Goal: Communication & Community: Answer question/provide support

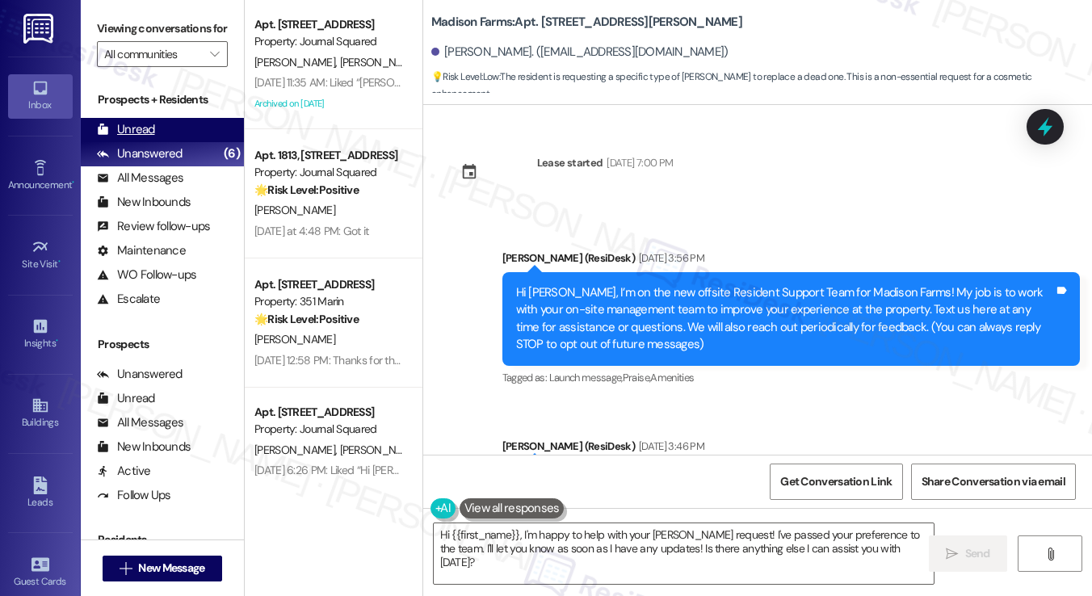
click at [156, 142] on div "Unread (0)" at bounding box center [162, 130] width 163 height 24
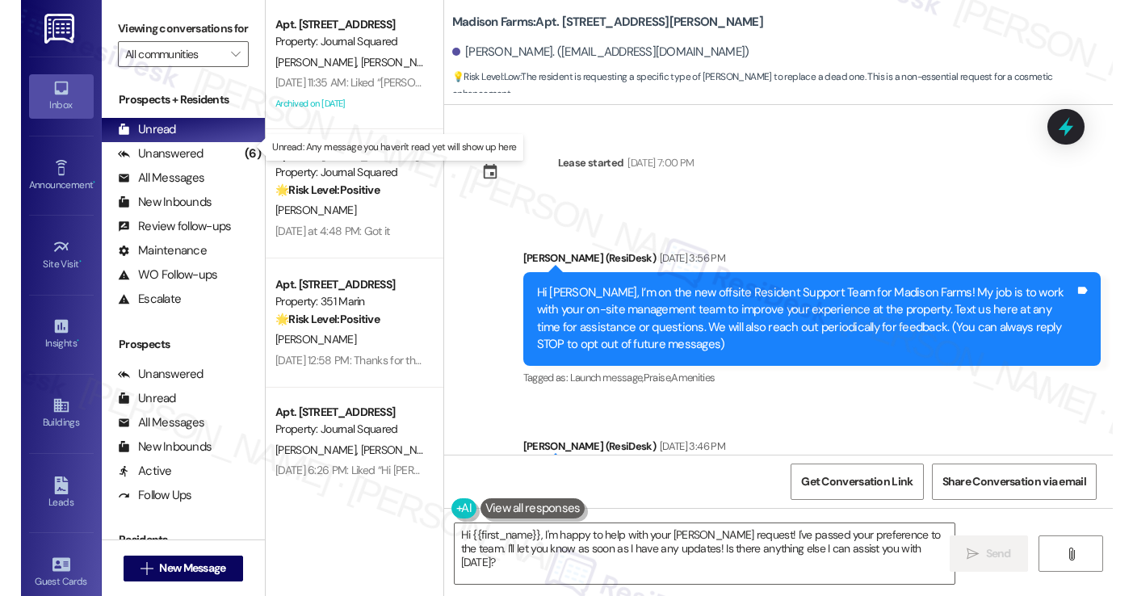
scroll to position [3845, 0]
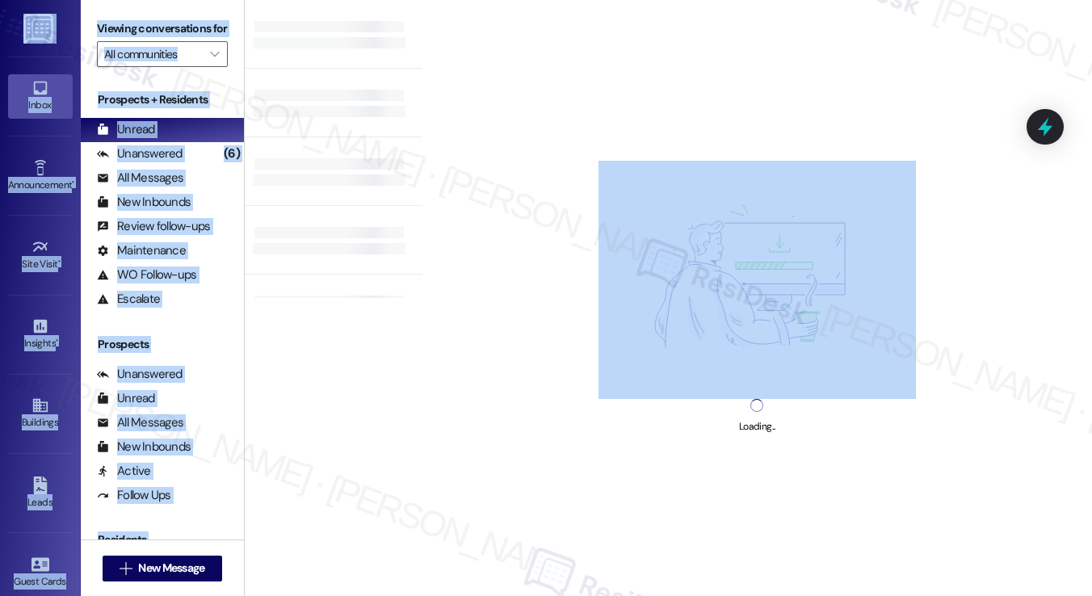
drag, startPoint x: 1091, startPoint y: 156, endPoint x: 1104, endPoint y: 156, distance: 12.9
click at [1091, 156] on html "Inbox Go to Inbox Announcement • Send A Text Announcement Site Visit • Go to Si…" at bounding box center [546, 298] width 1092 height 596
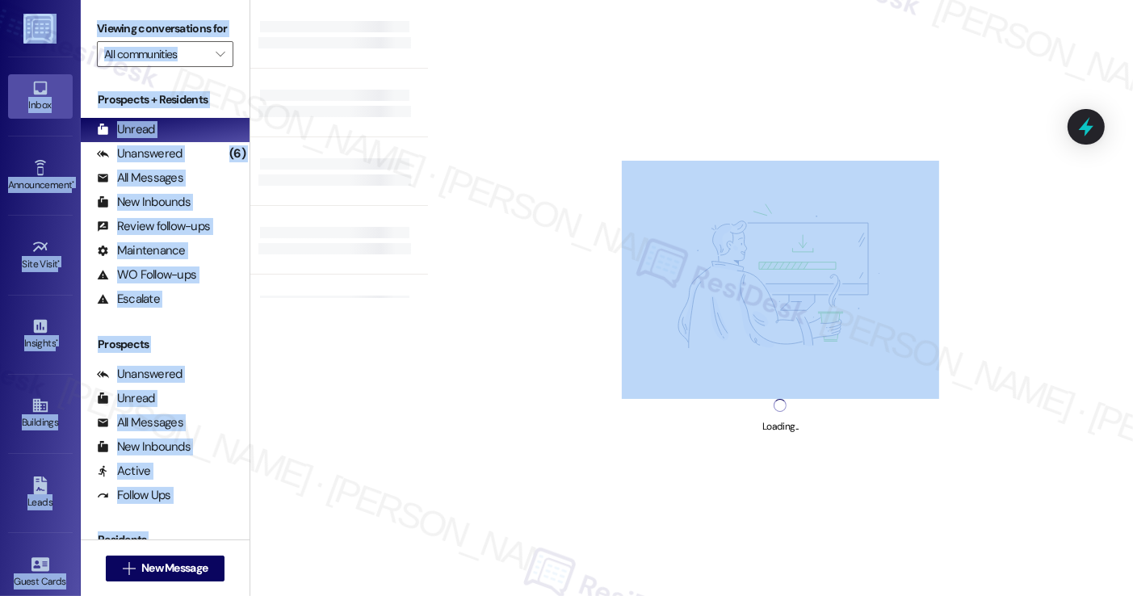
click at [204, 32] on label "Viewing conversations for" at bounding box center [165, 28] width 137 height 25
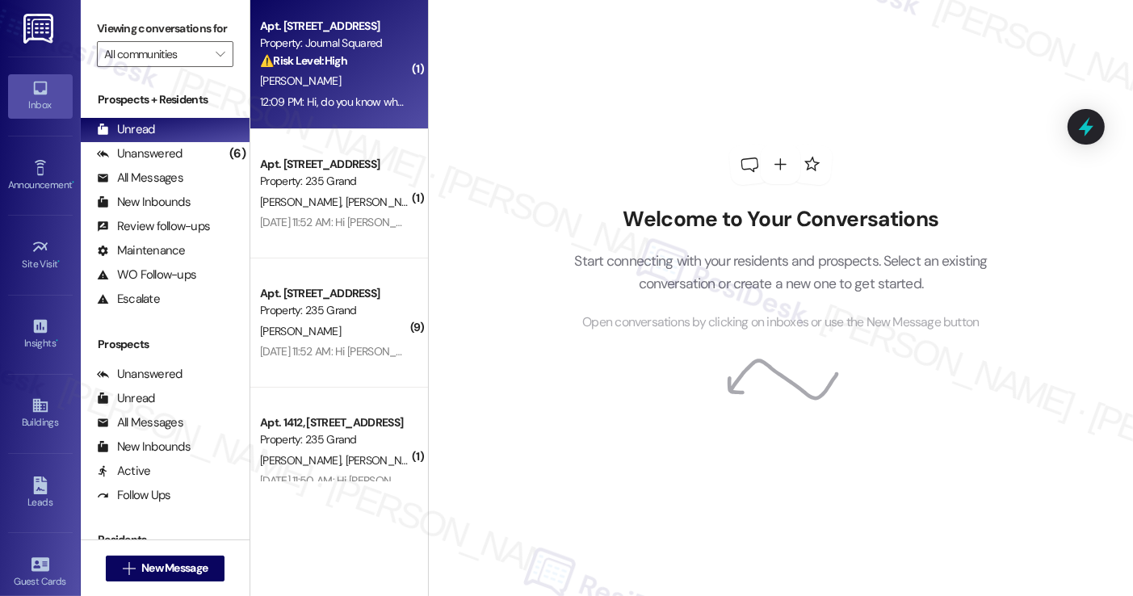
click at [349, 74] on div "[PERSON_NAME]" at bounding box center [334, 81] width 153 height 20
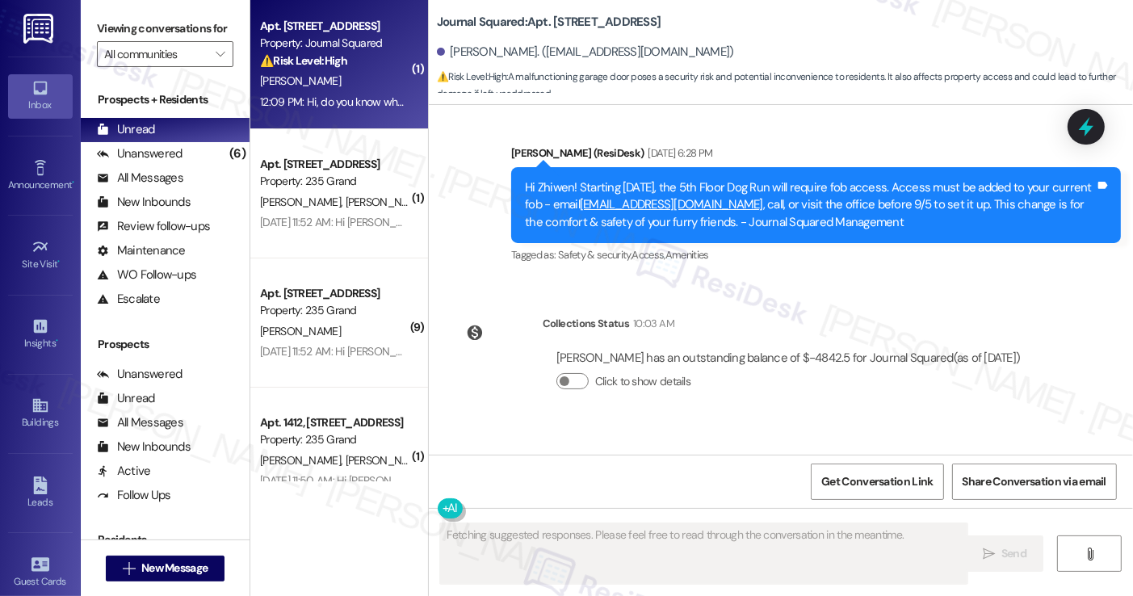
scroll to position [1277, 0]
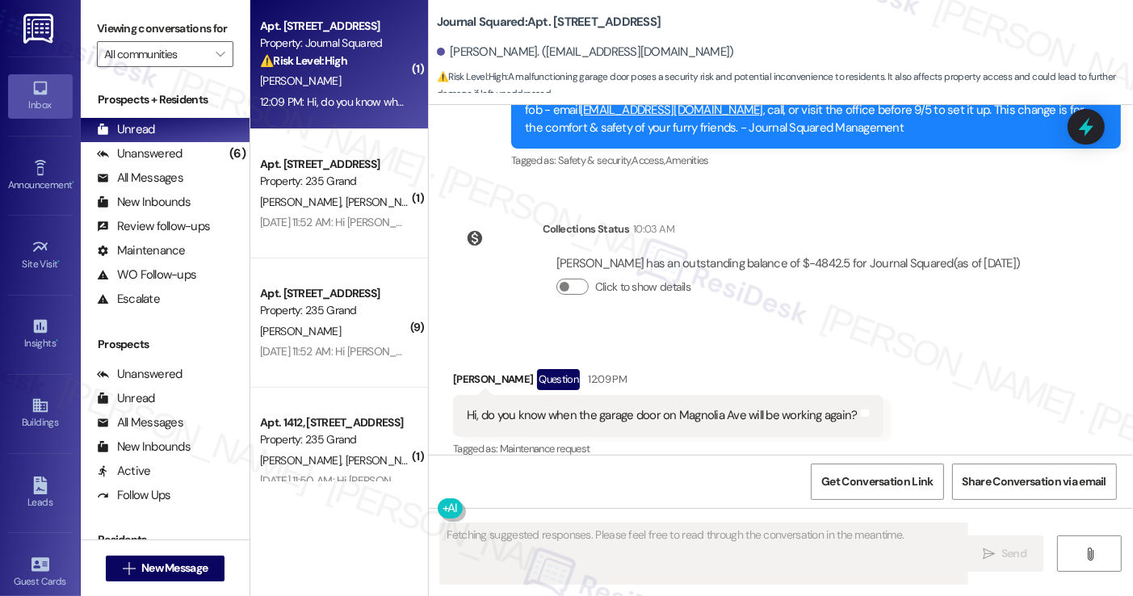
click at [630, 407] on div "Hi, do you know when the garage door on Magnolia Ave will be working again?" at bounding box center [662, 415] width 391 height 17
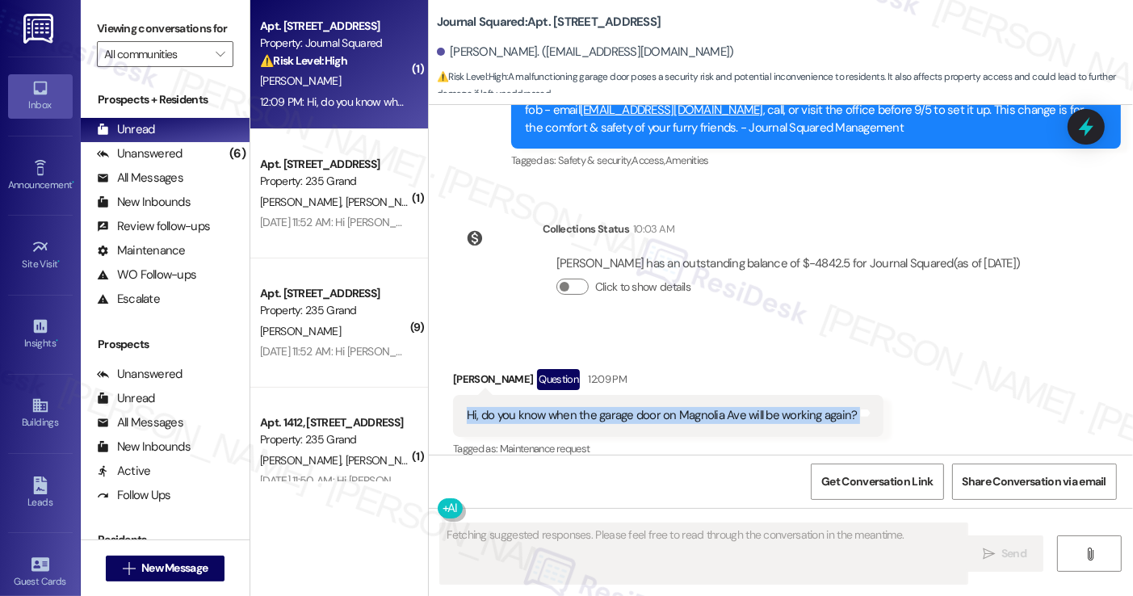
click at [630, 407] on div "Hi, do you know when the garage door on Magnolia Ave will be working again?" at bounding box center [662, 415] width 391 height 17
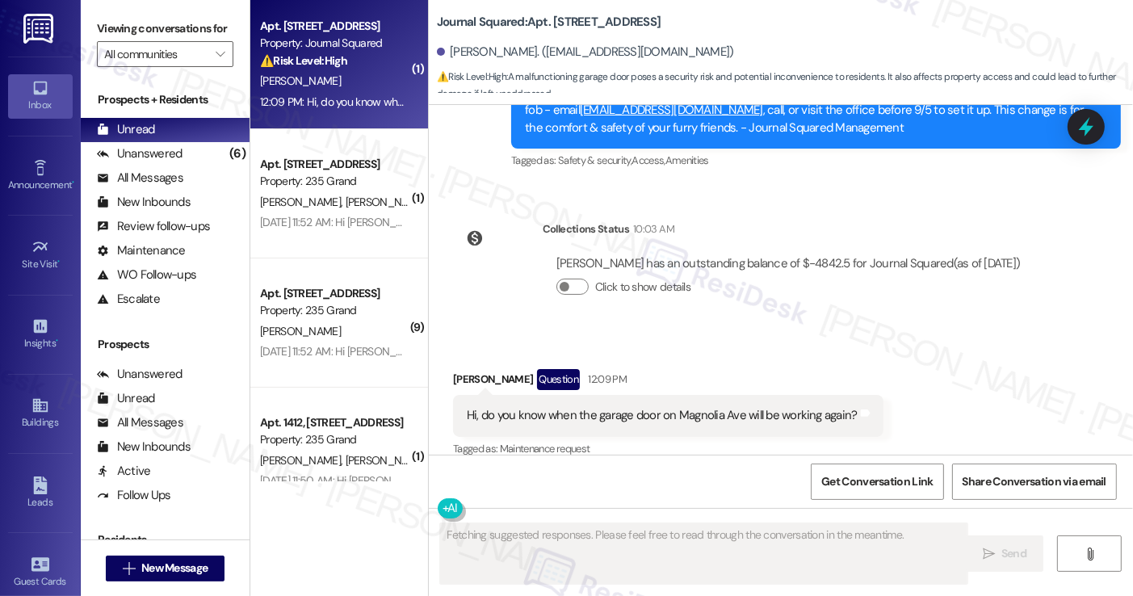
click at [789, 357] on div "Received via SMS [PERSON_NAME] Question 12:09 PM Hi, do you know when the garag…" at bounding box center [668, 415] width 455 height 116
click at [763, 395] on div "Hi, do you know when the garage door on Magnolia Ave will be working again? Tag…" at bounding box center [668, 415] width 431 height 41
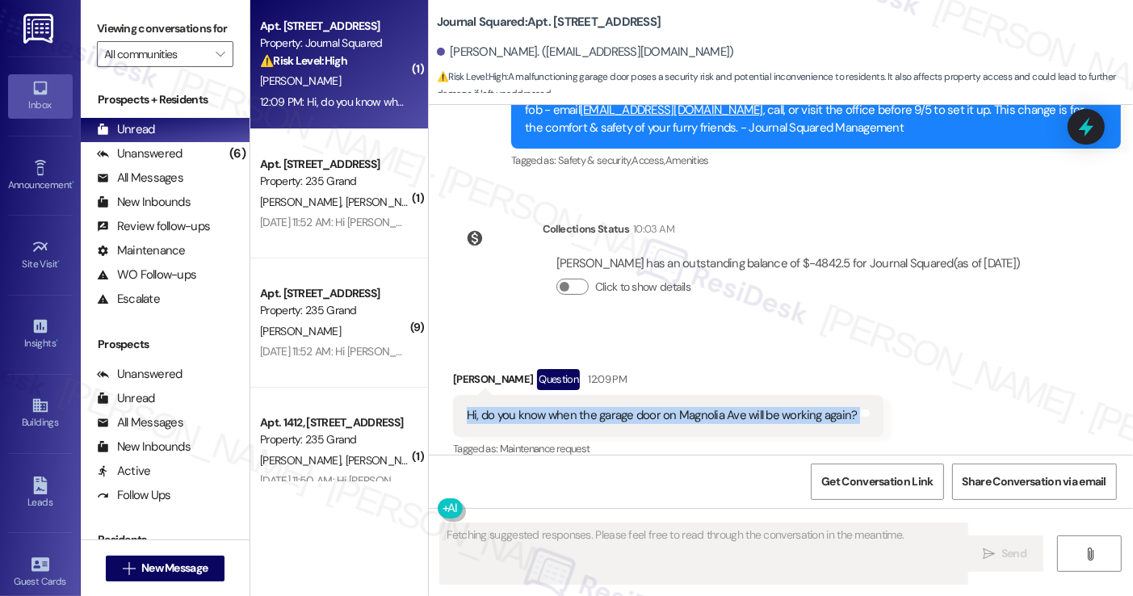
click at [763, 395] on div "Hi, do you know when the garage door on Magnolia Ave will be working again? Tag…" at bounding box center [668, 415] width 431 height 41
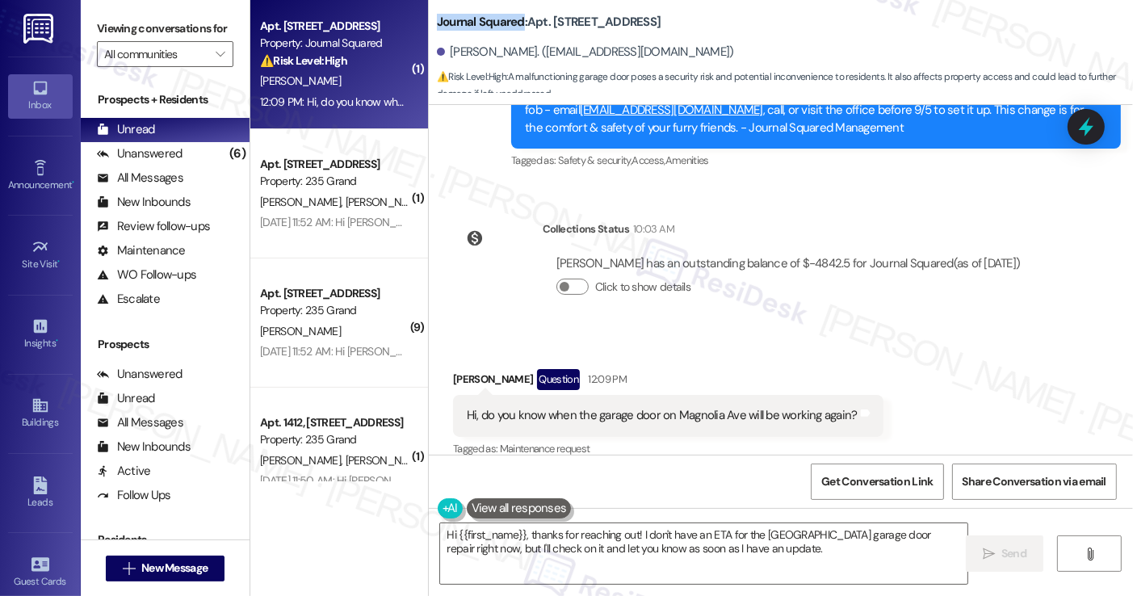
drag, startPoint x: 425, startPoint y: 23, endPoint x: 517, endPoint y: 19, distance: 92.1
click at [517, 19] on div "Journal Squared: Apt. 2706, [STREET_ADDRESS] [PERSON_NAME]. ([EMAIL_ADDRESS][DO…" at bounding box center [781, 48] width 704 height 89
copy b "Journal Squared"
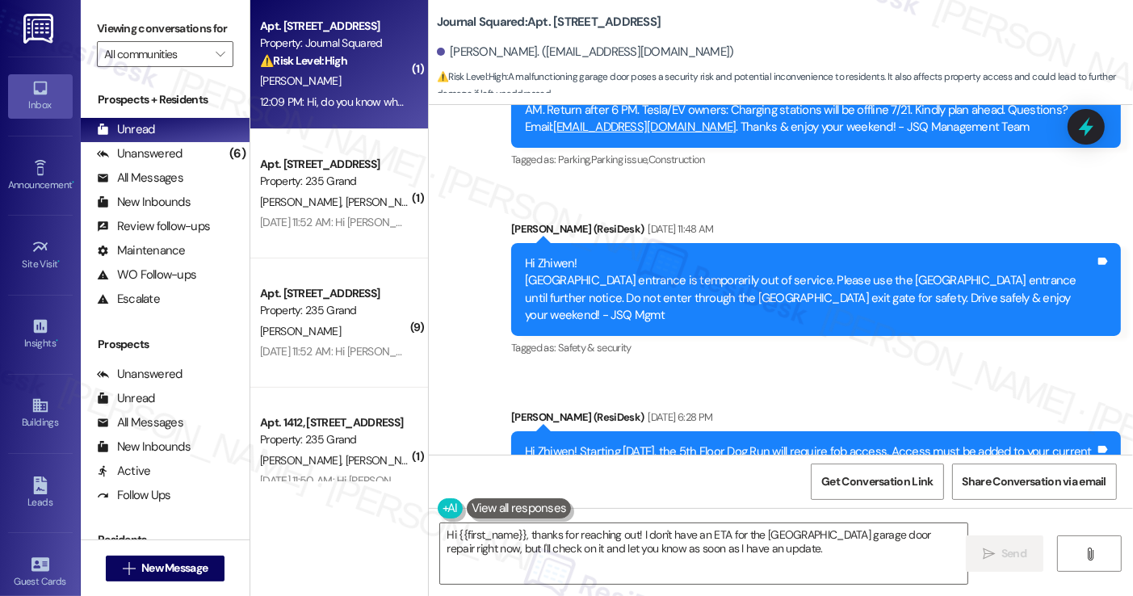
scroll to position [1278, 0]
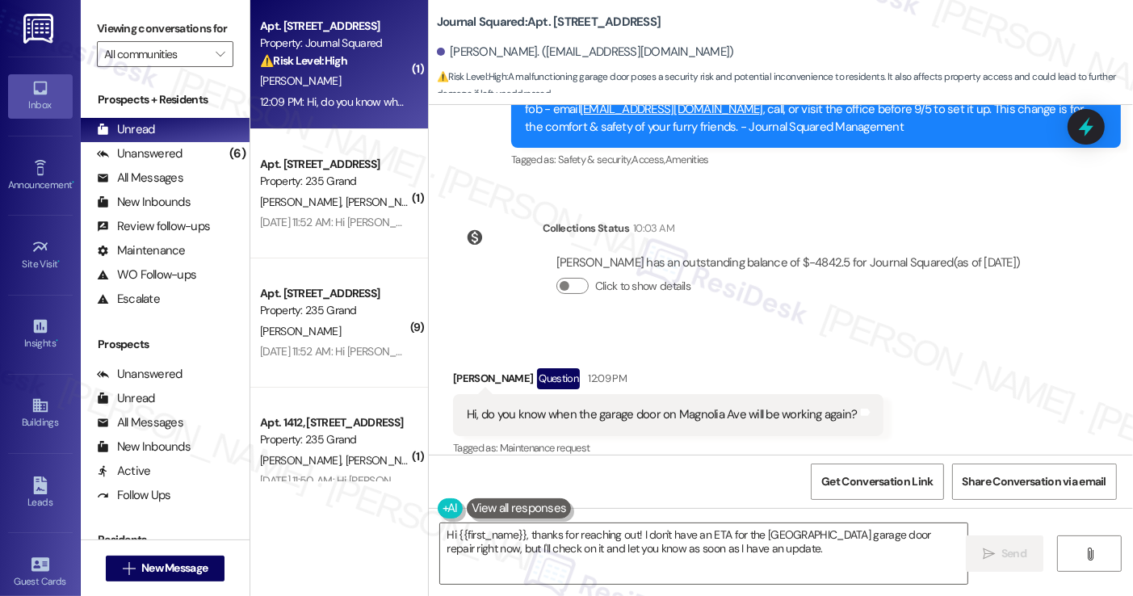
click at [138, 28] on label "Viewing conversations for" at bounding box center [165, 28] width 137 height 25
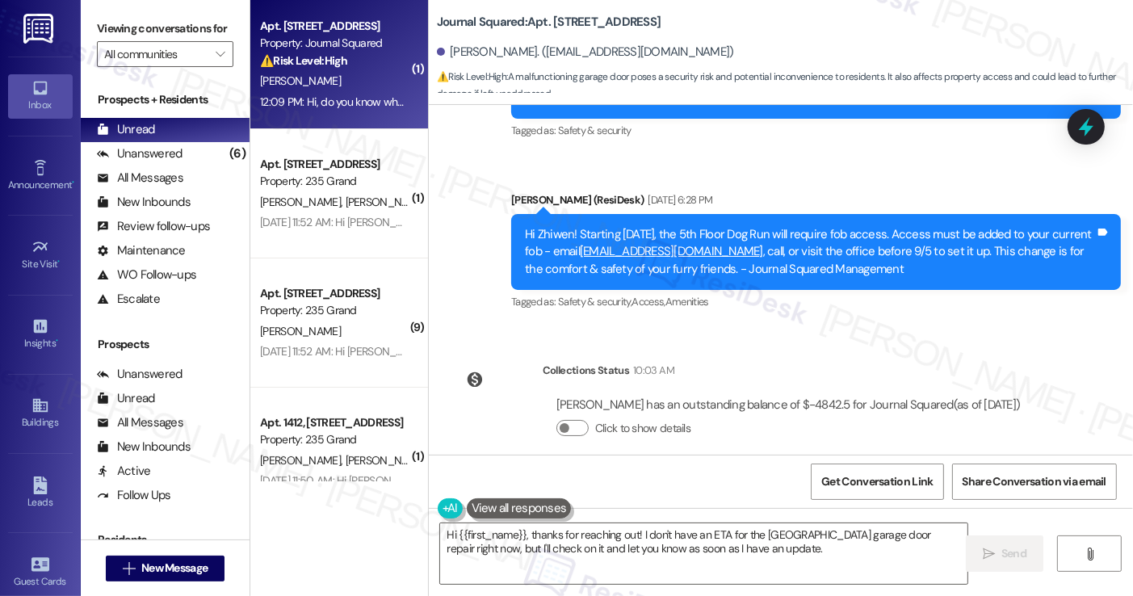
scroll to position [1036, 0]
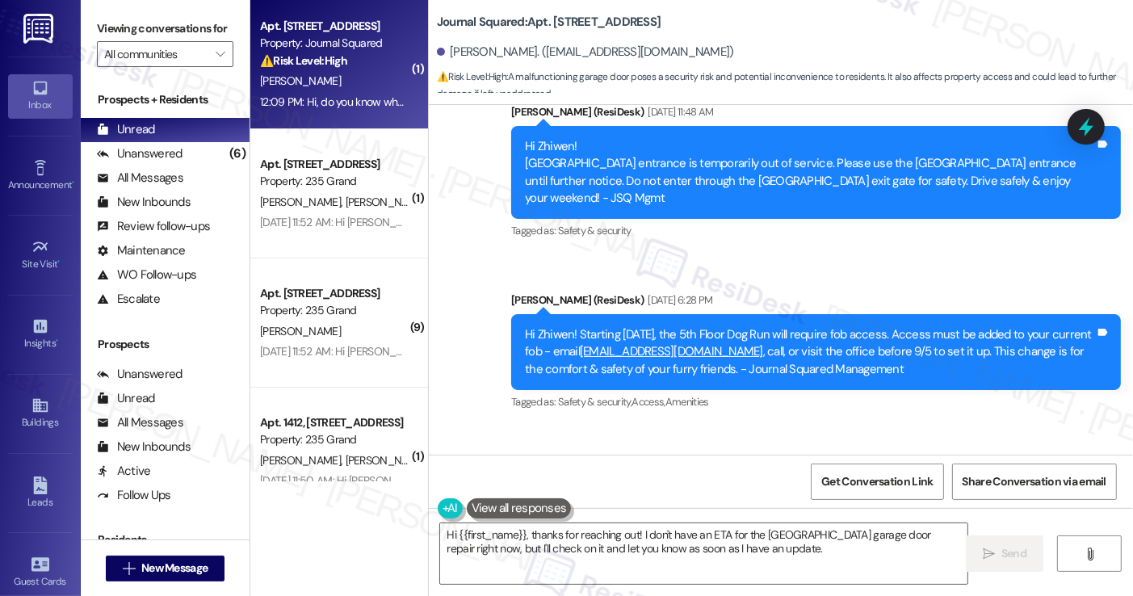
click at [756, 326] on div "Hi Zhiwen! Starting [DATE], the 5th Floor Dog Run will require fob access. Acce…" at bounding box center [810, 352] width 570 height 52
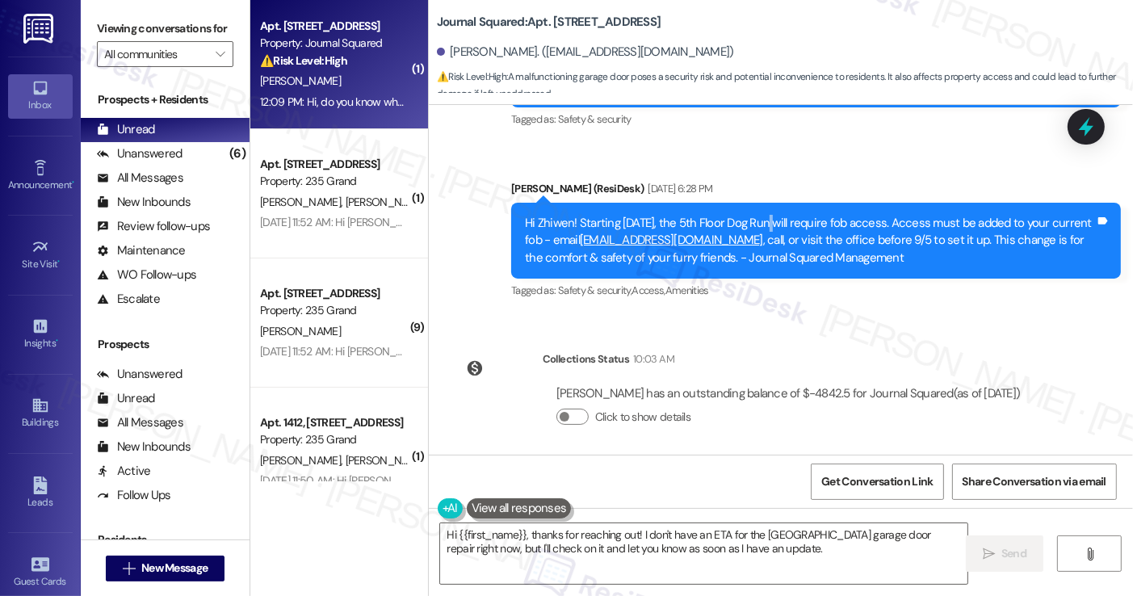
scroll to position [1278, 0]
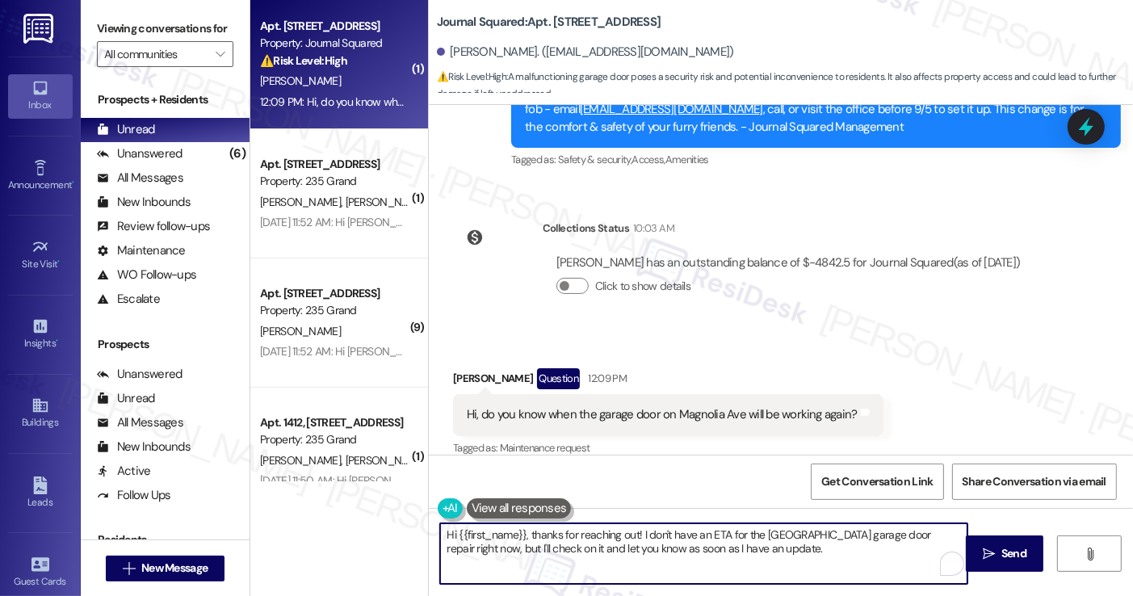
drag, startPoint x: 775, startPoint y: 556, endPoint x: 637, endPoint y: 536, distance: 140.3
click at [637, 536] on textarea "Hi {{first_name}}, thanks for reaching out! I don't have an ETA for the [GEOGRA…" at bounding box center [703, 553] width 527 height 61
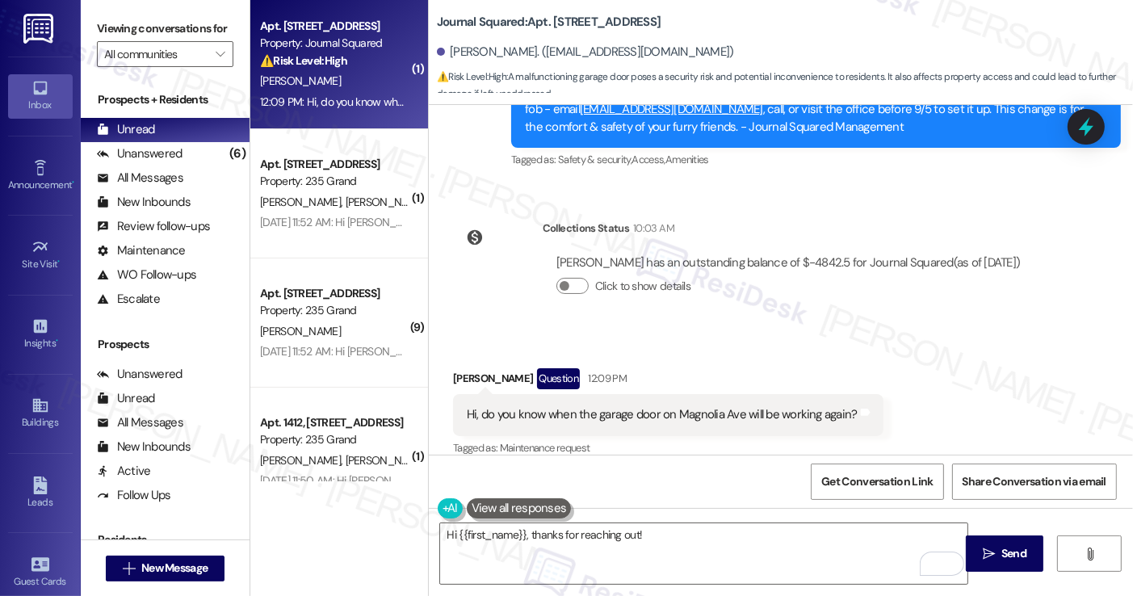
click at [137, 34] on label "Viewing conversations for" at bounding box center [165, 28] width 137 height 25
click at [688, 410] on div "Hi, do you know when the garage door on Magnolia Ave will be working again? Tag…" at bounding box center [668, 414] width 431 height 41
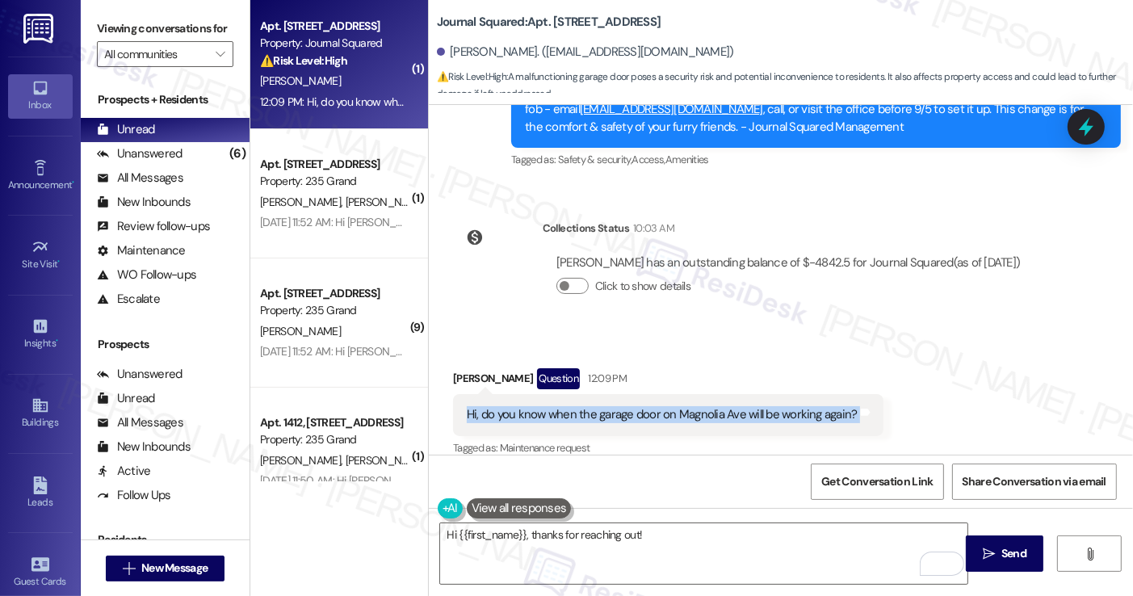
click at [688, 410] on div "Hi, do you know when the garage door on Magnolia Ave will be working again? Tag…" at bounding box center [668, 414] width 431 height 41
click at [707, 406] on div "Hi, do you know when the garage door on Magnolia Ave will be working again?" at bounding box center [662, 414] width 391 height 17
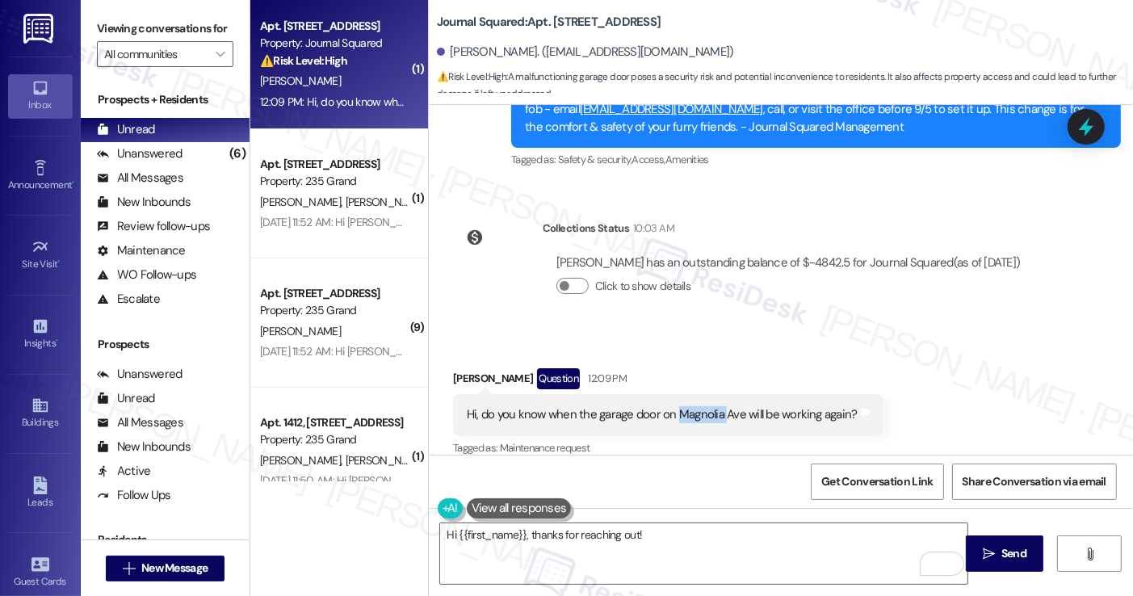
click at [707, 406] on div "Hi, do you know when the garage door on Magnolia Ave will be working again?" at bounding box center [662, 414] width 391 height 17
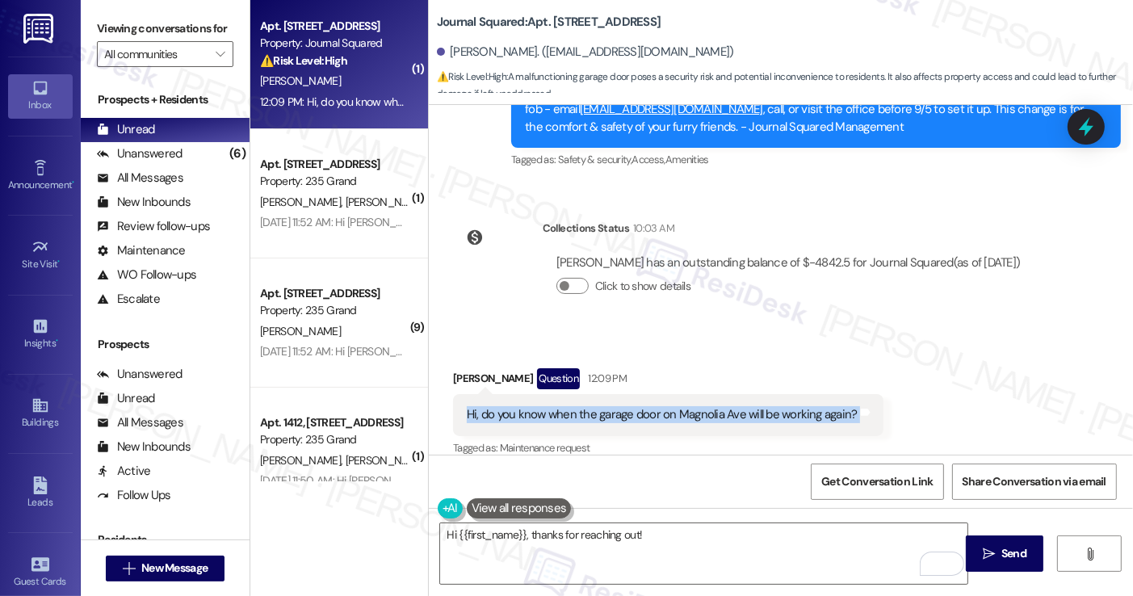
click at [707, 406] on div "Hi, do you know when the garage door on Magnolia Ave will be working again?" at bounding box center [662, 414] width 391 height 17
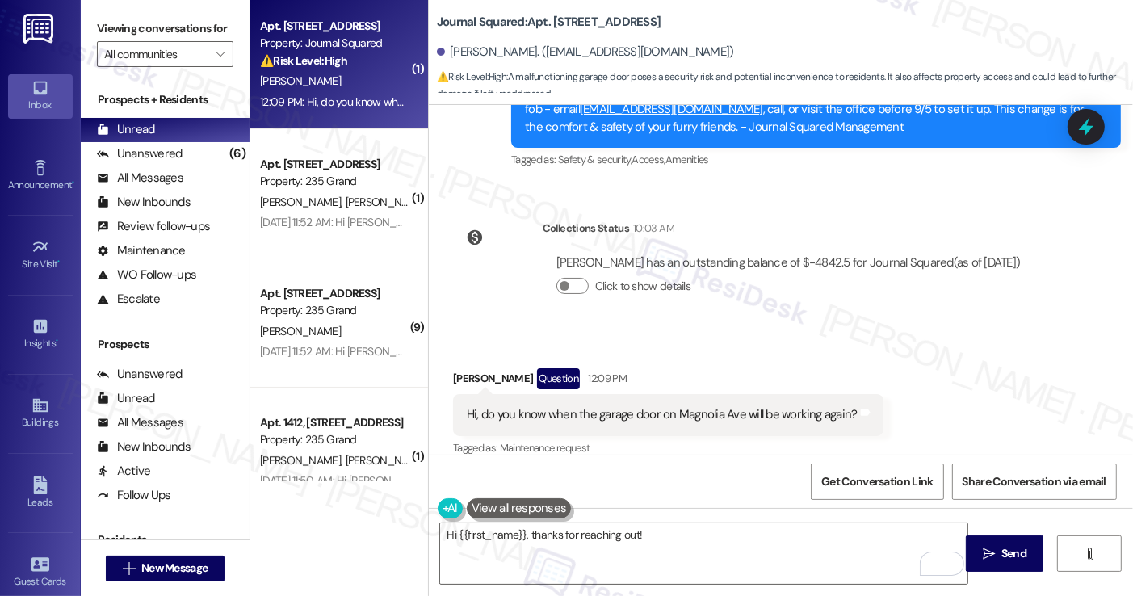
click at [129, 35] on label "Viewing conversations for" at bounding box center [165, 28] width 137 height 25
click at [703, 406] on div "Hi, do you know when the garage door on Magnolia Ave will be working again?" at bounding box center [662, 414] width 391 height 17
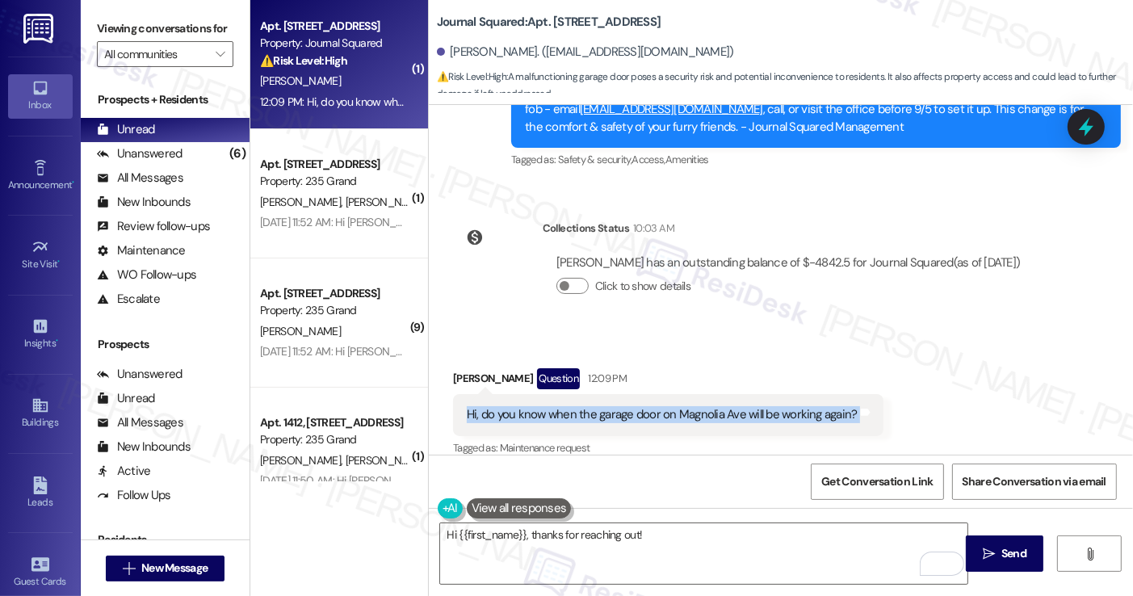
click at [703, 406] on div "Hi, do you know when the garage door on Magnolia Ave will be working again?" at bounding box center [662, 414] width 391 height 17
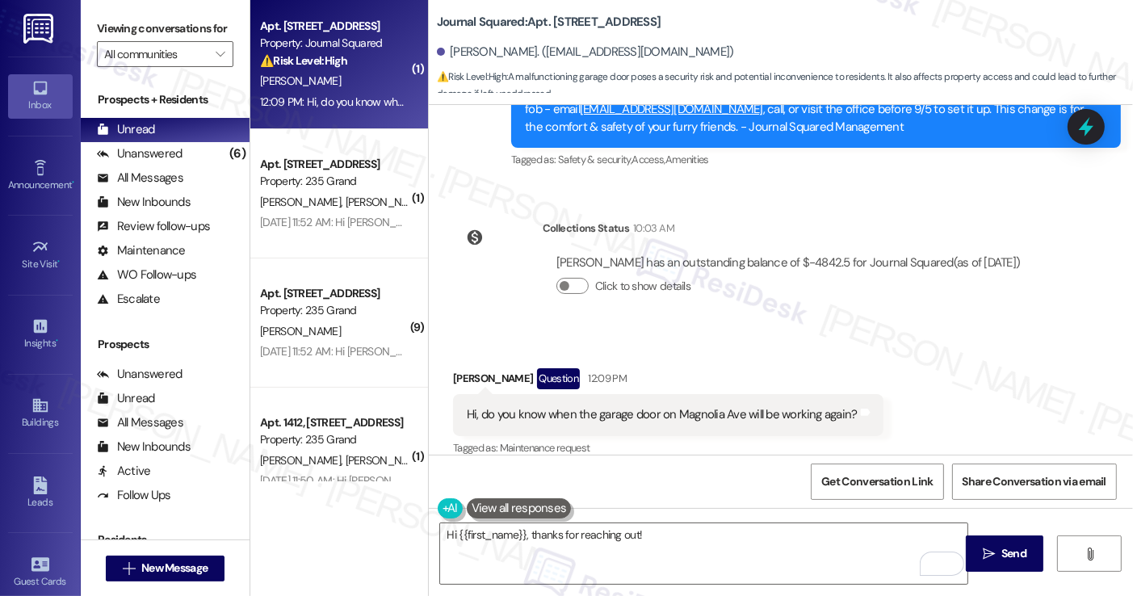
click at [143, 39] on label "Viewing conversations for" at bounding box center [165, 28] width 137 height 25
click at [622, 406] on div "Hi, do you know when the garage door on Magnolia Ave will be working again?" at bounding box center [662, 414] width 391 height 17
click at [629, 406] on div "Hi, do you know when the garage door on Magnolia Ave will be working again?" at bounding box center [662, 414] width 391 height 17
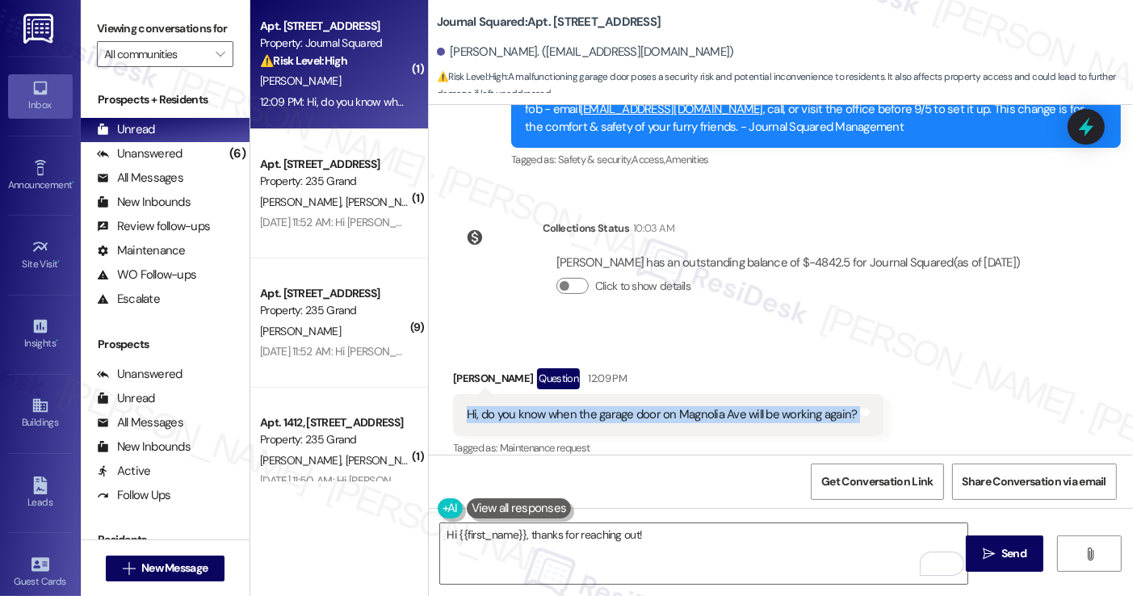
click at [629, 406] on div "Hi, do you know when the garage door on Magnolia Ave will be working again?" at bounding box center [662, 414] width 391 height 17
copy div "Hi, do you know when the garage door on Magnolia Ave will be working again? Tag…"
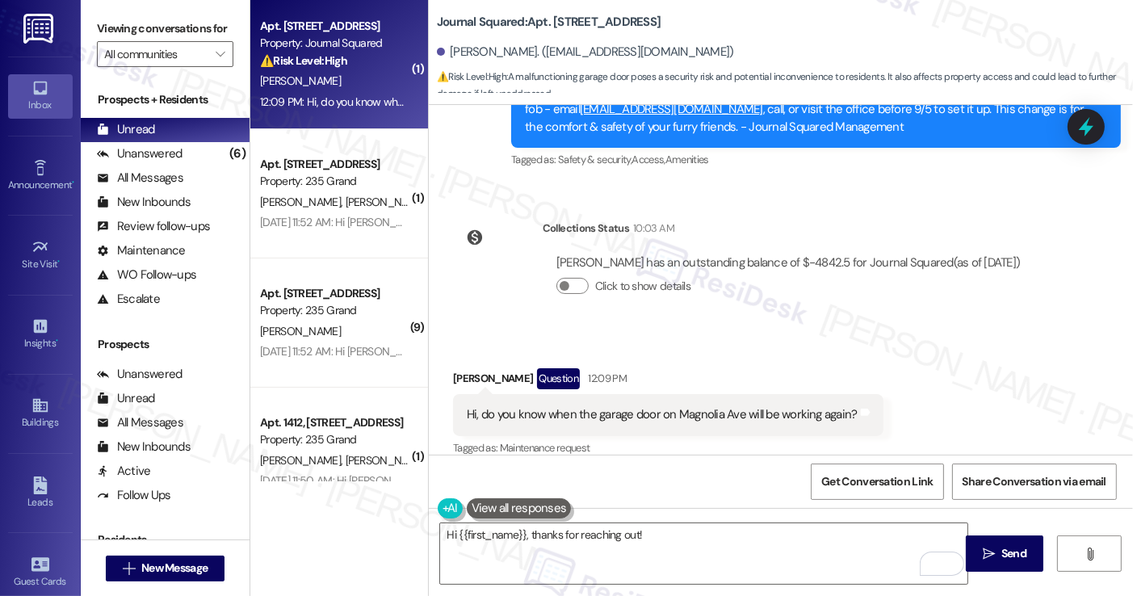
click at [110, 27] on label "Viewing conversations for" at bounding box center [165, 28] width 137 height 25
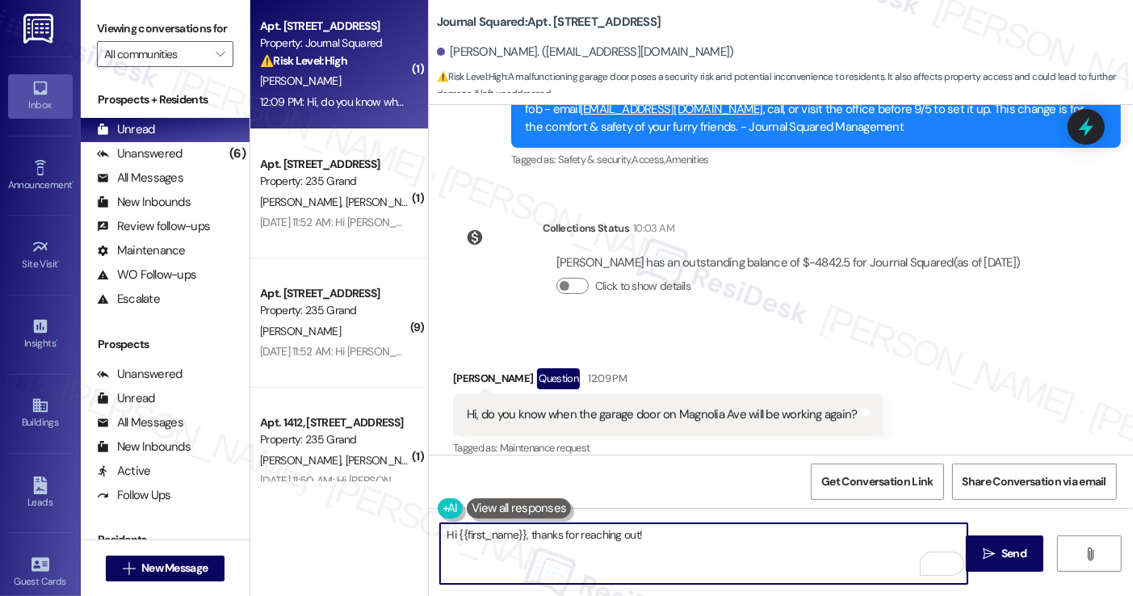
click at [632, 528] on textarea "Hi {{first_name}}, thanks for reaching out!" at bounding box center [703, 553] width 527 height 61
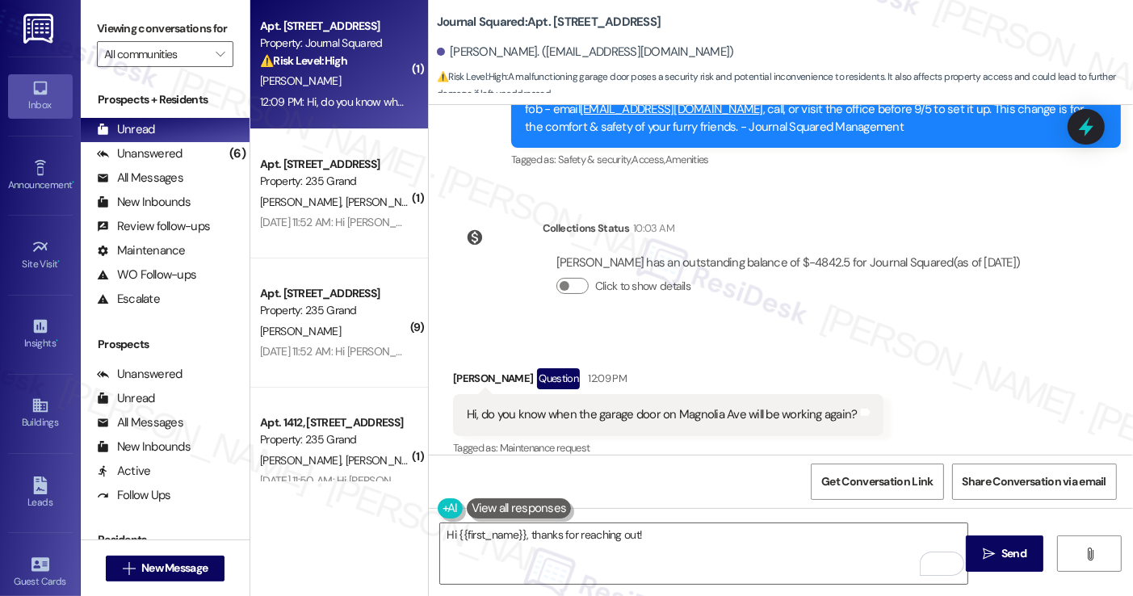
click at [132, 21] on label "Viewing conversations for" at bounding box center [165, 28] width 137 height 25
click at [127, 13] on div "Viewing conversations for All communities " at bounding box center [165, 41] width 169 height 83
click at [643, 535] on textarea "Hi {{first_name}}, thanks for reaching out!" at bounding box center [703, 553] width 527 height 61
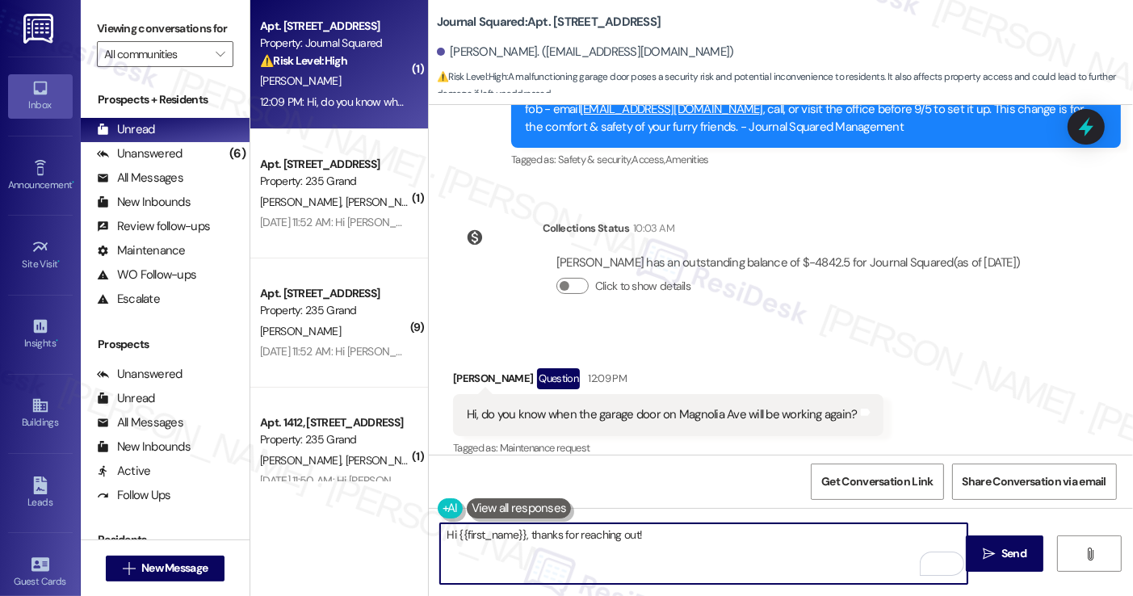
paste textarea "Thanks for reaching out! I want to be sure I share the right details with the t…"
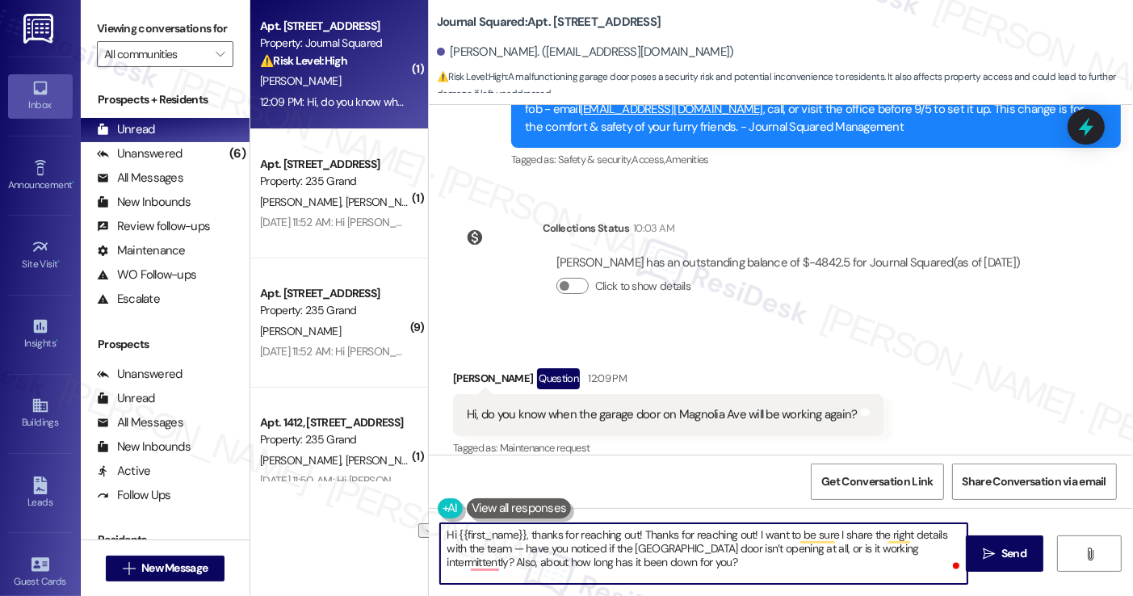
drag, startPoint x: 748, startPoint y: 531, endPoint x: 634, endPoint y: 532, distance: 113.9
click at [634, 532] on textarea "Hi {{first_name}}, thanks for reaching out! Thanks for reaching out! I want to …" at bounding box center [703, 553] width 527 height 61
click at [575, 561] on textarea "Hi {{first_name}}, thanks for reaching out! I want to be sure I share the right…" at bounding box center [703, 553] width 527 height 61
click at [520, 563] on textarea "Hi {{first_name}}, thanks for reaching out! I want to be sure I share the right…" at bounding box center [703, 553] width 527 height 61
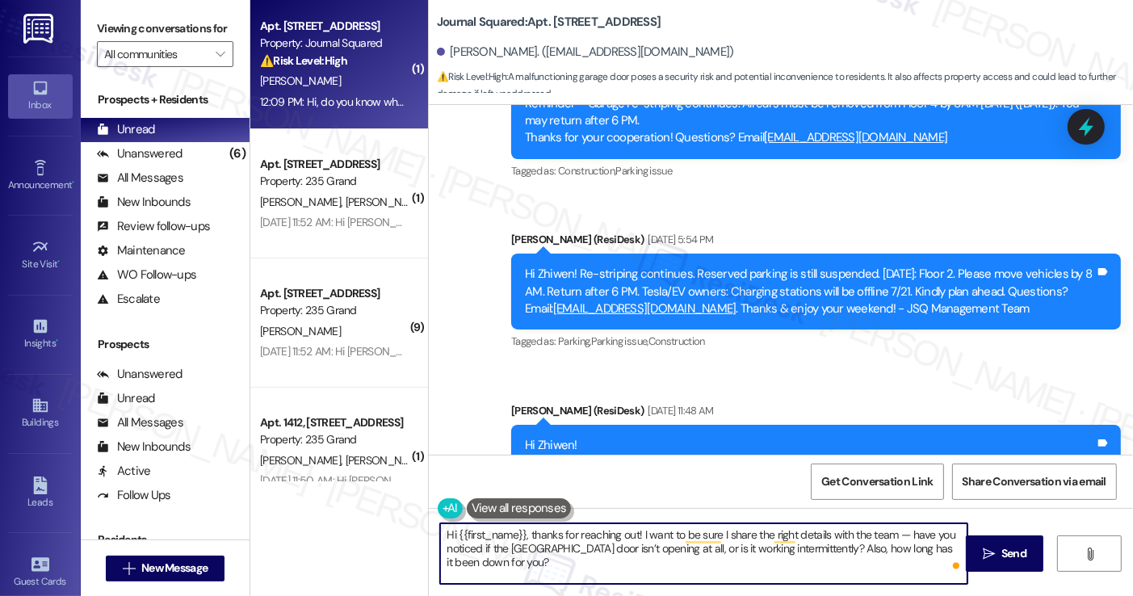
scroll to position [712, 0]
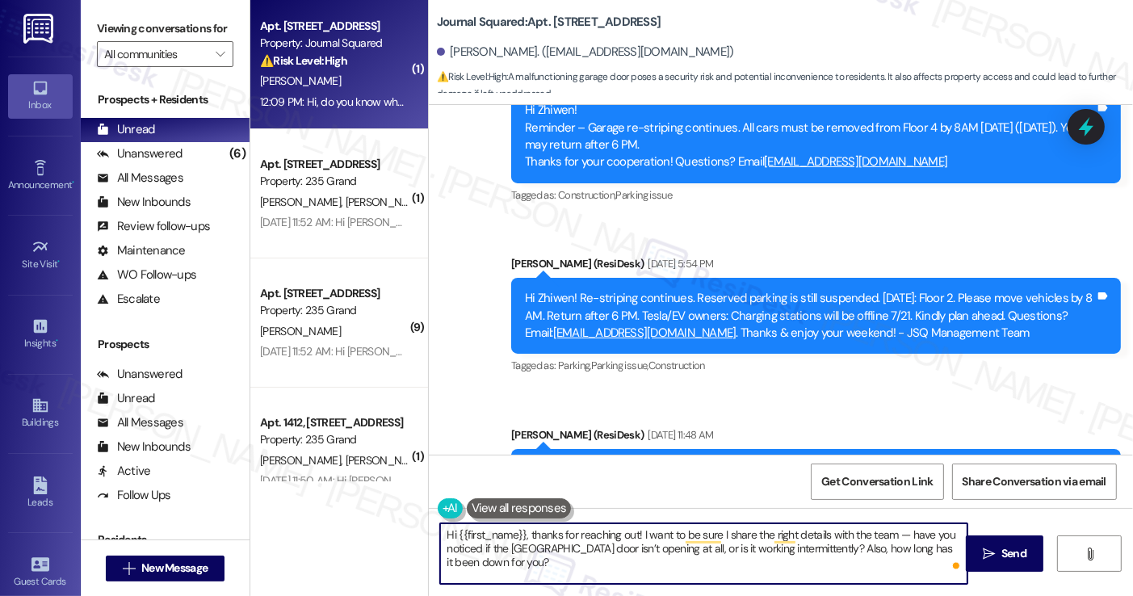
click at [605, 533] on textarea "Hi {{first_name}}, thanks for reaching out! I want to be sure I share the right…" at bounding box center [703, 553] width 527 height 61
click at [759, 549] on textarea "Hi {{first_name}}, thanks for reaching out! I want to be sure I share the right…" at bounding box center [703, 553] width 527 height 61
drag, startPoint x: 901, startPoint y: 535, endPoint x: 889, endPoint y: 533, distance: 13.0
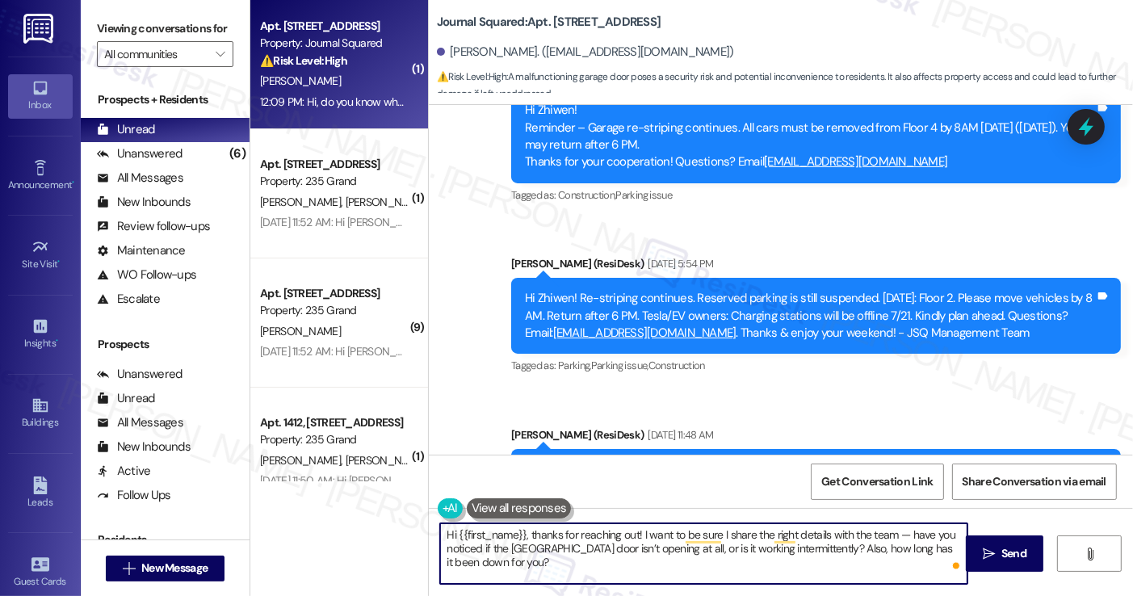
click at [889, 533] on textarea "Hi {{first_name}}, thanks for reaching out! I want to be sure I share the right…" at bounding box center [703, 553] width 527 height 61
type textarea "Hi {{first_name}}, thanks for reaching out! I want to be sure I share the right…"
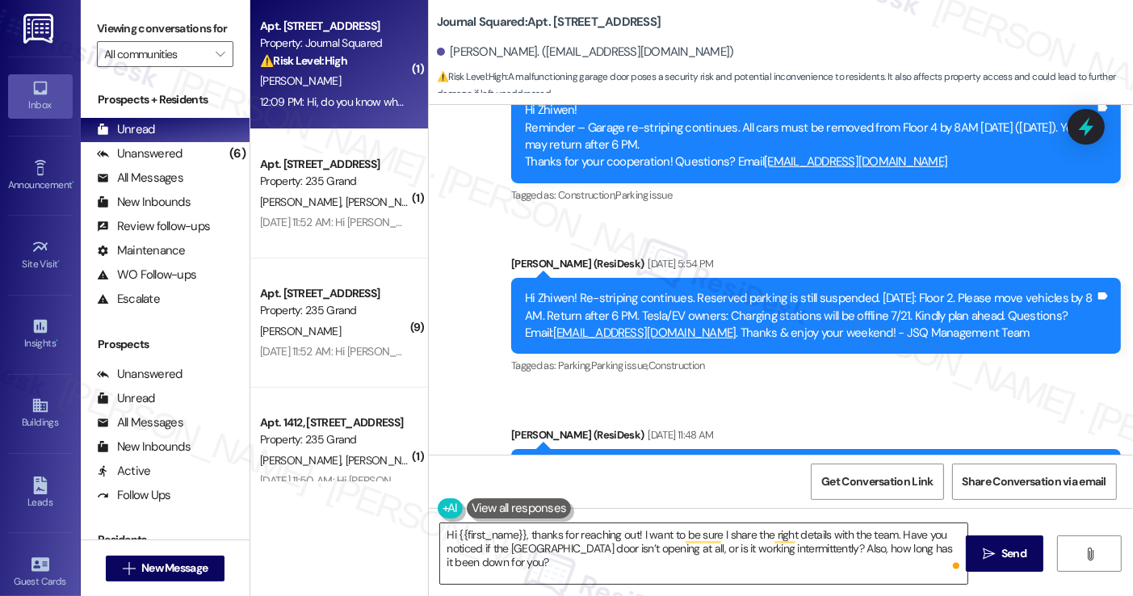
click at [537, 549] on textarea "Hi {{first_name}}, thanks for reaching out! I want to be sure I share the right…" at bounding box center [703, 553] width 527 height 61
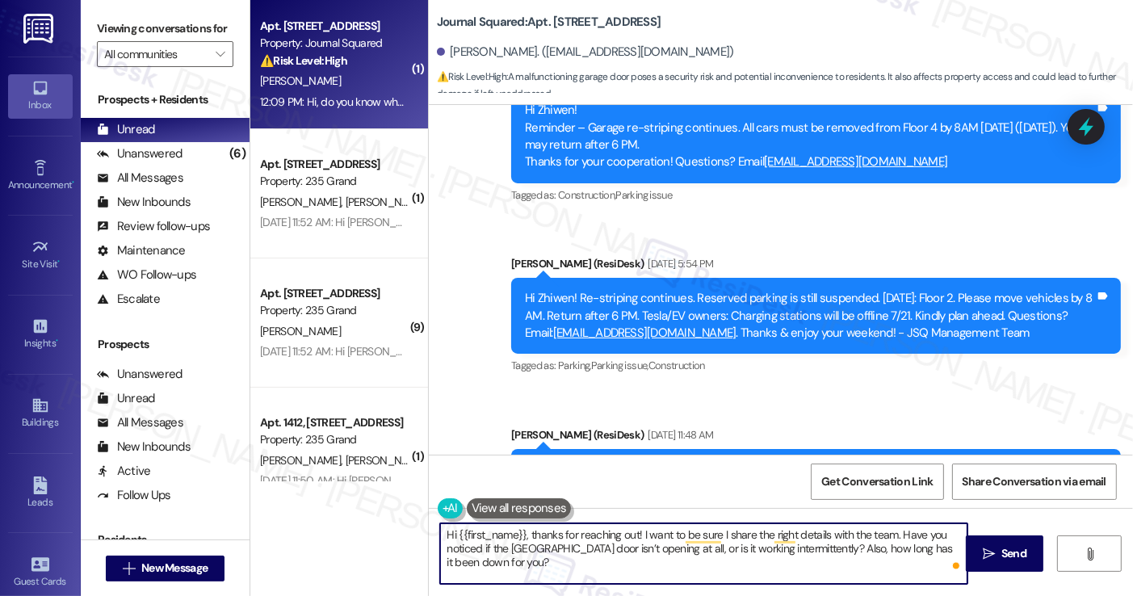
click at [537, 549] on textarea "Hi {{first_name}}, thanks for reaching out! I want to be sure I share the right…" at bounding box center [703, 553] width 527 height 61
click at [734, 577] on textarea "Hi {{first_name}}, thanks for reaching out! I want to be sure I share the right…" at bounding box center [703, 553] width 527 height 61
click at [792, 532] on textarea "Hi {{first_name}}, thanks for reaching out! I want to be sure I share the right…" at bounding box center [703, 553] width 527 height 61
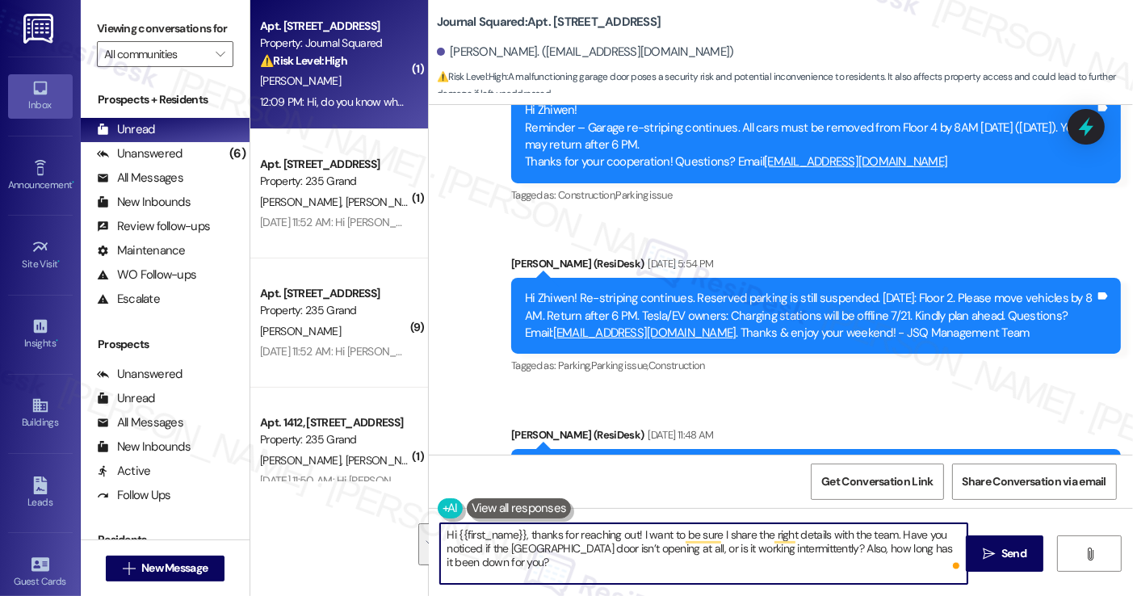
click at [853, 548] on textarea "Hi {{first_name}}, thanks for reaching out! I want to be sure I share the right…" at bounding box center [703, 553] width 527 height 61
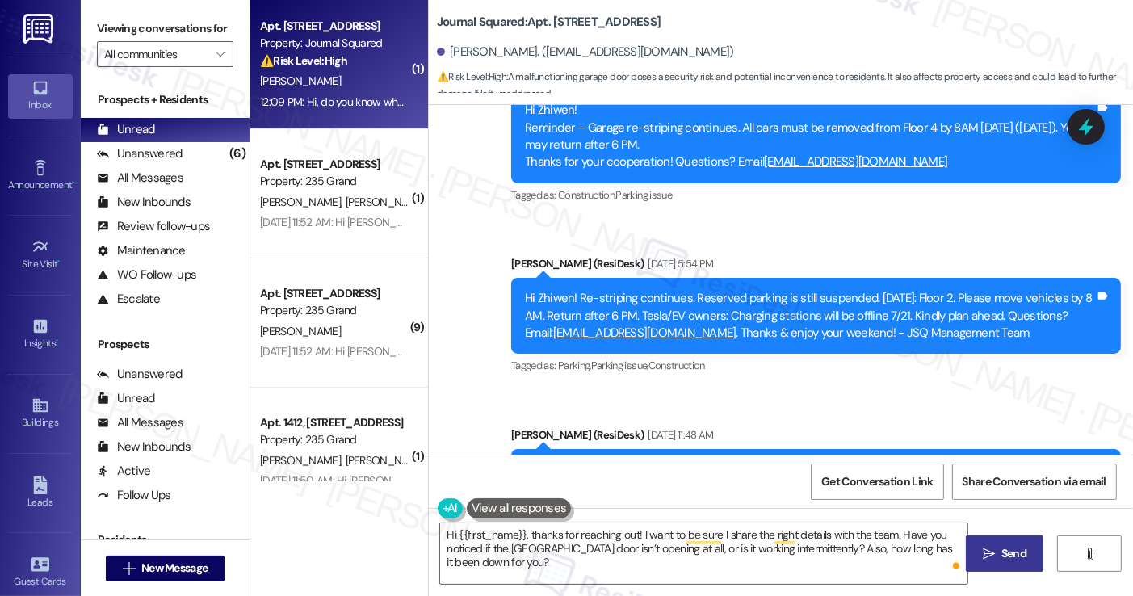
click at [1018, 559] on span "Send" at bounding box center [1014, 553] width 25 height 17
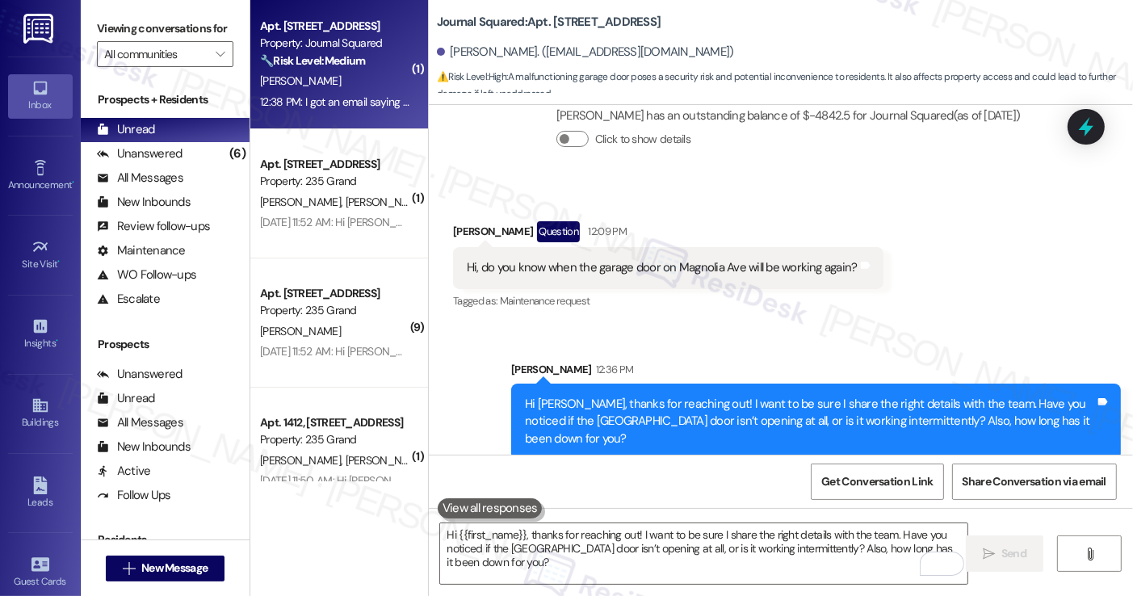
scroll to position [1537, 0]
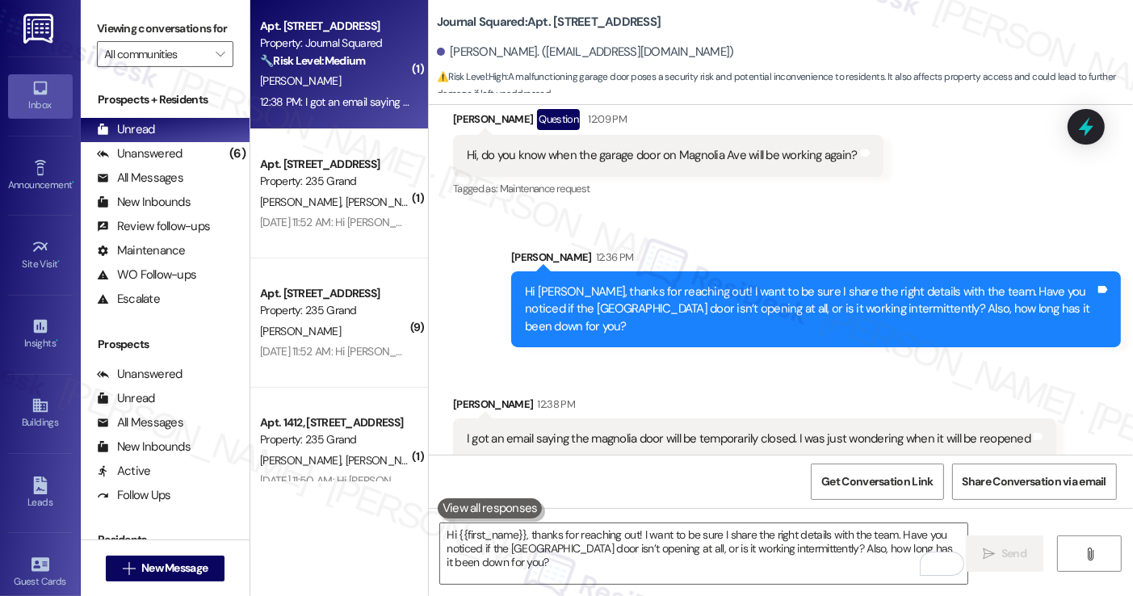
click at [569, 431] on div "I got an email saying the magnolia door will be temporarily closed. I was just …" at bounding box center [749, 439] width 564 height 17
click at [570, 431] on div "I got an email saying the magnolia door will be temporarily closed. I was just …" at bounding box center [749, 439] width 564 height 17
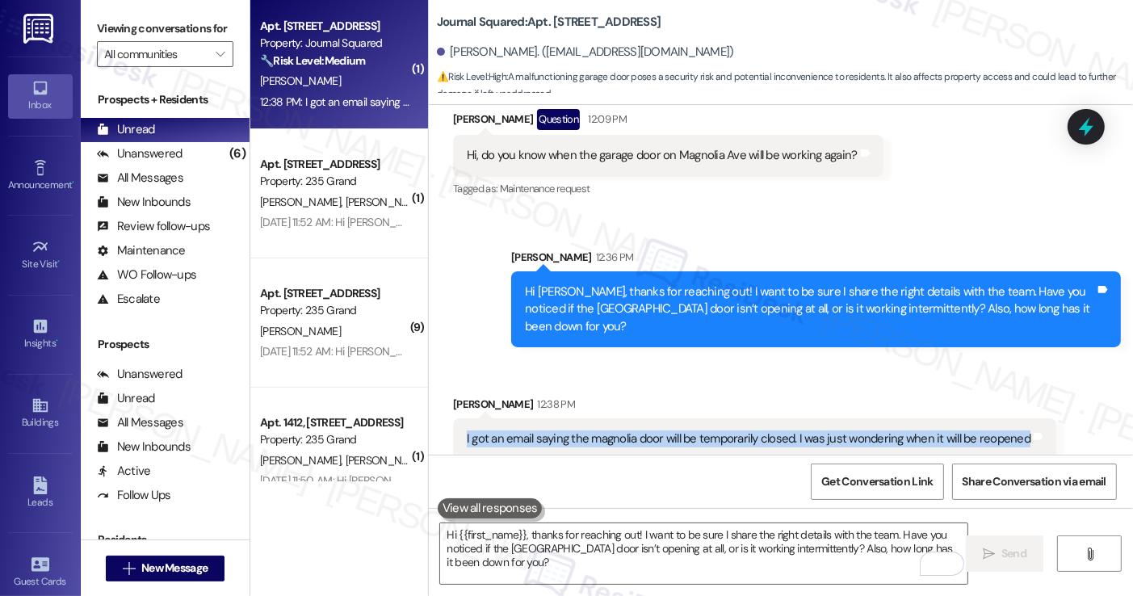
click at [570, 431] on div "I got an email saying the magnolia door will be temporarily closed. I was just …" at bounding box center [749, 439] width 564 height 17
click at [776, 430] on div "I got an email saying the magnolia door will be temporarily closed. I was just …" at bounding box center [749, 438] width 564 height 17
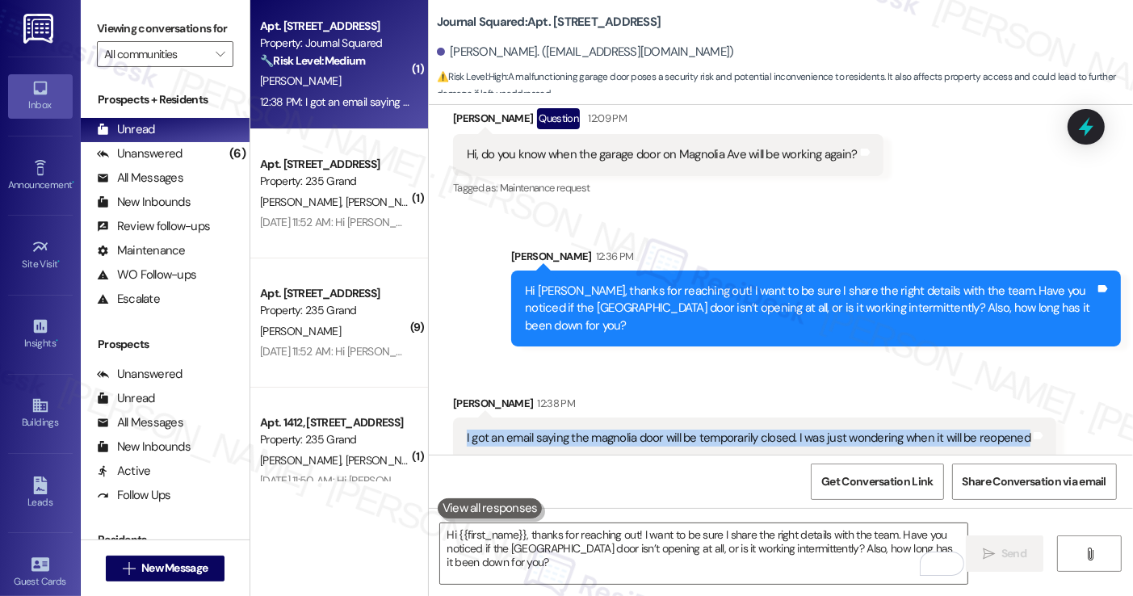
click at [808, 296] on div "Hi [PERSON_NAME], thanks for reaching out! I want to be sure I share the right …" at bounding box center [810, 309] width 570 height 52
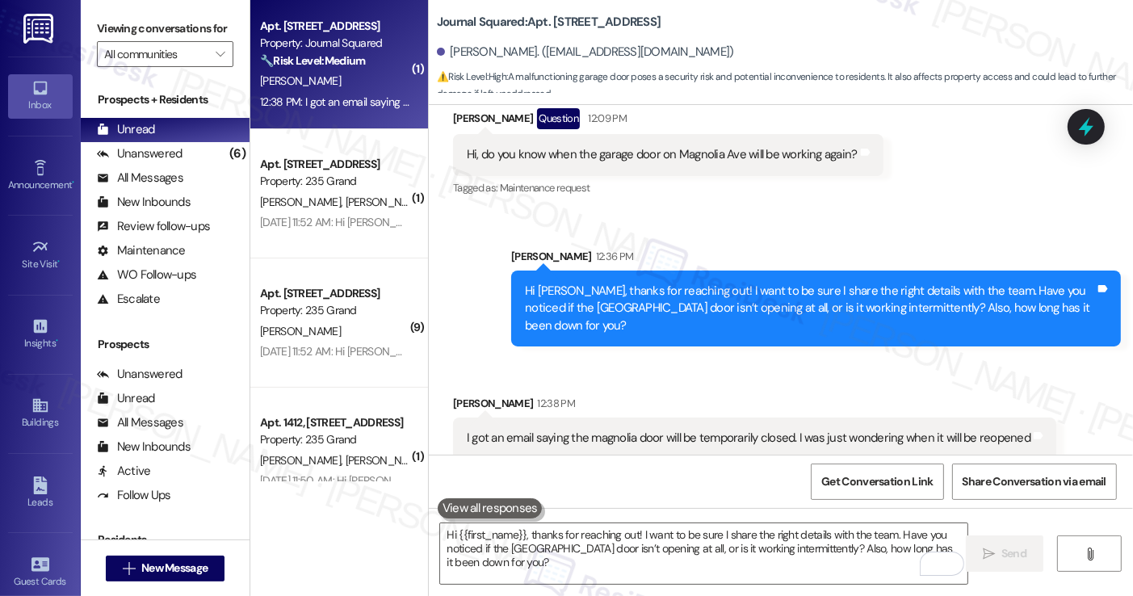
click at [809, 294] on div "Hi [PERSON_NAME], thanks for reaching out! I want to be sure I share the right …" at bounding box center [810, 309] width 570 height 52
click at [675, 430] on div "I got an email saying the magnolia door will be temporarily closed. I was just …" at bounding box center [749, 438] width 564 height 17
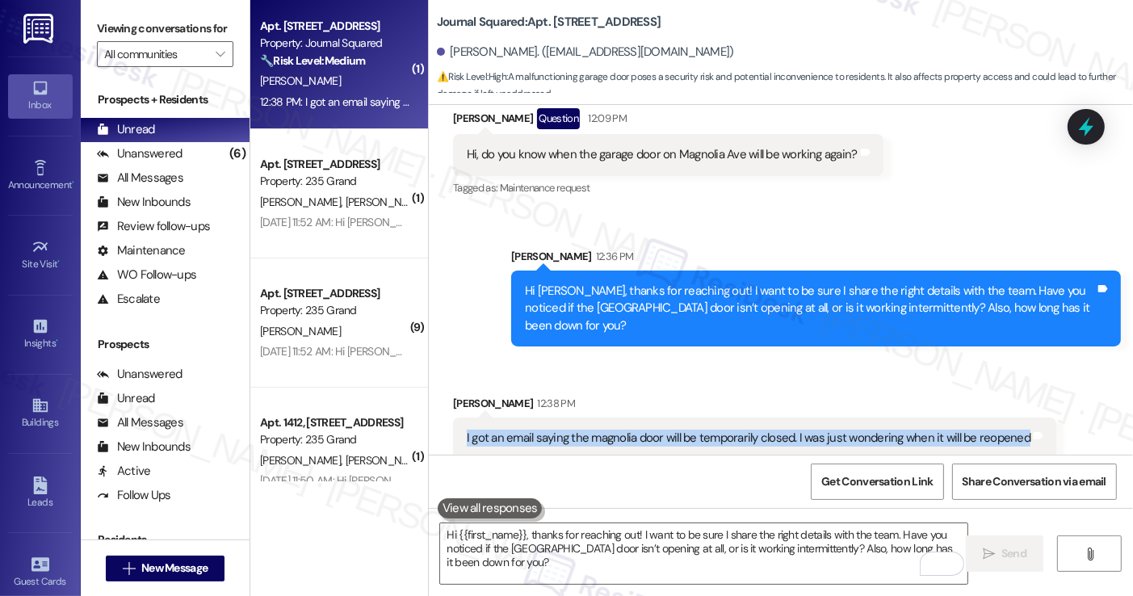
click at [675, 430] on div "I got an email saying the magnolia door will be temporarily closed. I was just …" at bounding box center [749, 438] width 564 height 17
click at [686, 430] on div "I got an email saying the magnolia door will be temporarily closed. I was just …" at bounding box center [749, 438] width 564 height 17
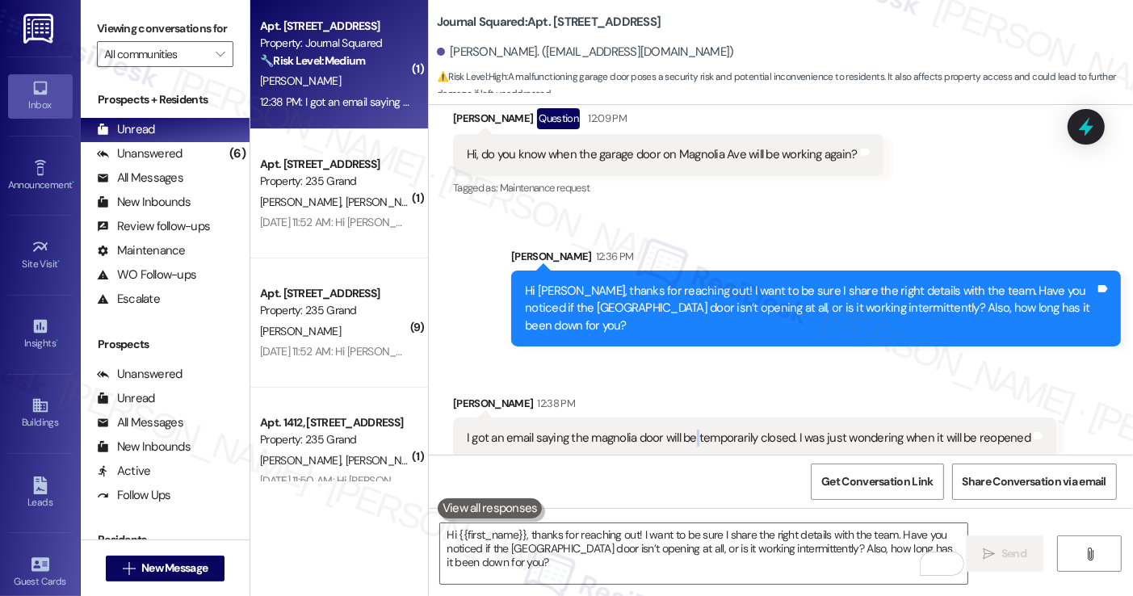
click at [686, 430] on div "I got an email saying the magnolia door will be temporarily closed. I was just …" at bounding box center [749, 438] width 564 height 17
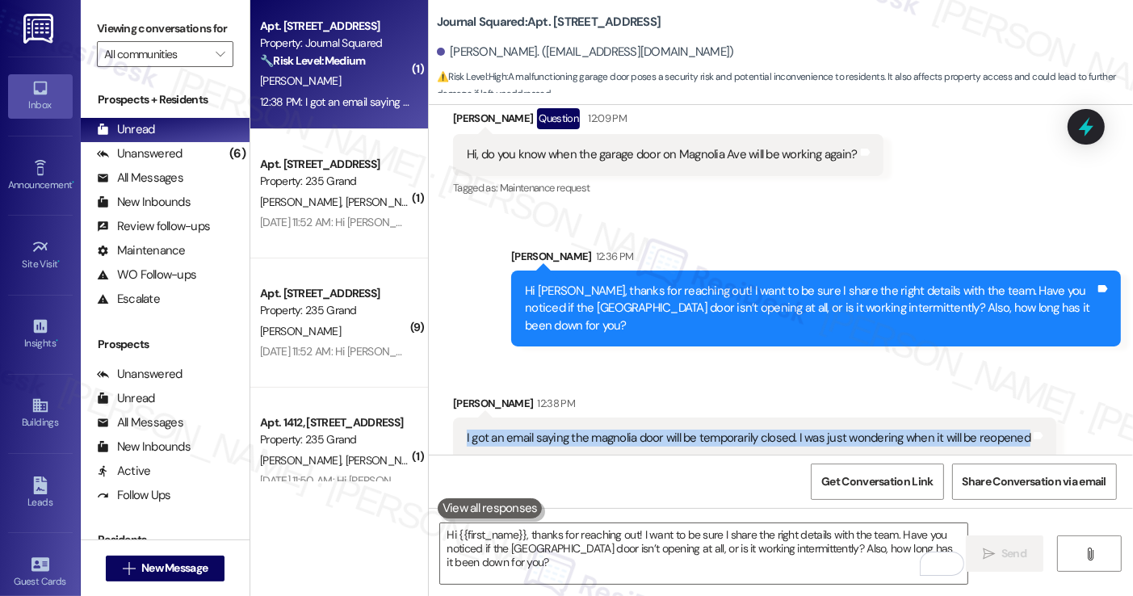
click at [880, 430] on div "I got an email saying the magnolia door will be temporarily closed. I was just …" at bounding box center [749, 438] width 564 height 17
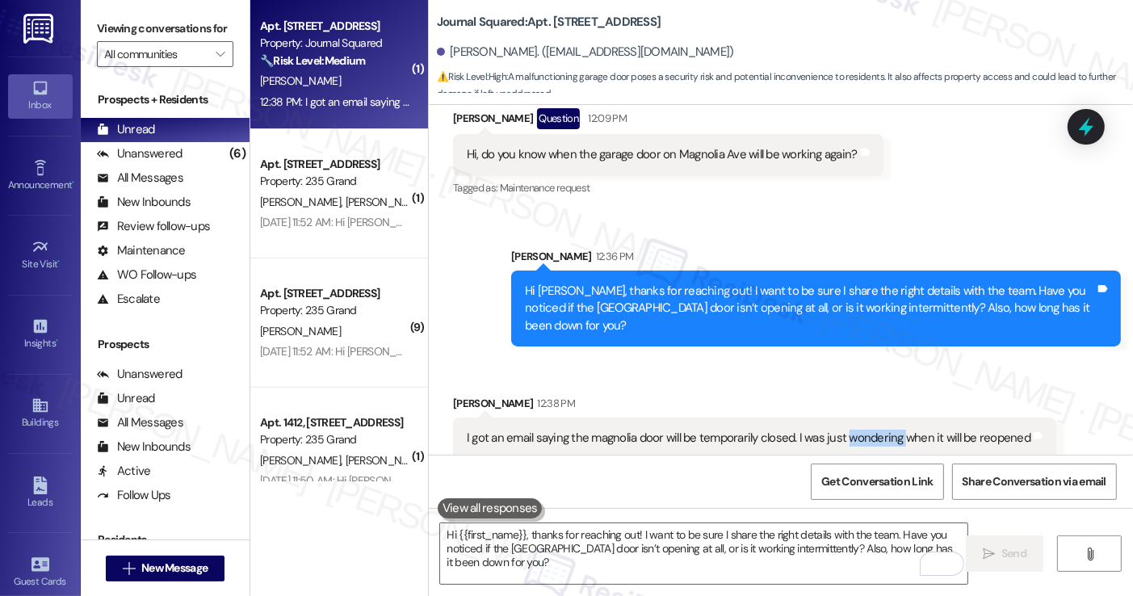
click at [880, 430] on div "I got an email saying the magnolia door will be temporarily closed. I was just …" at bounding box center [749, 438] width 564 height 17
click at [671, 517] on div "Hi {{first_name}}, thanks for reaching out! I want to be sure I share the right…" at bounding box center [781, 568] width 704 height 121
click at [659, 538] on textarea "Hi {{first_name}}, thanks for reaching out! I want to be sure I share the right…" at bounding box center [703, 553] width 527 height 61
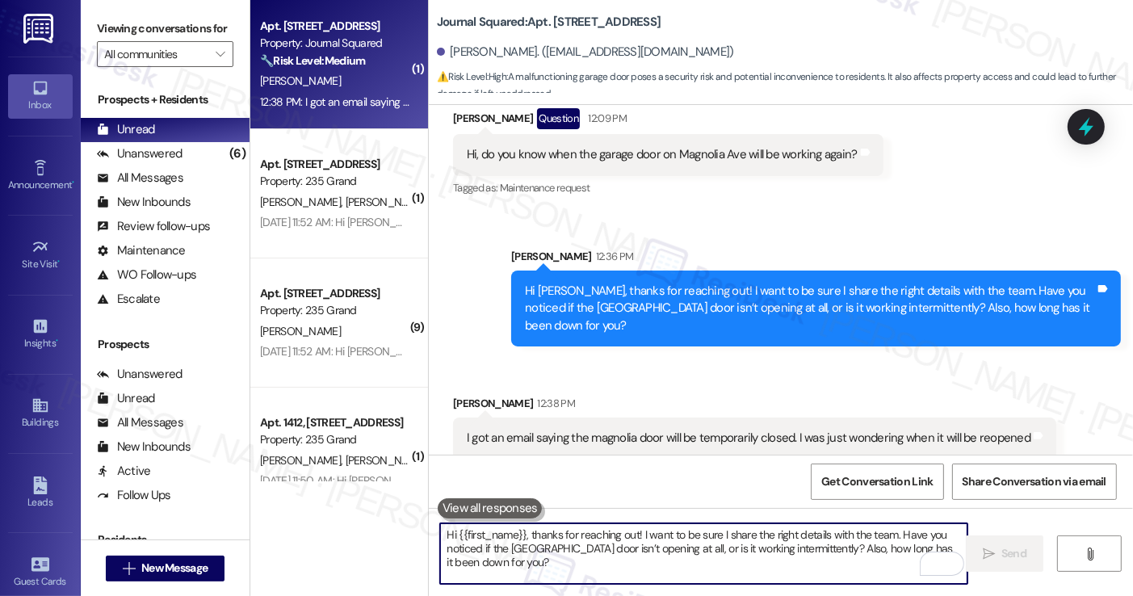
click at [724, 249] on div "[PERSON_NAME] 12:36 PM" at bounding box center [816, 259] width 610 height 23
click at [609, 534] on textarea "Hi {{first_name}}, thanks for reaching out! I want to be sure I share the right…" at bounding box center [703, 553] width 527 height 61
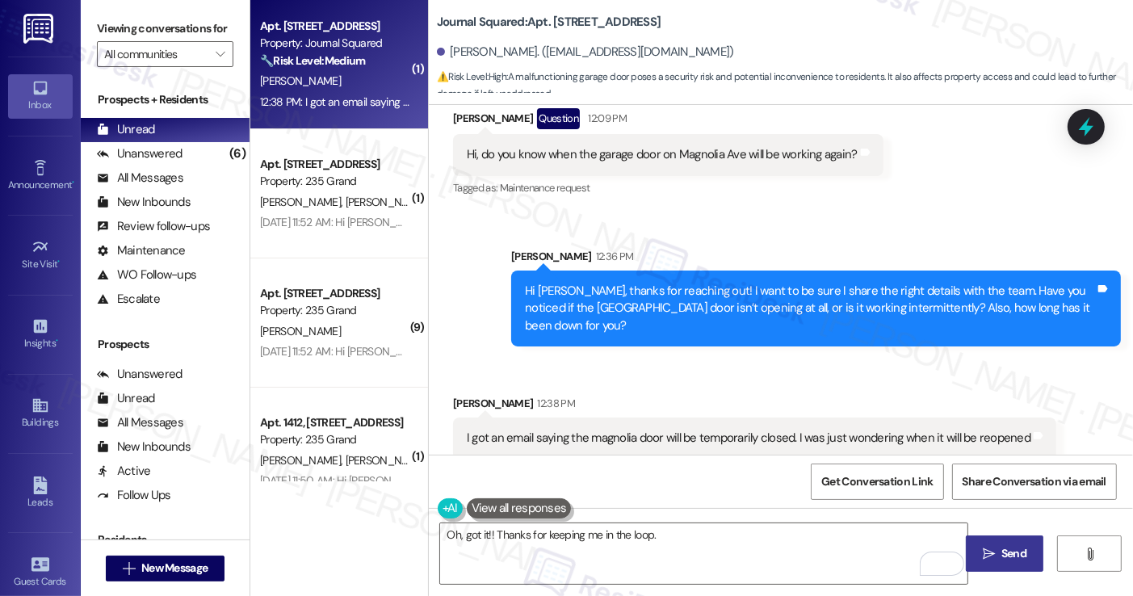
click at [162, 34] on label "Viewing conversations for" at bounding box center [165, 28] width 137 height 25
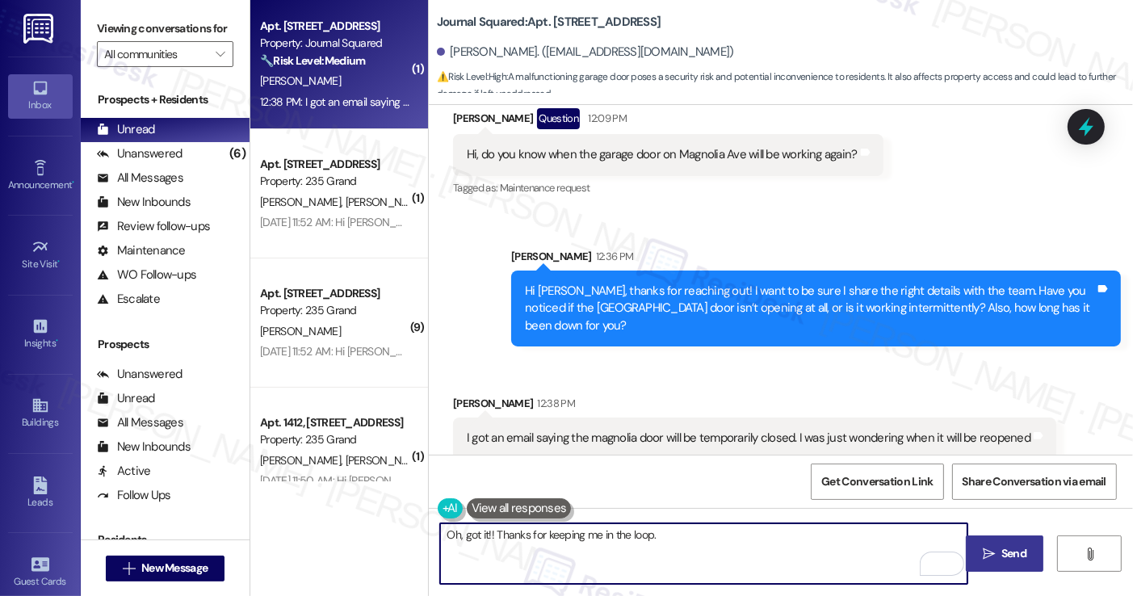
click at [671, 544] on textarea "Oh, got it!! Thanks for keeping me in the loop." at bounding box center [703, 553] width 527 height 61
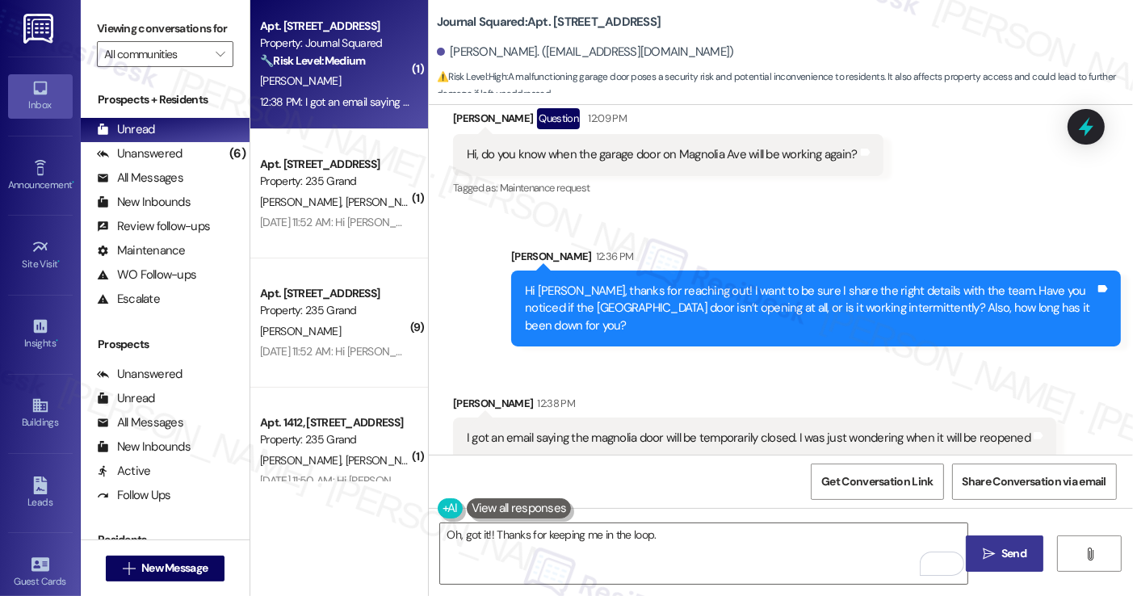
click at [117, 16] on label "Viewing conversations for" at bounding box center [165, 28] width 137 height 25
click at [674, 539] on textarea "Oh, got it!! Thanks for keeping me in the loop." at bounding box center [703, 553] width 527 height 61
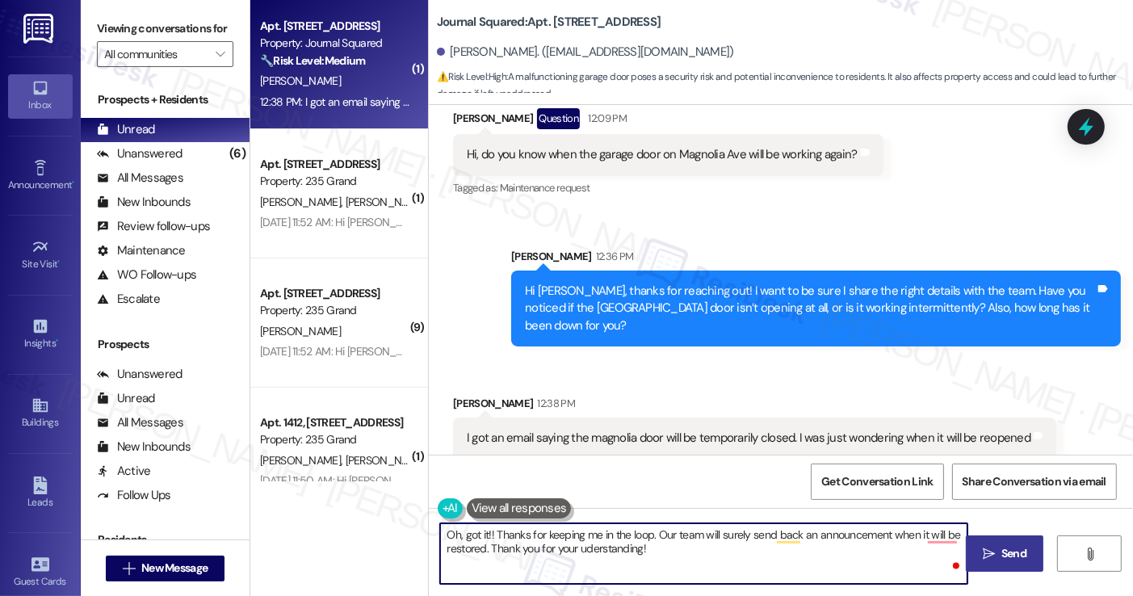
type textarea "Oh, got it!! Thanks for keeping me in the loop. Our team will surely send back …"
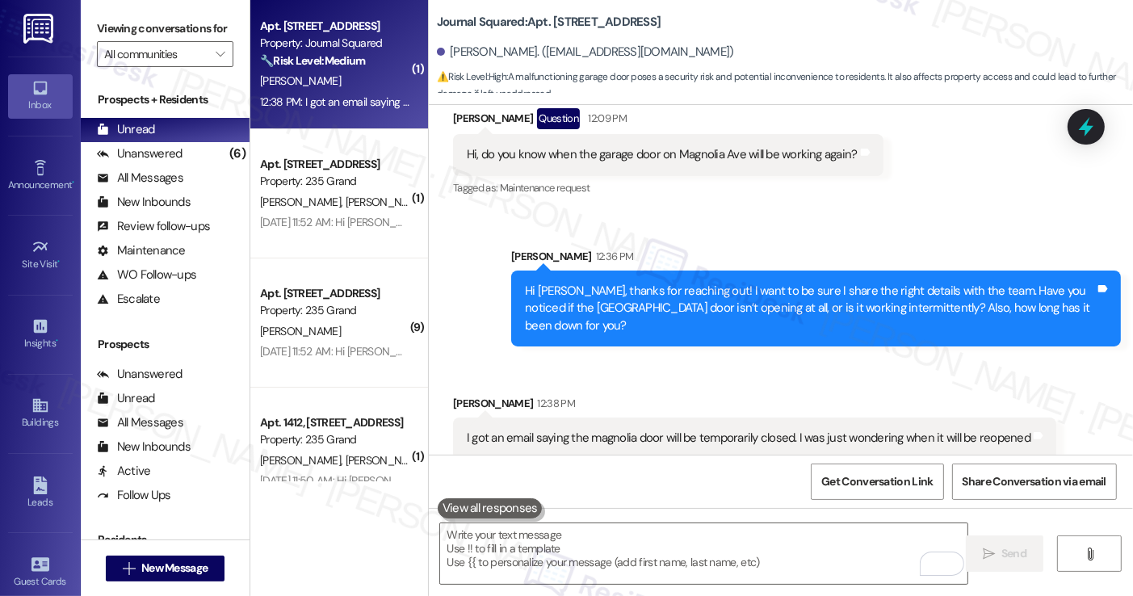
click at [110, 32] on label "Viewing conversations for" at bounding box center [165, 28] width 137 height 25
click at [136, 22] on label "Viewing conversations for" at bounding box center [165, 28] width 137 height 25
click at [692, 435] on div "I got an email saying the magnolia door will be temporarily closed. I was just …" at bounding box center [754, 438] width 603 height 41
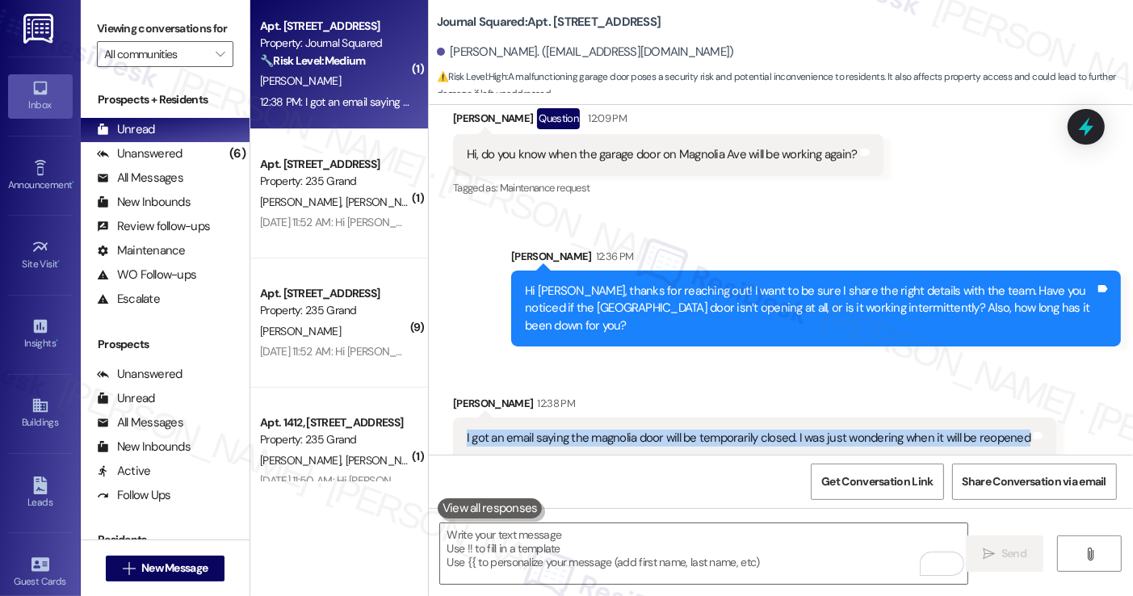
click at [695, 432] on div "I got an email saying the magnolia door will be temporarily closed. I was just …" at bounding box center [754, 438] width 603 height 41
click at [123, 37] on label "Viewing conversations for" at bounding box center [165, 28] width 137 height 25
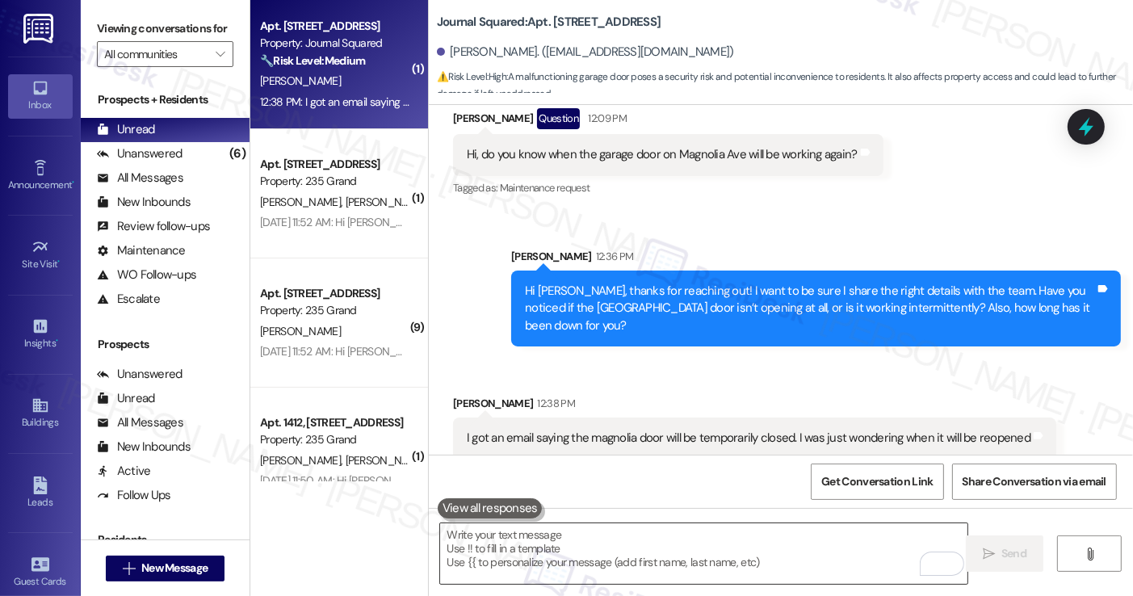
click at [530, 552] on textarea "To enrich screen reader interactions, please activate Accessibility in Grammarl…" at bounding box center [703, 553] width 527 height 61
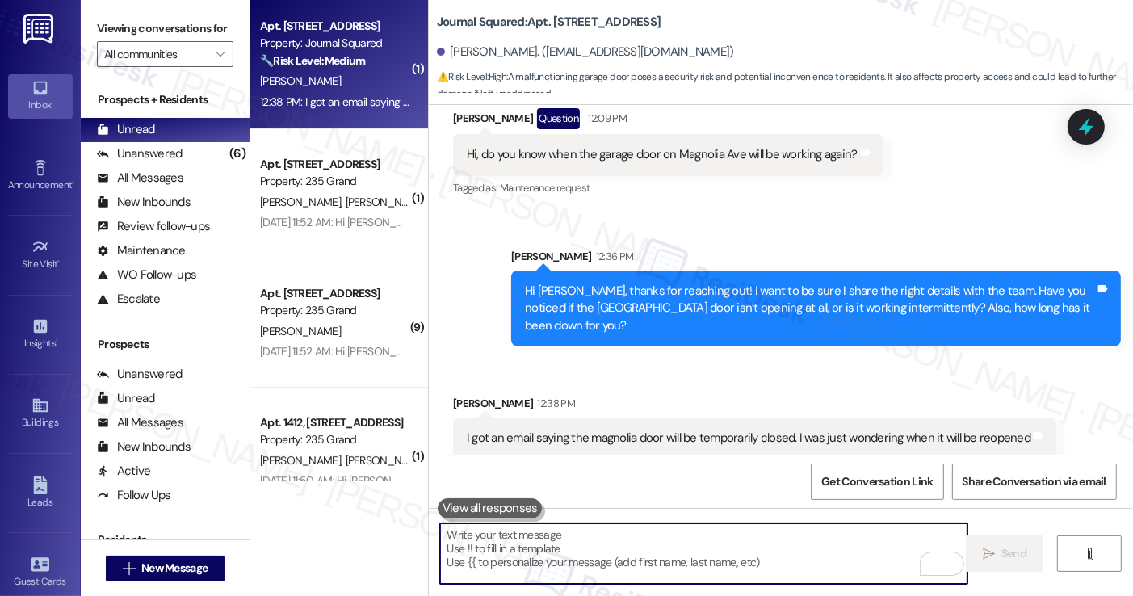
paste textarea "Oh, got it — thanks for keeping me in the loop! Our team will send out an annou…"
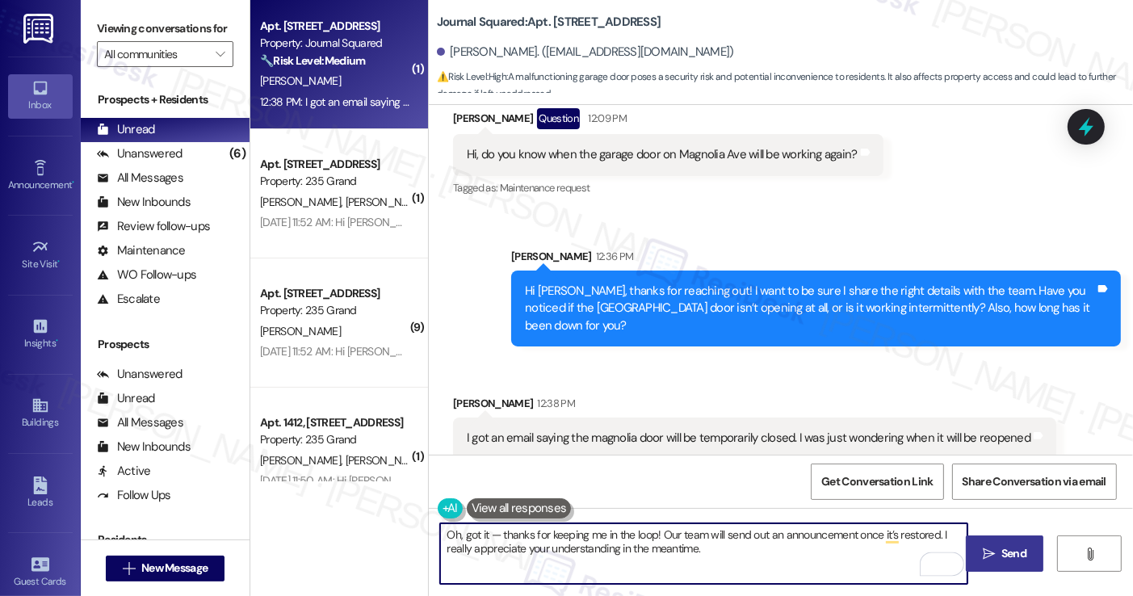
click at [591, 430] on div "I got an email saying the magnolia door will be temporarily closed. I was just …" at bounding box center [749, 438] width 564 height 17
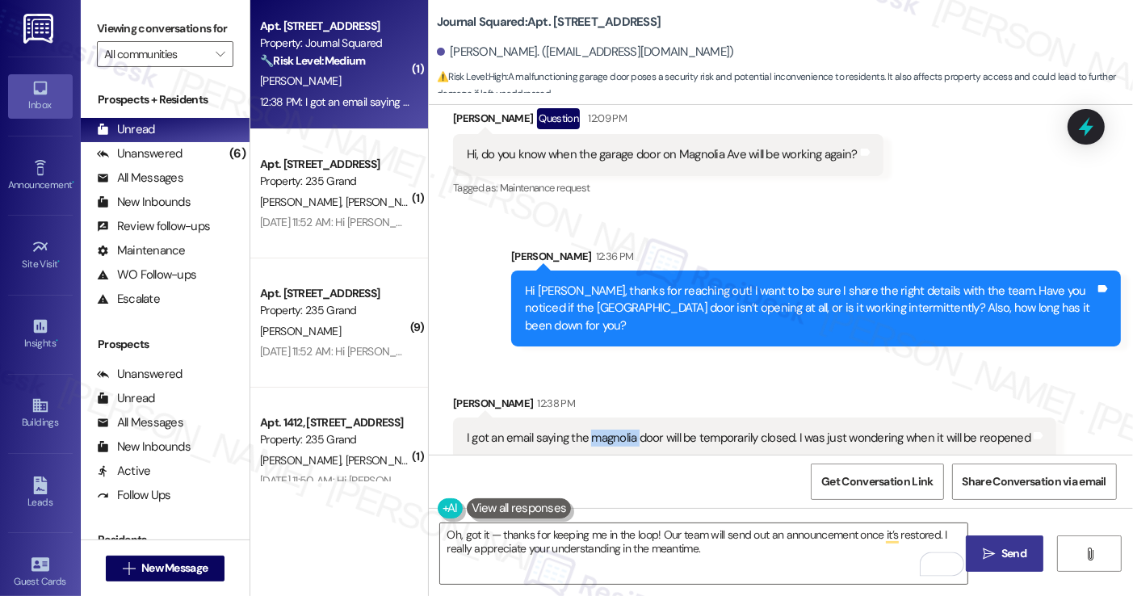
click at [591, 430] on div "I got an email saying the magnolia door will be temporarily closed. I was just …" at bounding box center [749, 438] width 564 height 17
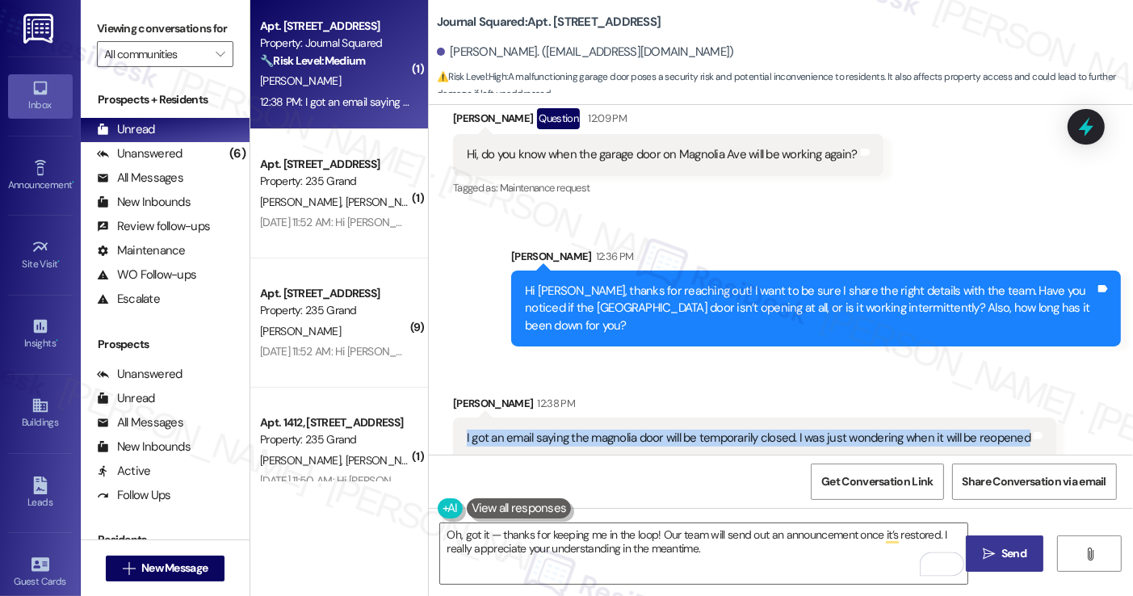
click at [591, 430] on div "I got an email saying the magnolia door will be temporarily closed. I was just …" at bounding box center [749, 438] width 564 height 17
click at [684, 542] on textarea "Oh, got it — thanks for keeping me in the loop! Our team will send out an annou…" at bounding box center [703, 553] width 527 height 61
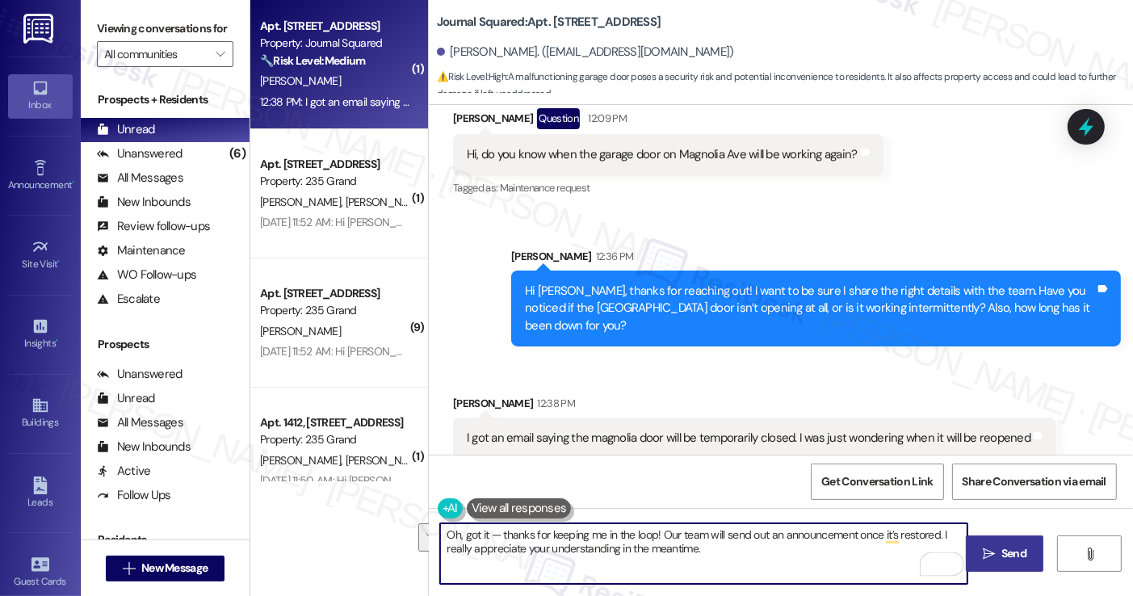
click at [634, 542] on textarea "Oh, got it — thanks for keeping me in the loop! Our team will send out an annou…" at bounding box center [703, 553] width 527 height 61
click at [624, 430] on div "I got an email saying the magnolia door will be temporarily closed. I was just …" at bounding box center [749, 438] width 564 height 17
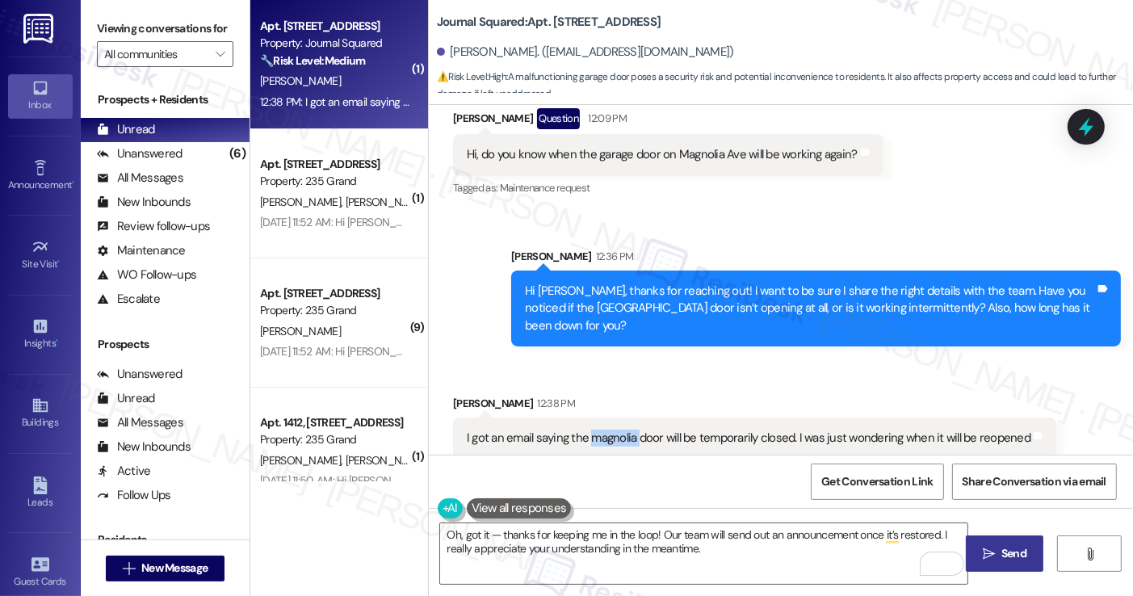
click at [624, 430] on div "I got an email saying the magnolia door will be temporarily closed. I was just …" at bounding box center [749, 438] width 564 height 17
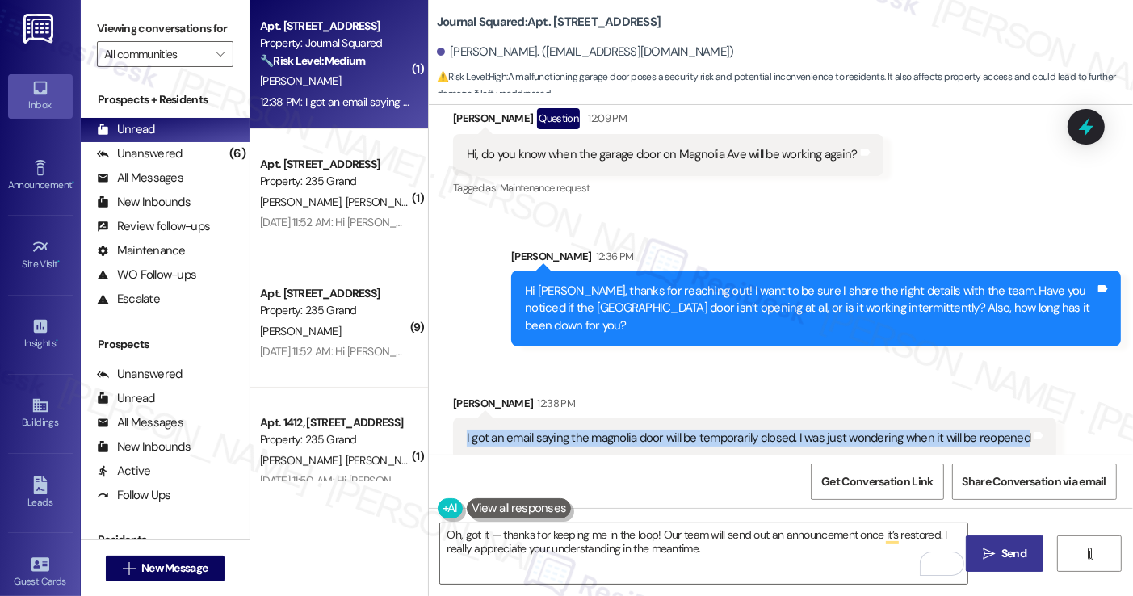
click at [624, 430] on div "I got an email saying the magnolia door will be temporarily closed. I was just …" at bounding box center [749, 438] width 564 height 17
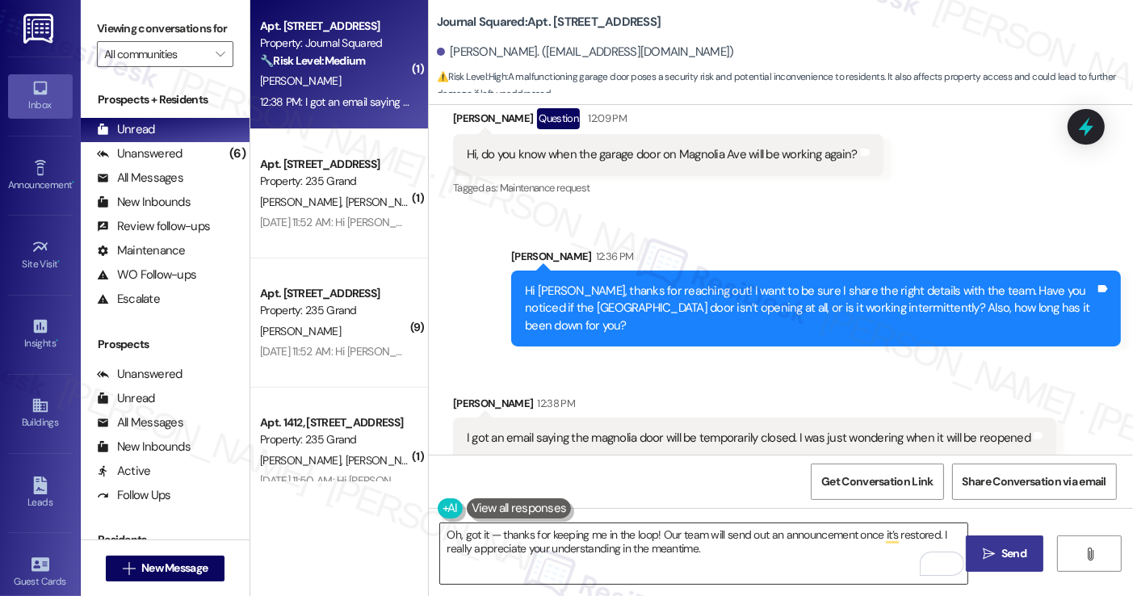
click at [646, 557] on textarea "Oh, got it — thanks for keeping me in the loop! Our team will send out an annou…" at bounding box center [703, 553] width 527 height 61
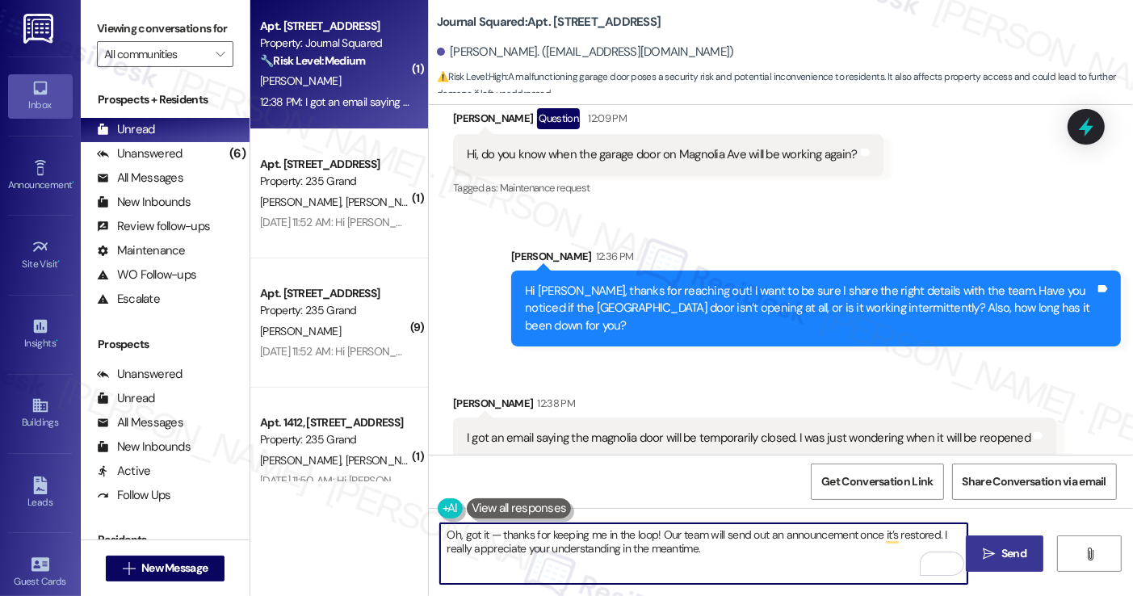
click at [646, 557] on textarea "Oh, got it — thanks for keeping me in the loop! Our team will send out an annou…" at bounding box center [703, 553] width 527 height 61
click at [579, 557] on textarea "Oh, got it — thanks for keeping me in the loop! Our team will send out an annou…" at bounding box center [703, 553] width 527 height 61
drag, startPoint x: 721, startPoint y: 553, endPoint x: 512, endPoint y: 543, distance: 208.7
click at [482, 537] on textarea "Oh, got it — thanks for keeping me in the loop! Our team will send out an annou…" at bounding box center [703, 553] width 527 height 61
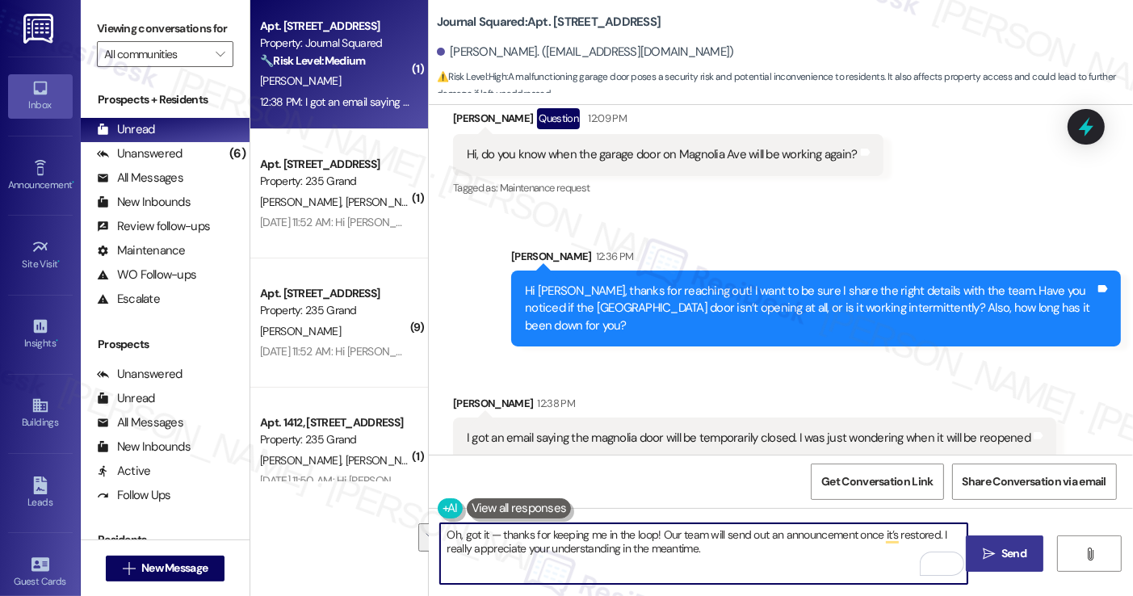
click at [513, 543] on textarea "Oh, got it — thanks for keeping me in the loop! Our team will send out an annou…" at bounding box center [703, 553] width 527 height 61
drag, startPoint x: 493, startPoint y: 536, endPoint x: 479, endPoint y: 535, distance: 13.8
click at [479, 535] on textarea "Oh, got it — thanks for keeping me in the loop! Our team will send out an annou…" at bounding box center [703, 553] width 527 height 61
drag, startPoint x: 691, startPoint y: 553, endPoint x: 649, endPoint y: 536, distance: 45.6
click at [649, 536] on textarea "Oh, got it! Thanks for keeping me in the loop! Our team will send out an announ…" at bounding box center [703, 553] width 527 height 61
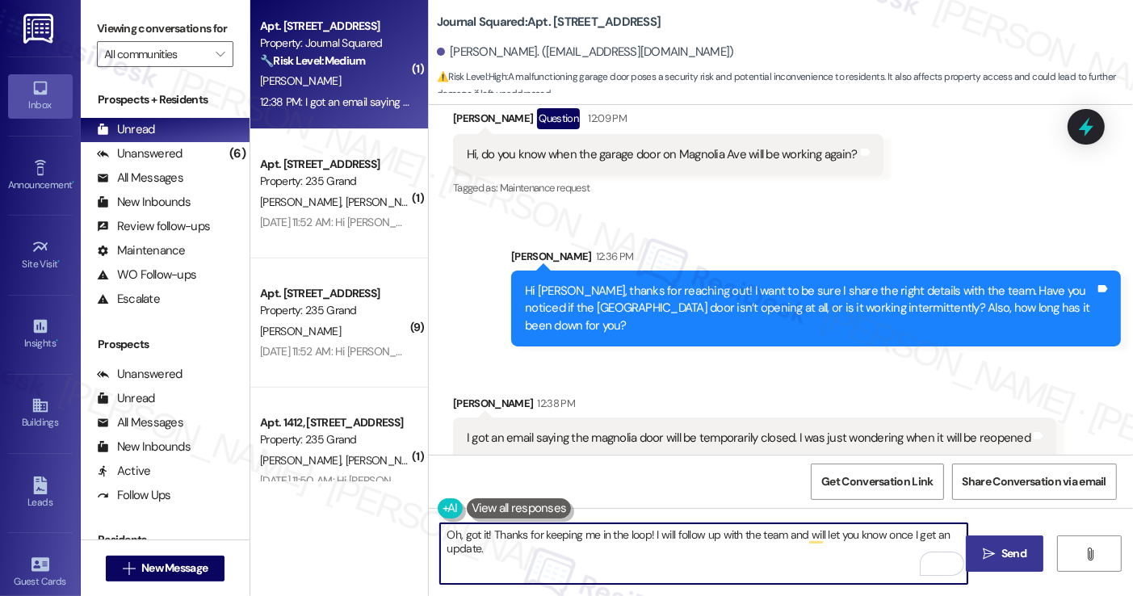
click at [502, 548] on textarea "Oh, got it! Thanks for keeping me in the loop! I will follow up with the team a…" at bounding box center [703, 553] width 527 height 61
click at [840, 527] on textarea "Oh, got it! Thanks for keeping me in the loop! I will follow up with the team a…" at bounding box center [703, 553] width 527 height 61
type textarea "Oh, got it! Thanks for keeping me in the loop! I will follow up with the team a…"
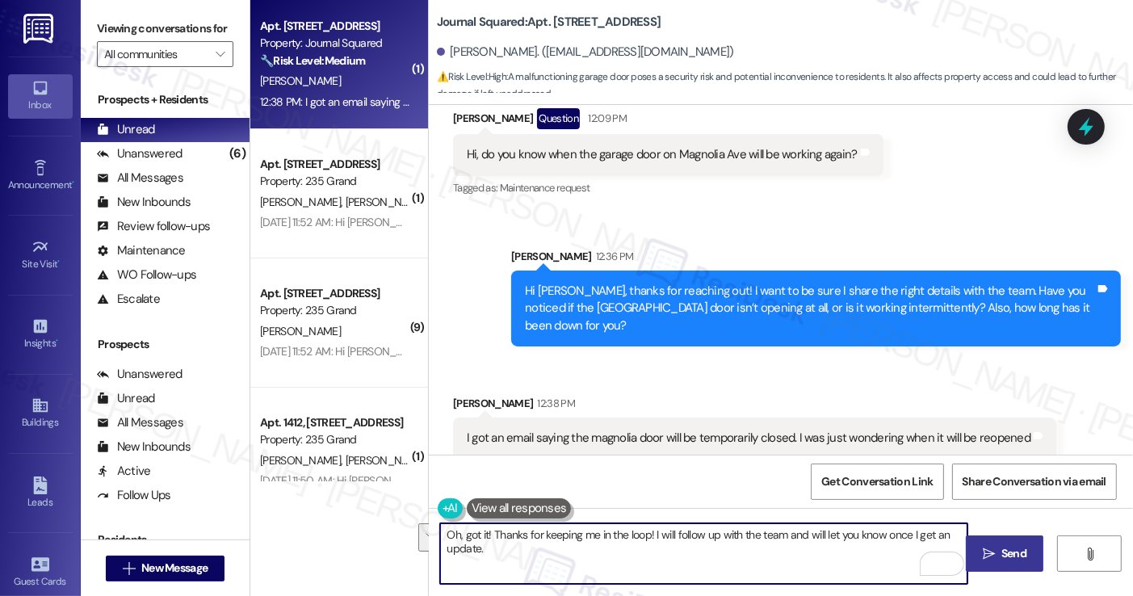
click at [763, 359] on div "Received via SMS [PERSON_NAME] 12:38 PM I got an email saying the magnolia door…" at bounding box center [781, 415] width 704 height 112
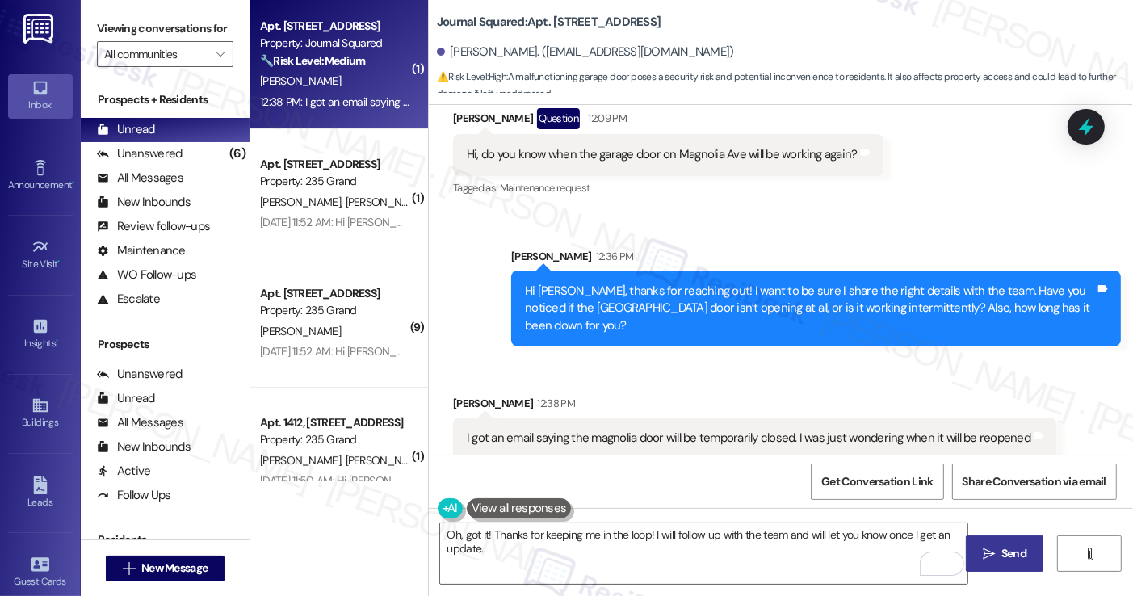
click at [679, 418] on div "I got an email saying the magnolia door will be temporarily closed. I was just …" at bounding box center [754, 438] width 603 height 41
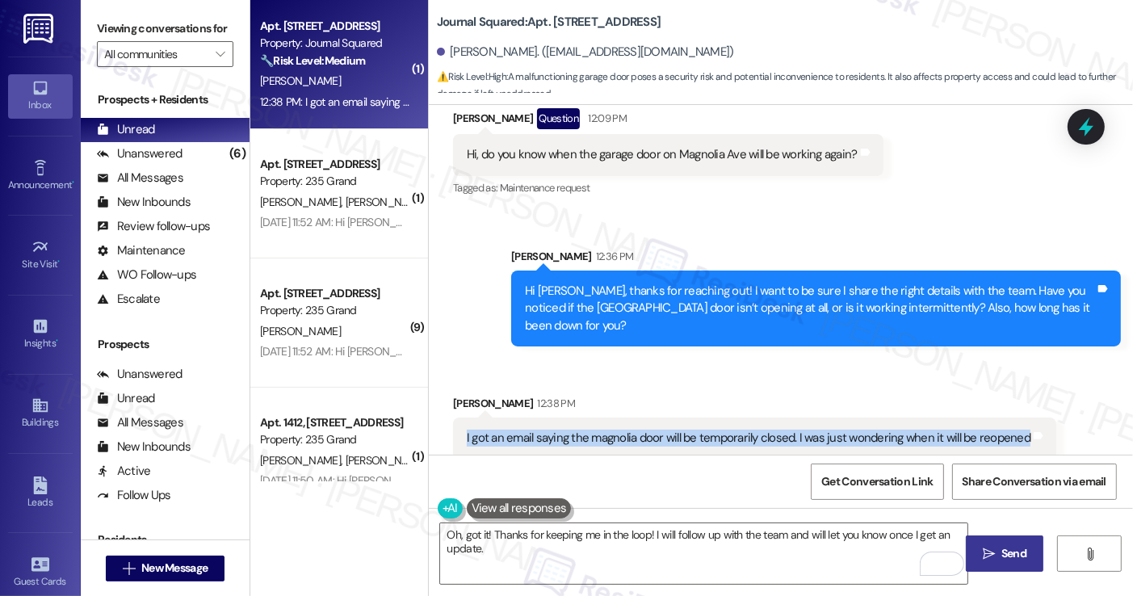
click at [679, 418] on div "I got an email saying the magnolia door will be temporarily closed. I was just …" at bounding box center [754, 438] width 603 height 41
copy div "I got an email saying the magnolia door will be temporarily closed. I was just …"
click at [150, 22] on label "Viewing conversations for" at bounding box center [165, 28] width 137 height 25
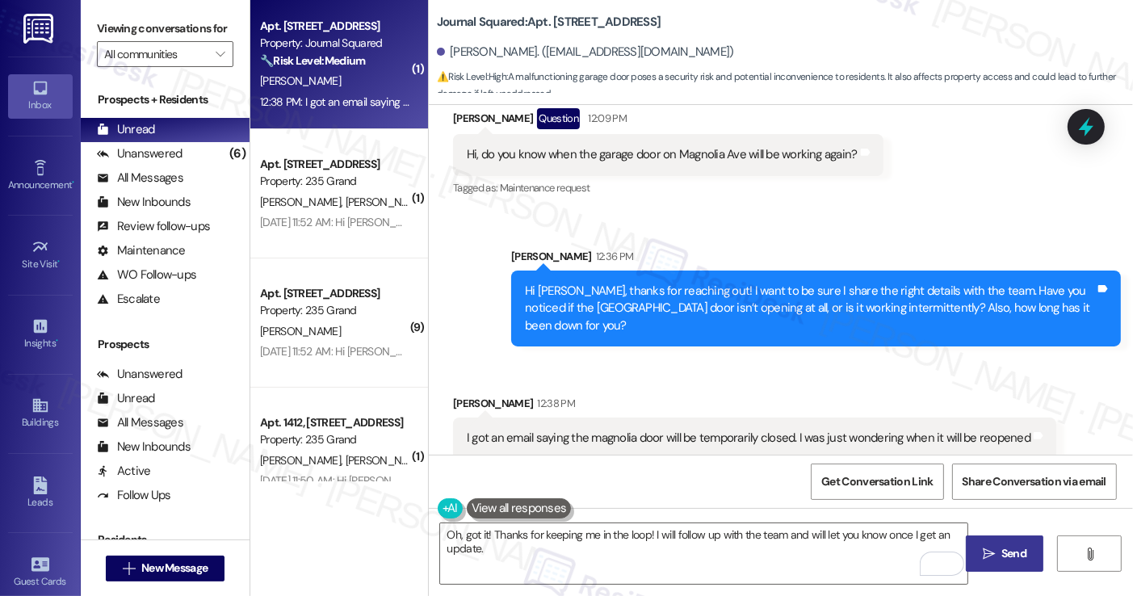
click at [130, 19] on label "Viewing conversations for" at bounding box center [165, 28] width 137 height 25
click at [132, 32] on label "Viewing conversations for" at bounding box center [165, 28] width 137 height 25
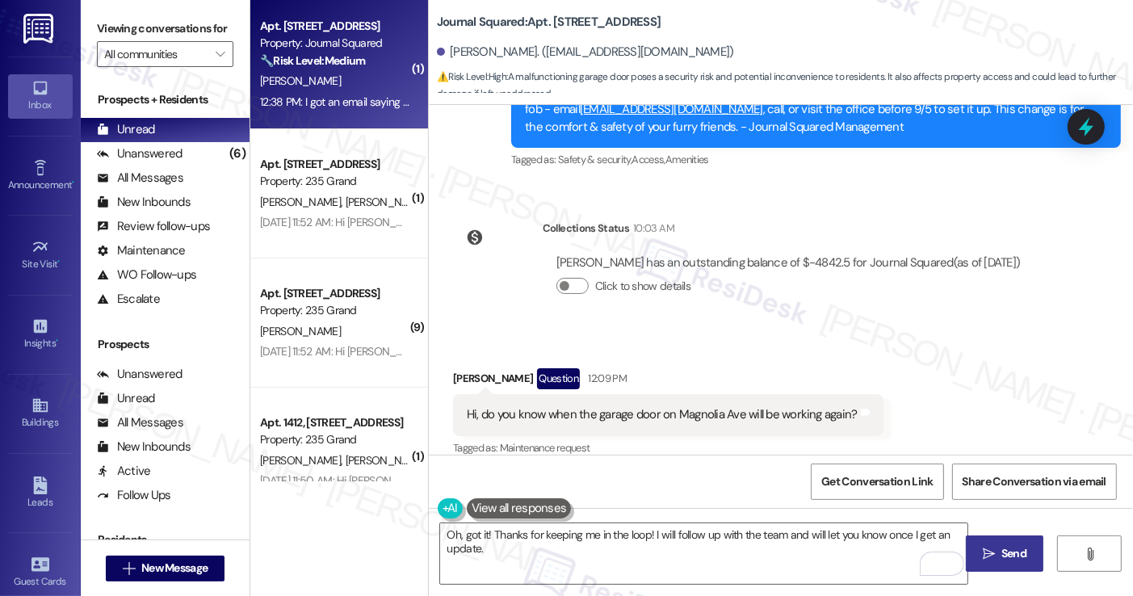
scroll to position [1134, 0]
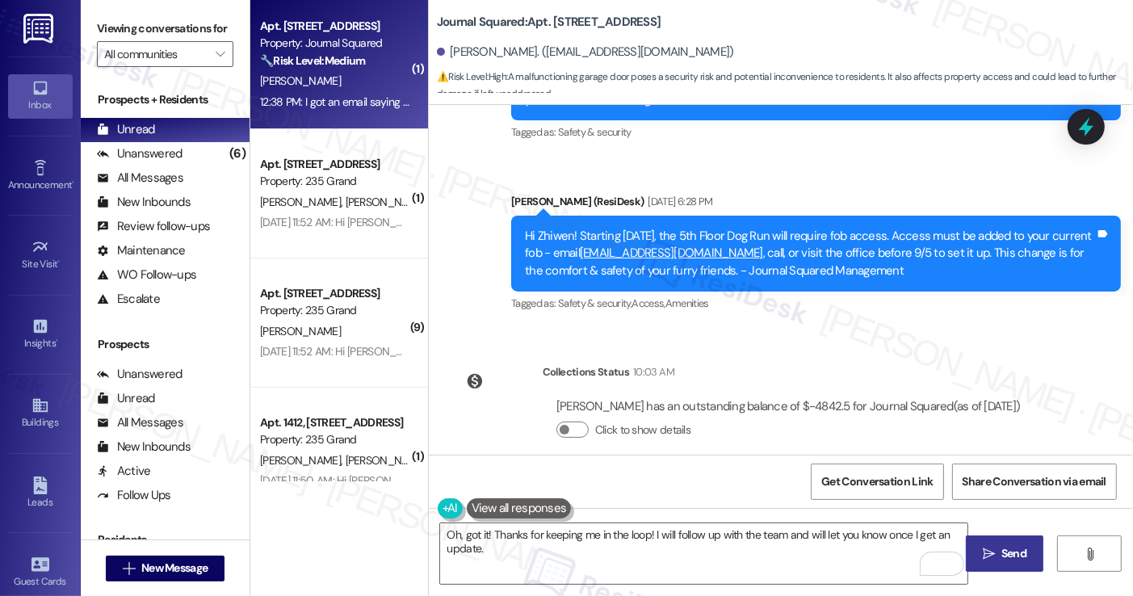
click at [123, 25] on label "Viewing conversations for" at bounding box center [165, 28] width 137 height 25
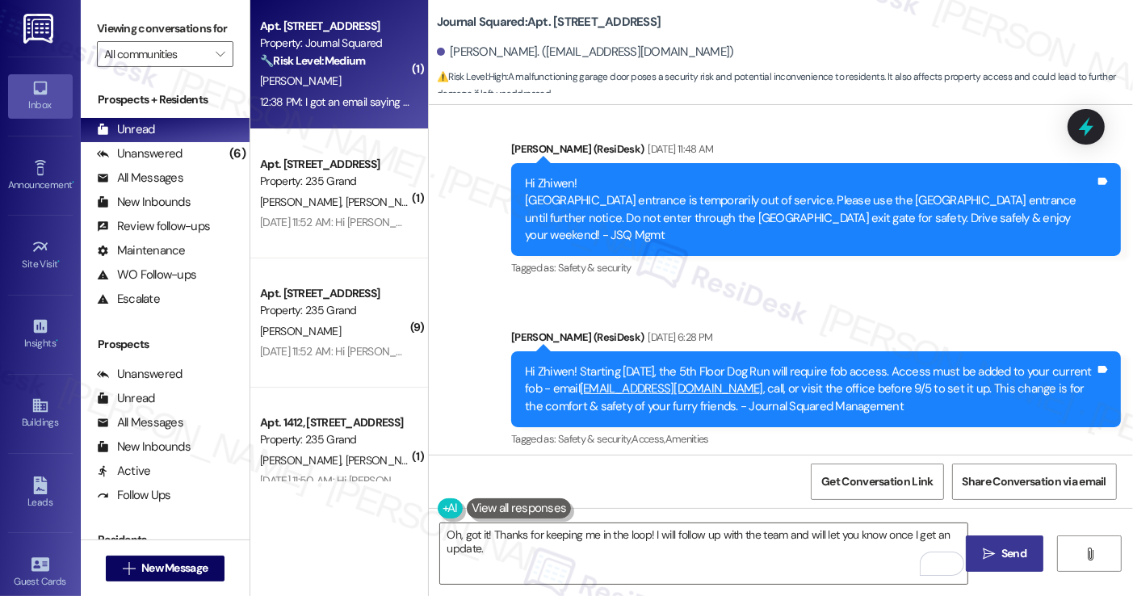
scroll to position [973, 0]
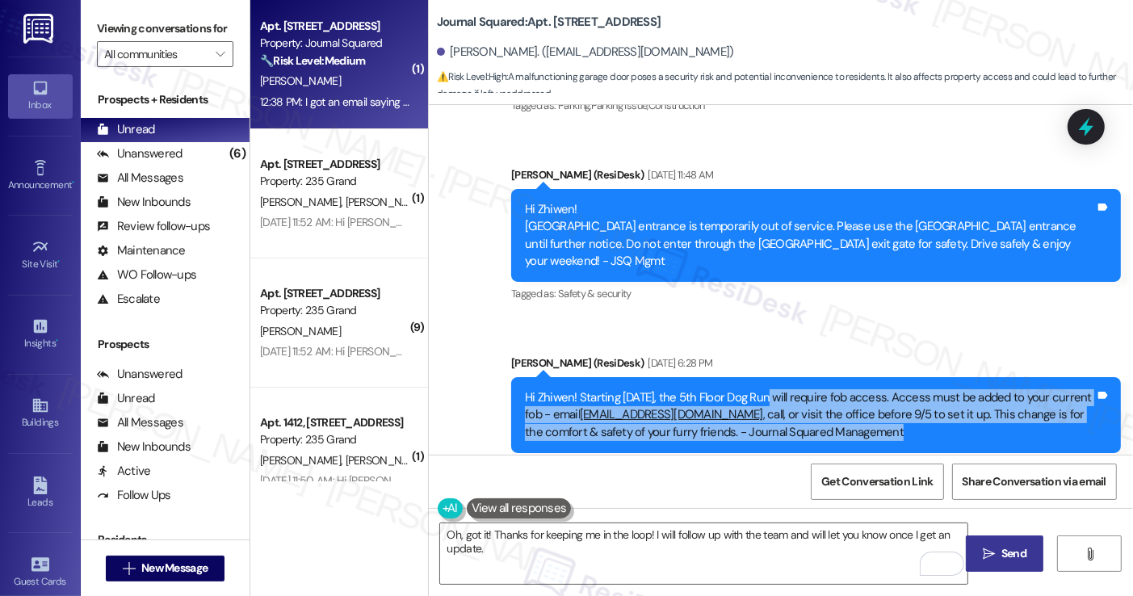
drag, startPoint x: 759, startPoint y: 380, endPoint x: 886, endPoint y: 413, distance: 130.9
click at [886, 413] on div "Hi Zhiwen! Starting [DATE], the 5th Floor Dog Run will require fob access. Acce…" at bounding box center [810, 415] width 570 height 52
click at [887, 414] on div "Hi Zhiwen! Starting [DATE], the 5th Floor Dog Run will require fob access. Acce…" at bounding box center [810, 415] width 570 height 52
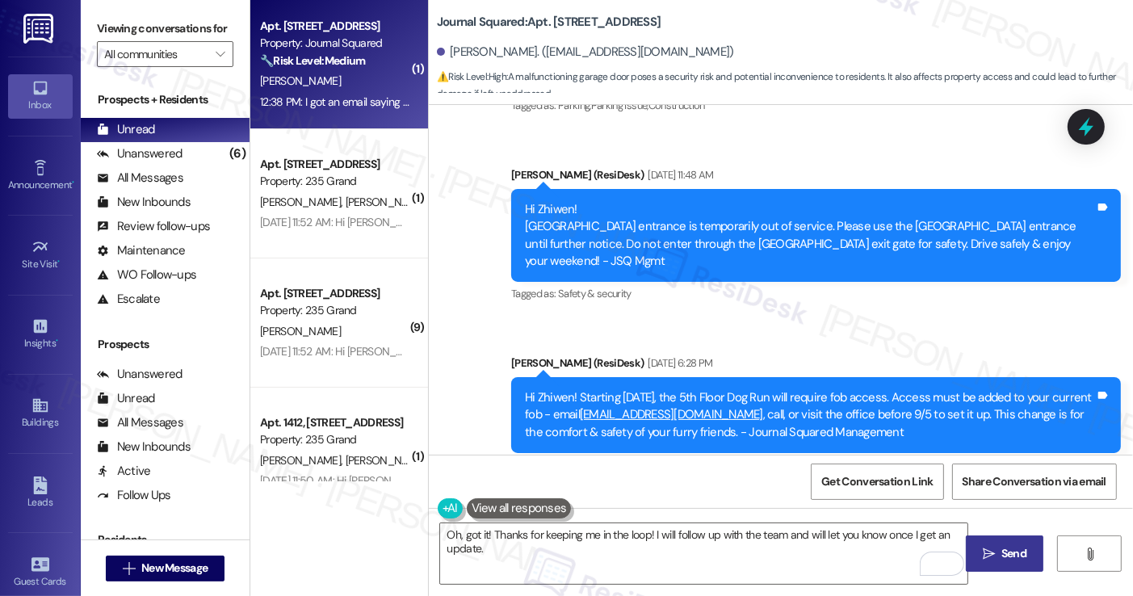
click at [887, 414] on div "Hi Zhiwen! Starting [DATE], the 5th Floor Dog Run will require fob access. Acce…" at bounding box center [810, 415] width 570 height 52
click at [866, 246] on div "Hi Zhiwen! [GEOGRAPHIC_DATA] entrance is temporarily out of service. Please use…" at bounding box center [810, 235] width 570 height 69
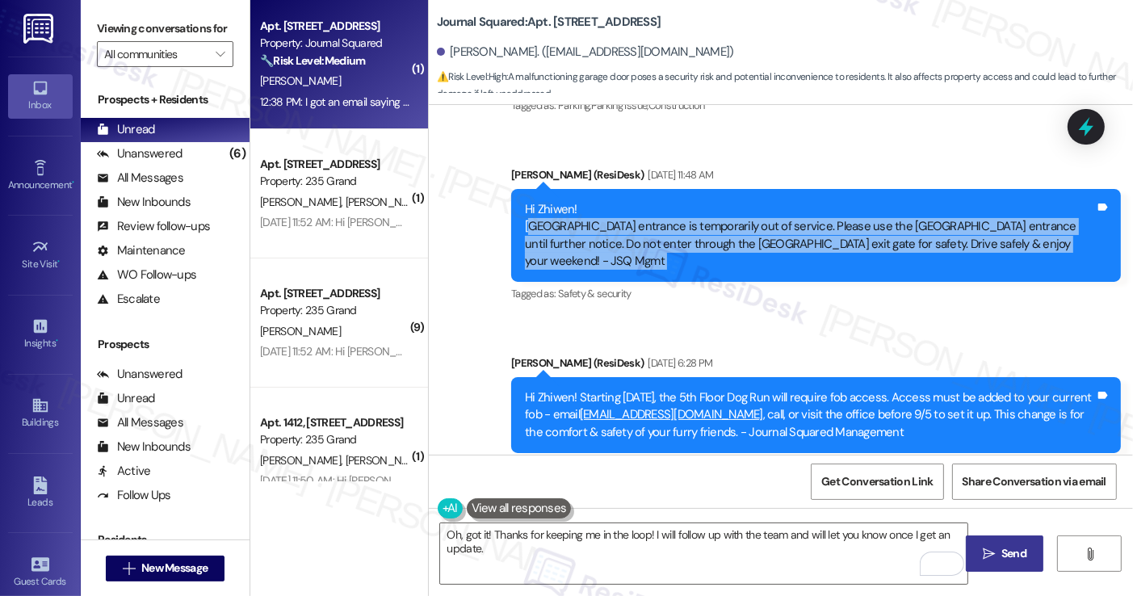
click at [866, 246] on div "Hi Zhiwen! [GEOGRAPHIC_DATA] entrance is temporarily out of service. Please use…" at bounding box center [810, 235] width 570 height 69
click at [746, 233] on div "Hi Zhiwen! [GEOGRAPHIC_DATA] entrance is temporarily out of service. Please use…" at bounding box center [810, 235] width 570 height 69
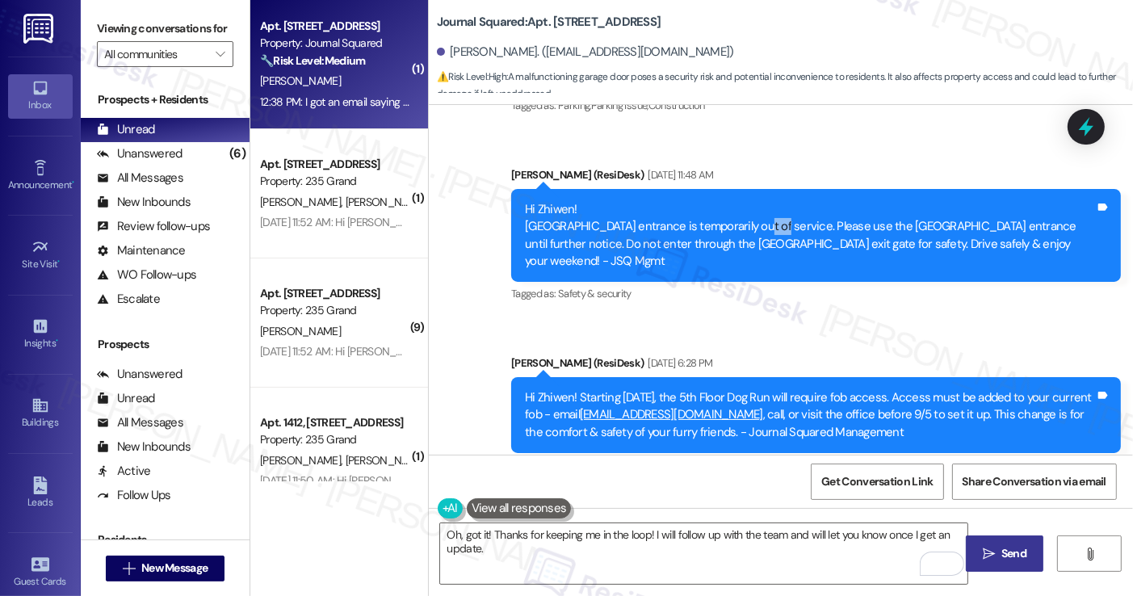
click at [746, 233] on div "Hi Zhiwen! [GEOGRAPHIC_DATA] entrance is temporarily out of service. Please use…" at bounding box center [810, 235] width 570 height 69
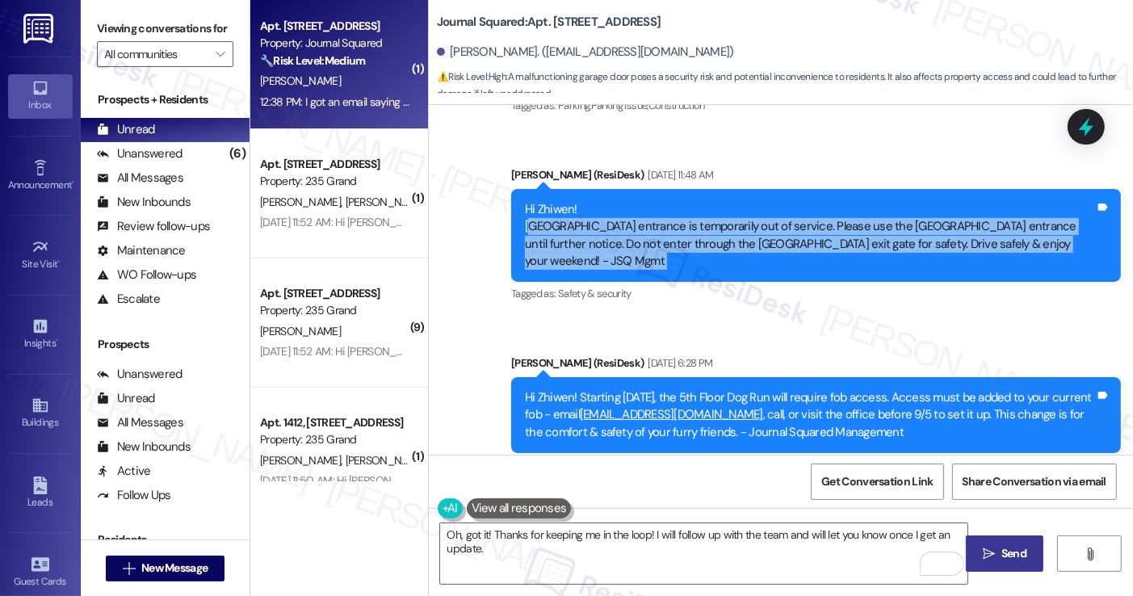
click at [746, 233] on div "Hi Zhiwen! [GEOGRAPHIC_DATA] entrance is temporarily out of service. Please use…" at bounding box center [810, 235] width 570 height 69
click at [885, 229] on div "Hi Zhiwen! [GEOGRAPHIC_DATA] entrance is temporarily out of service. Please use…" at bounding box center [810, 235] width 570 height 69
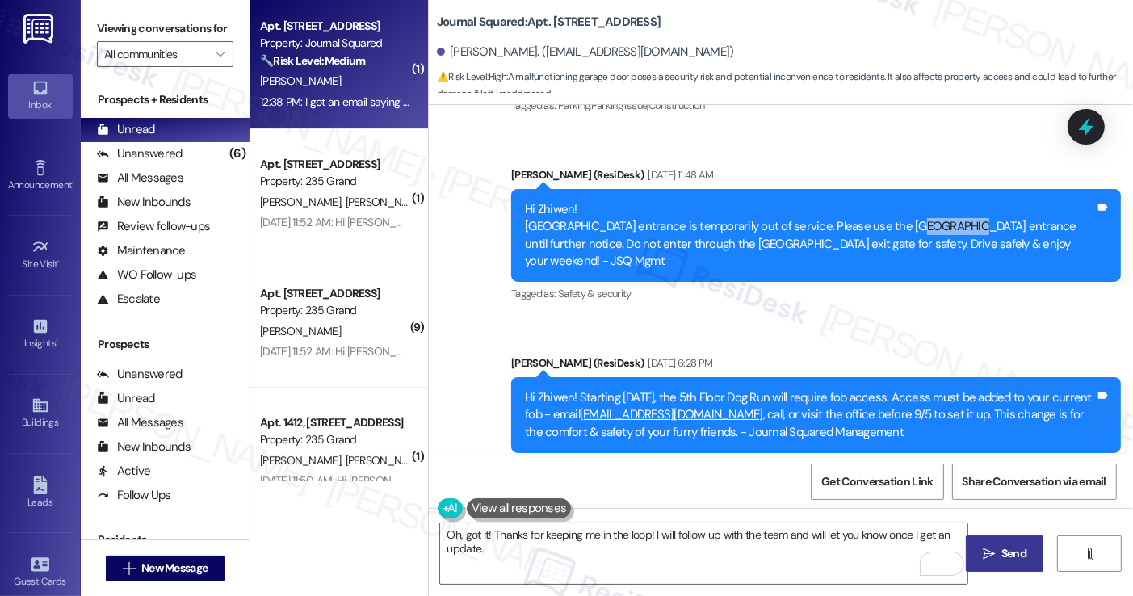
click at [885, 229] on div "Hi Zhiwen! [GEOGRAPHIC_DATA] entrance is temporarily out of service. Please use…" at bounding box center [810, 235] width 570 height 69
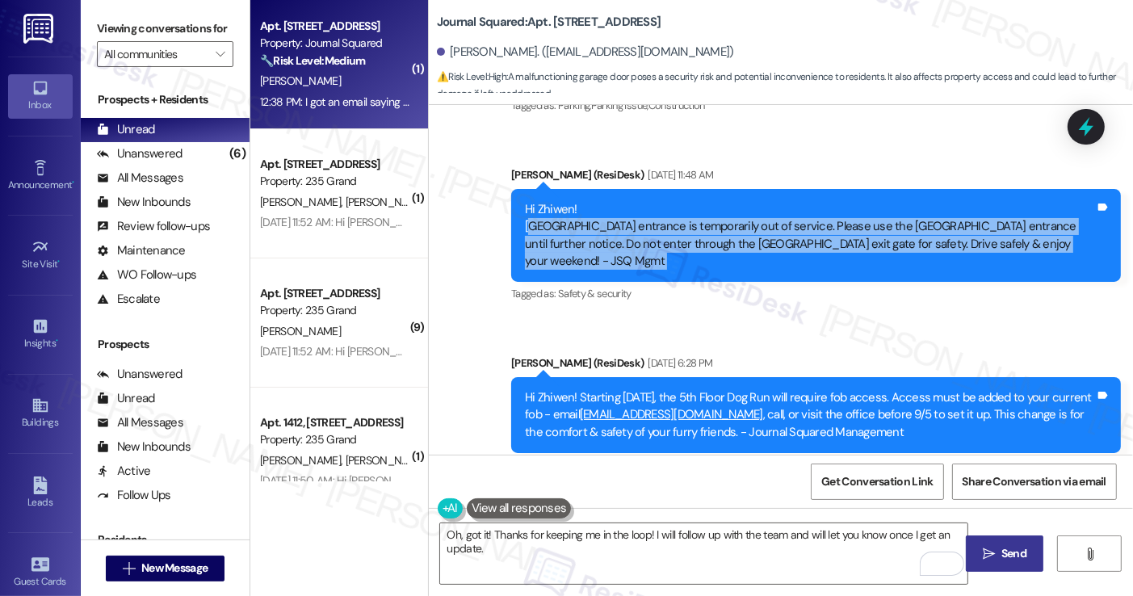
click at [885, 229] on div "Hi Zhiwen! [GEOGRAPHIC_DATA] entrance is temporarily out of service. Please use…" at bounding box center [810, 235] width 570 height 69
click at [534, 232] on div "Hi Zhiwen! [GEOGRAPHIC_DATA] entrance is temporarily out of service. Please use…" at bounding box center [810, 235] width 570 height 69
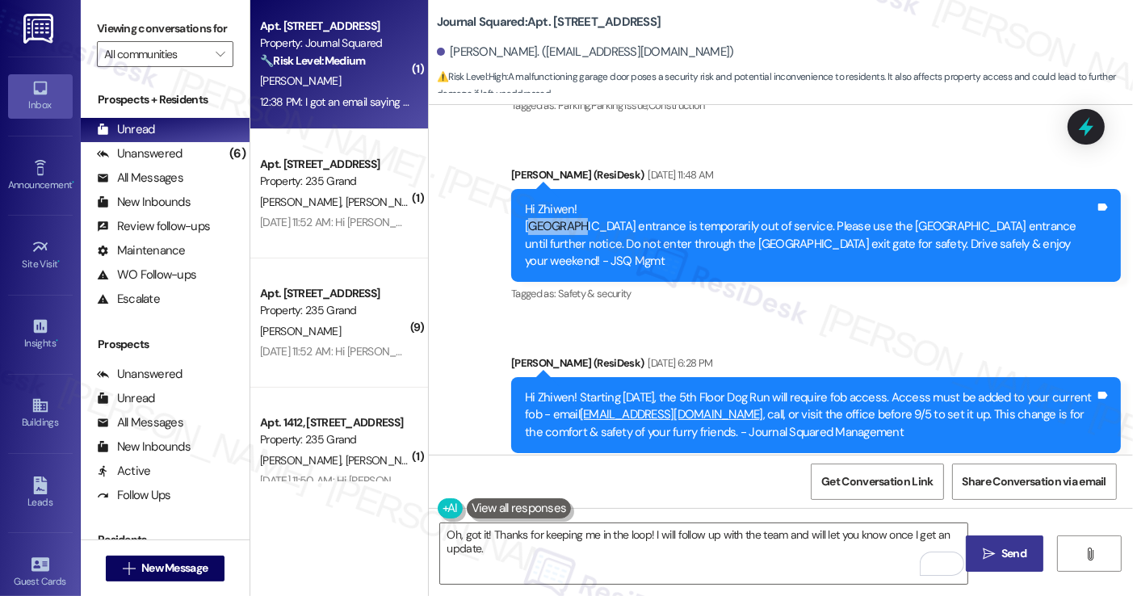
click at [534, 232] on div "Hi Zhiwen! [GEOGRAPHIC_DATA] entrance is temporarily out of service. Please use…" at bounding box center [810, 235] width 570 height 69
click at [113, 11] on div "Viewing conversations for All communities " at bounding box center [165, 41] width 169 height 83
click at [581, 555] on textarea "Oh, got it! Thanks for keeping me in the loop! I will follow up with the team a…" at bounding box center [703, 553] width 527 height 61
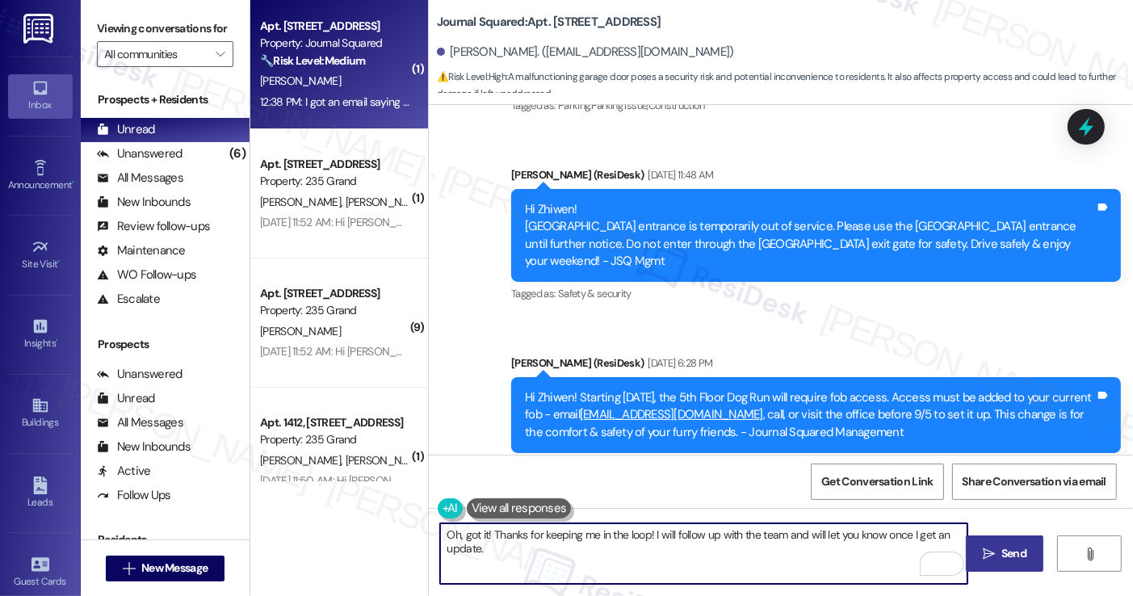
click at [581, 555] on textarea "Oh, got it! Thanks for keeping me in the loop! I will follow up with the team a…" at bounding box center [703, 553] width 527 height 61
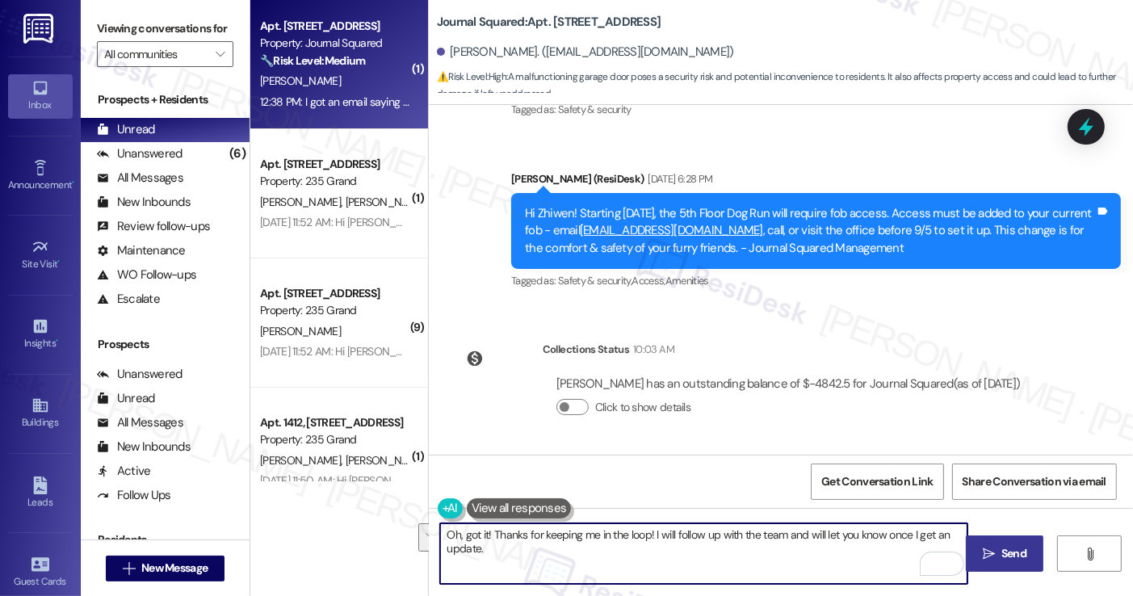
scroll to position [1376, 0]
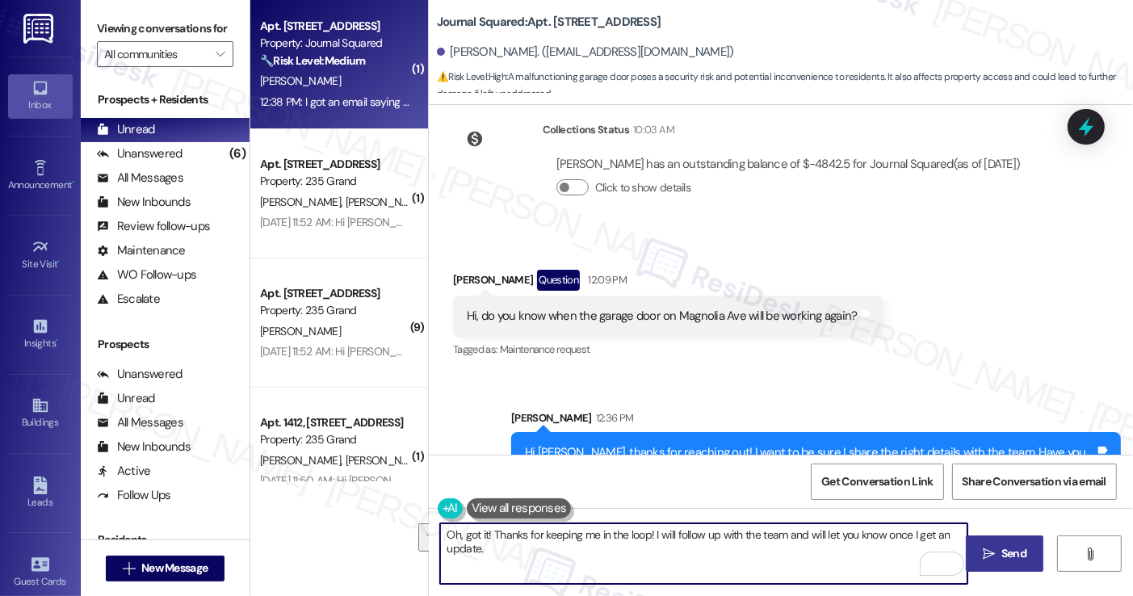
click at [991, 562] on button " Send" at bounding box center [1005, 554] width 78 height 36
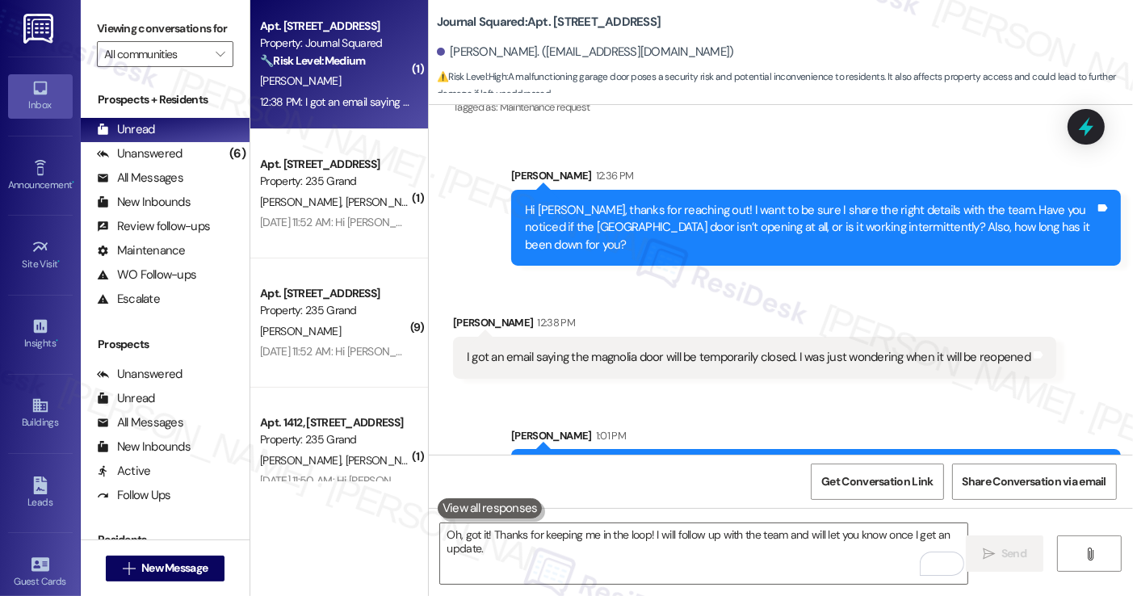
scroll to position [1667, 0]
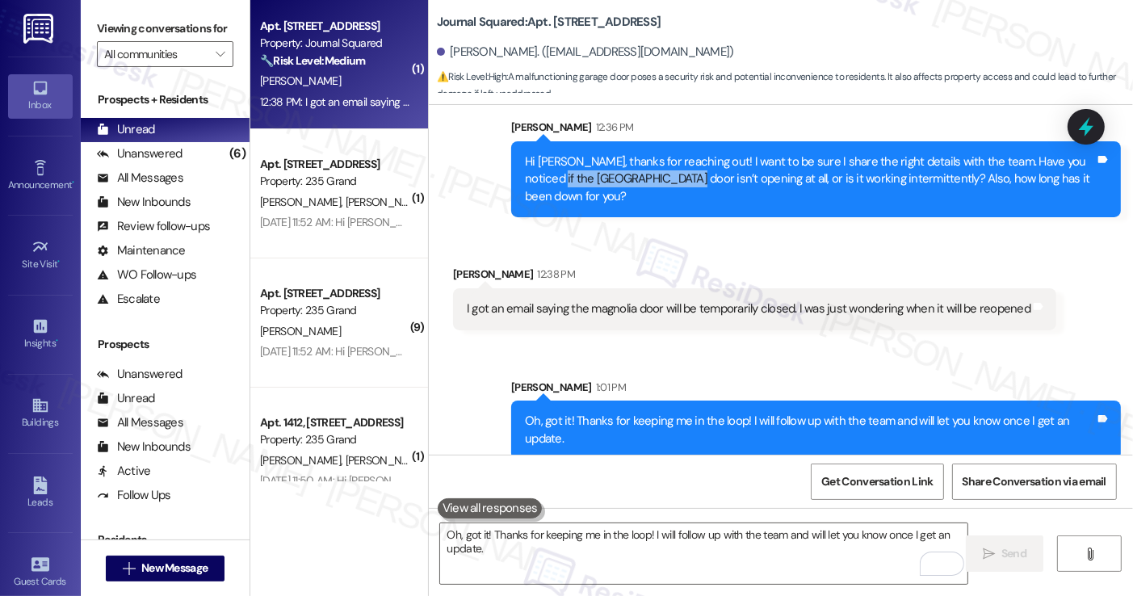
drag, startPoint x: 516, startPoint y: 161, endPoint x: 646, endPoint y: 158, distance: 130.1
click at [646, 158] on div "Hi [PERSON_NAME], thanks for reaching out! I want to be sure I share the right …" at bounding box center [810, 179] width 574 height 52
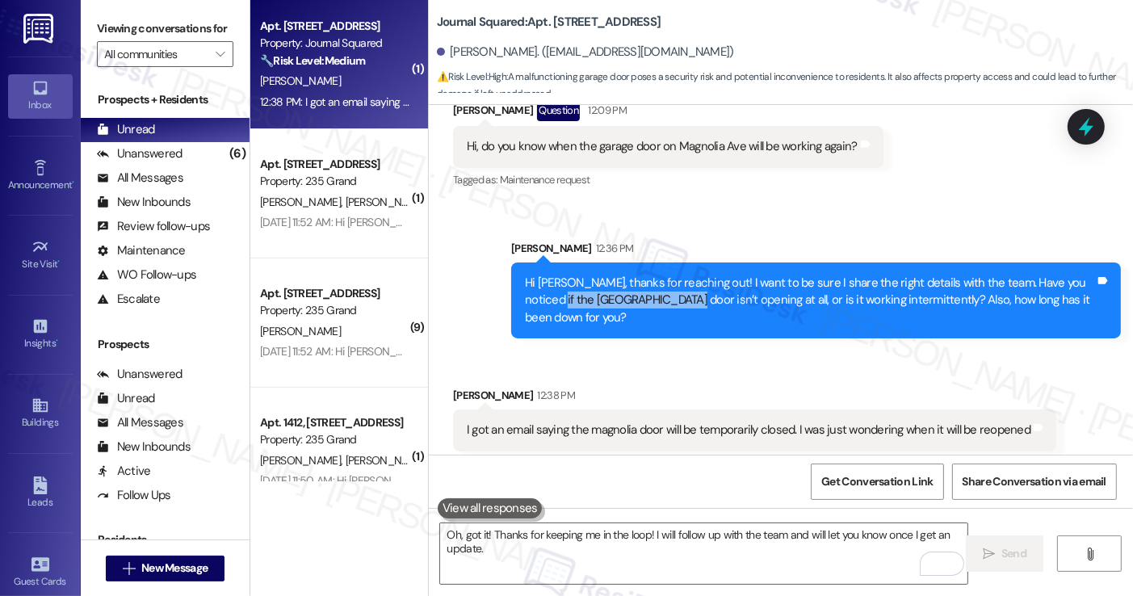
scroll to position [1425, 0]
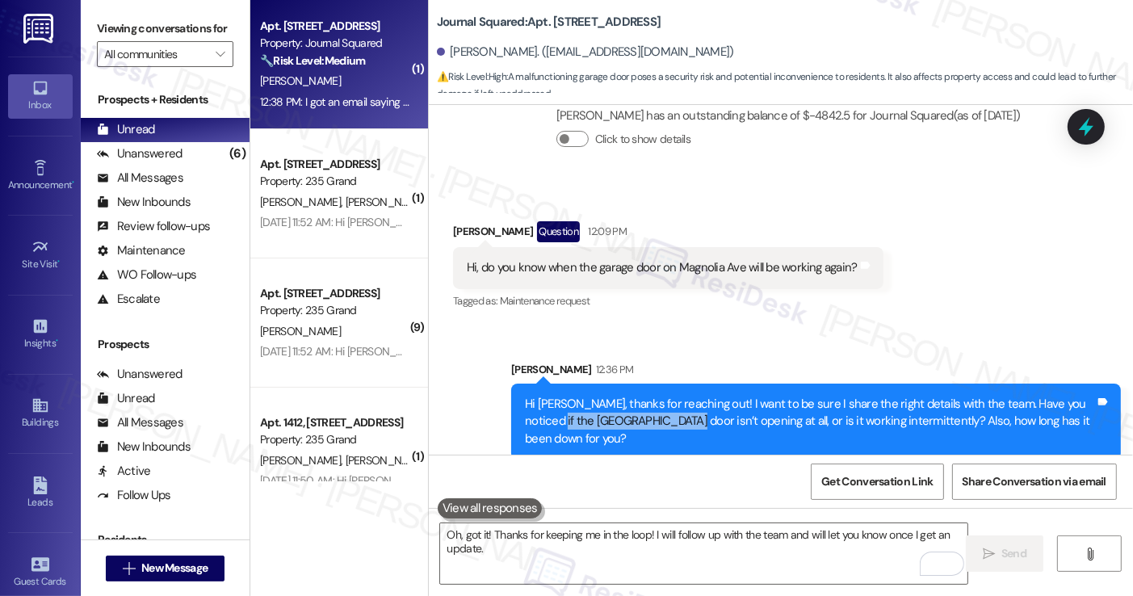
click at [653, 259] on div "Hi, do you know when the garage door on Magnolia Ave will be working again?" at bounding box center [662, 267] width 391 height 17
drag, startPoint x: 668, startPoint y: 246, endPoint x: 731, endPoint y: 250, distance: 63.1
click at [731, 259] on div "Hi, do you know when the garage door on Magnolia Ave will be working again?" at bounding box center [662, 267] width 391 height 17
copy div "Magnolia Ave"
click at [856, 326] on div "Sent via SMS [PERSON_NAME] 12:36 PM Hi [PERSON_NAME], thanks for reaching out! …" at bounding box center [781, 398] width 704 height 147
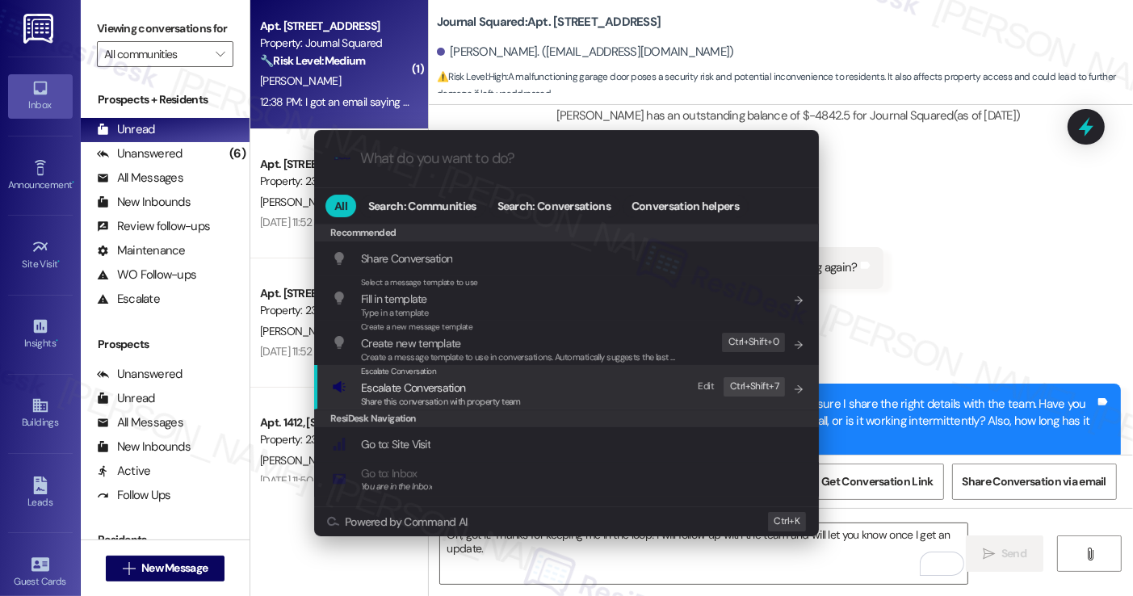
click at [517, 398] on span "Share this conversation with property team" at bounding box center [441, 401] width 160 height 11
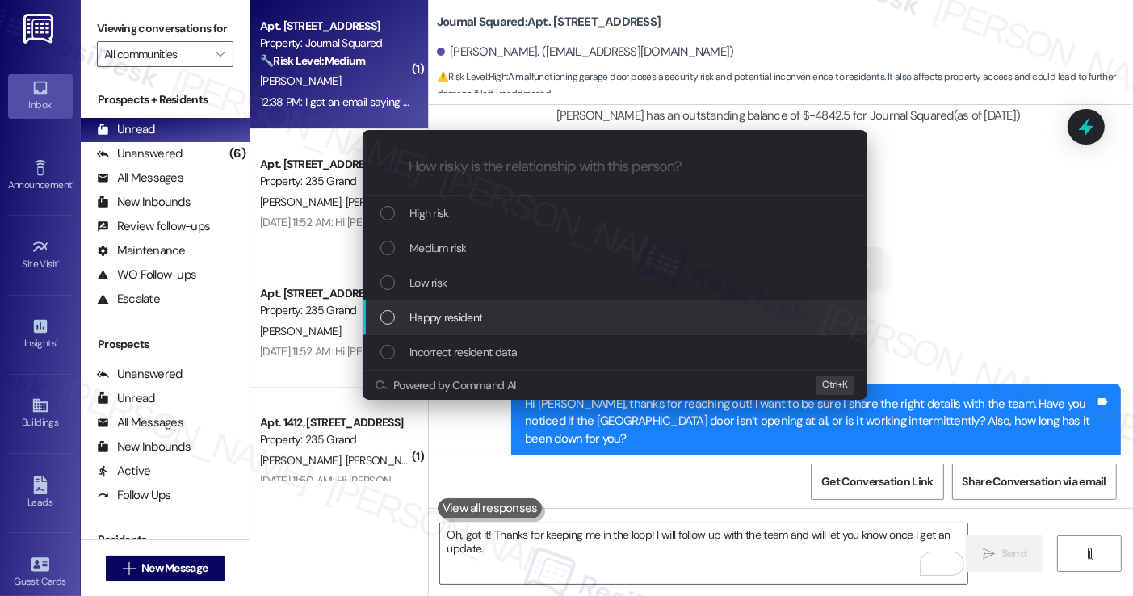
click at [444, 277] on span "Low risk" at bounding box center [428, 283] width 37 height 18
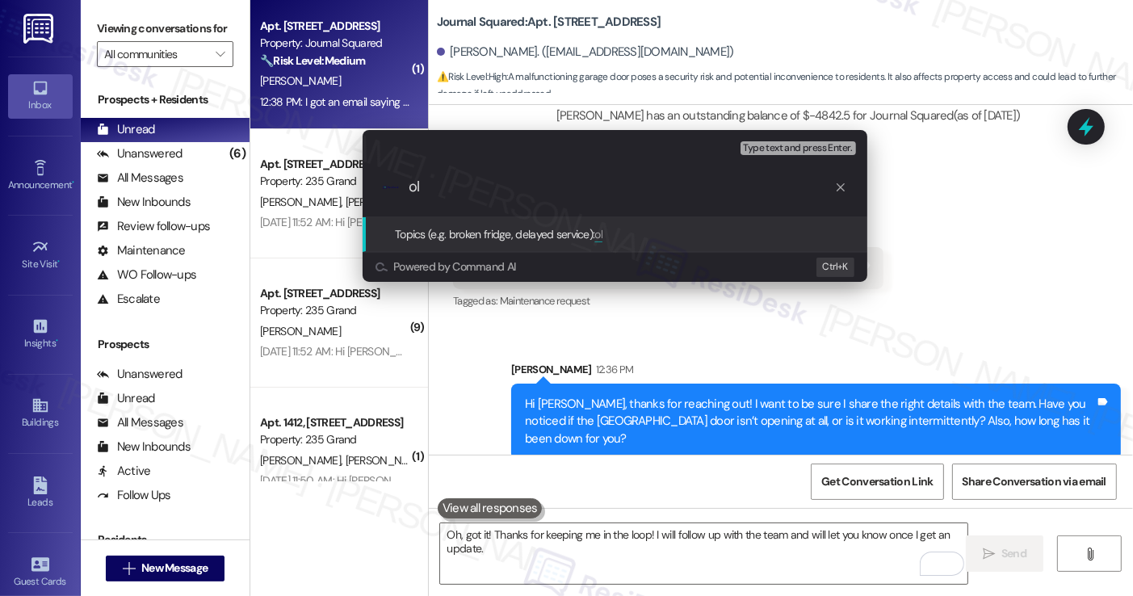
type input "o"
paste input "Magnolia Ave"
drag, startPoint x: 468, startPoint y: 185, endPoint x: 384, endPoint y: 185, distance: 84.0
click at [384, 185] on div ".cls-1{fill:#0a055f;}.cls-2{fill:#0cc4c4;} resideskLogoBlueOrange Follow up on …" at bounding box center [615, 186] width 505 height 57
click at [633, 174] on div ".cls-1{fill:#0a055f;}.cls-2{fill:#0cc4c4;} resideskLogoBlueOrange Status on [GE…" at bounding box center [615, 186] width 505 height 57
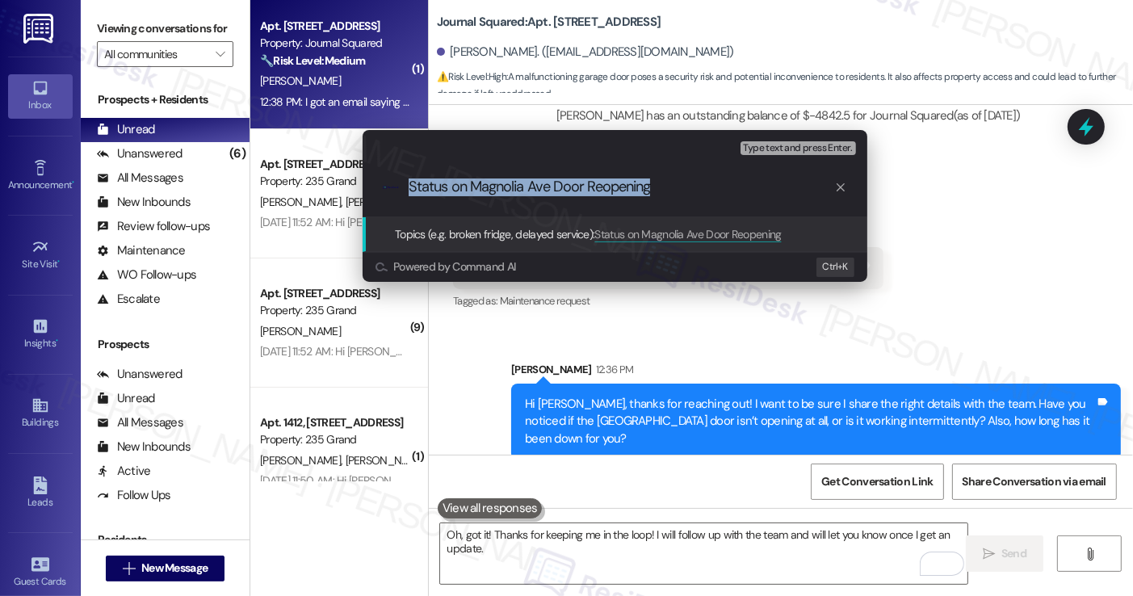
click at [633, 174] on div ".cls-1{fill:#0a055f;}.cls-2{fill:#0cc4c4;} resideskLogoBlueOrange Status on [GE…" at bounding box center [615, 186] width 505 height 57
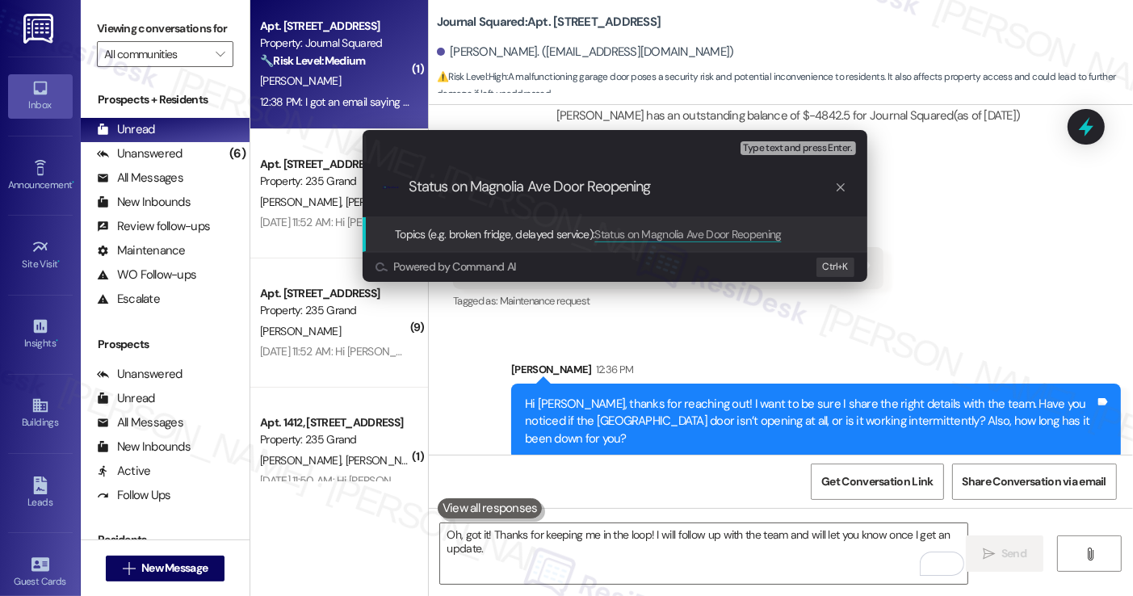
drag, startPoint x: 468, startPoint y: 185, endPoint x: 459, endPoint y: 185, distance: 8.9
click at [459, 185] on input "Status on Magnolia Ave Door Reopening" at bounding box center [622, 187] width 426 height 17
type input "Status of [GEOGRAPHIC_DATA] Door Reopening"
click at [627, 188] on input "Status of [GEOGRAPHIC_DATA] Door Reopening" at bounding box center [622, 187] width 426 height 17
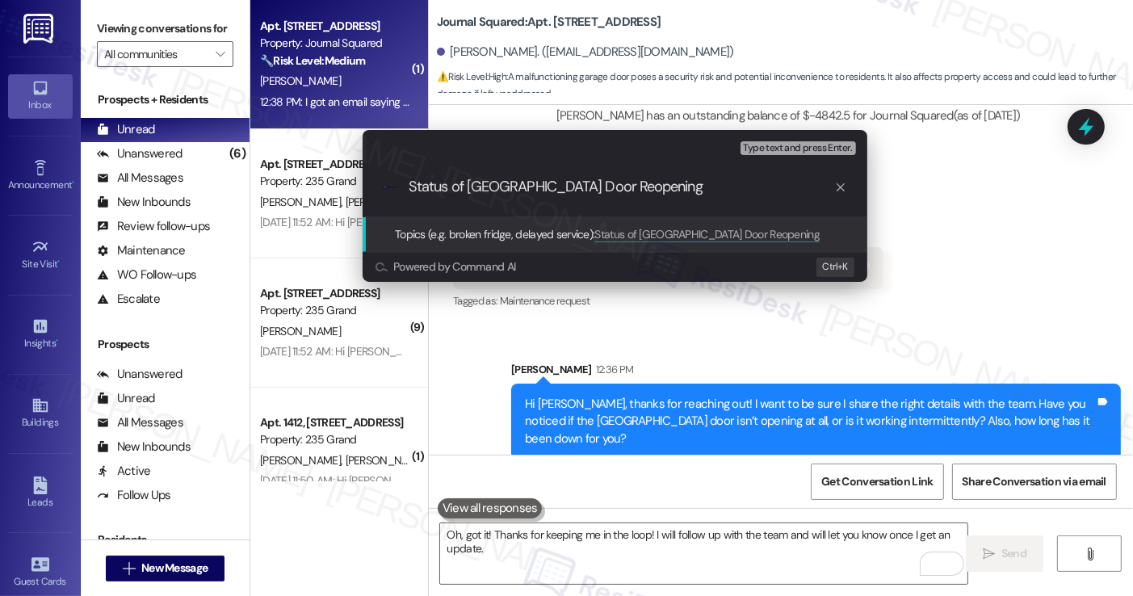
click at [627, 188] on input "Status of [GEOGRAPHIC_DATA] Door Reopening" at bounding box center [622, 187] width 426 height 17
click at [668, 191] on input "Status of [GEOGRAPHIC_DATA] Door Reopening" at bounding box center [622, 187] width 426 height 17
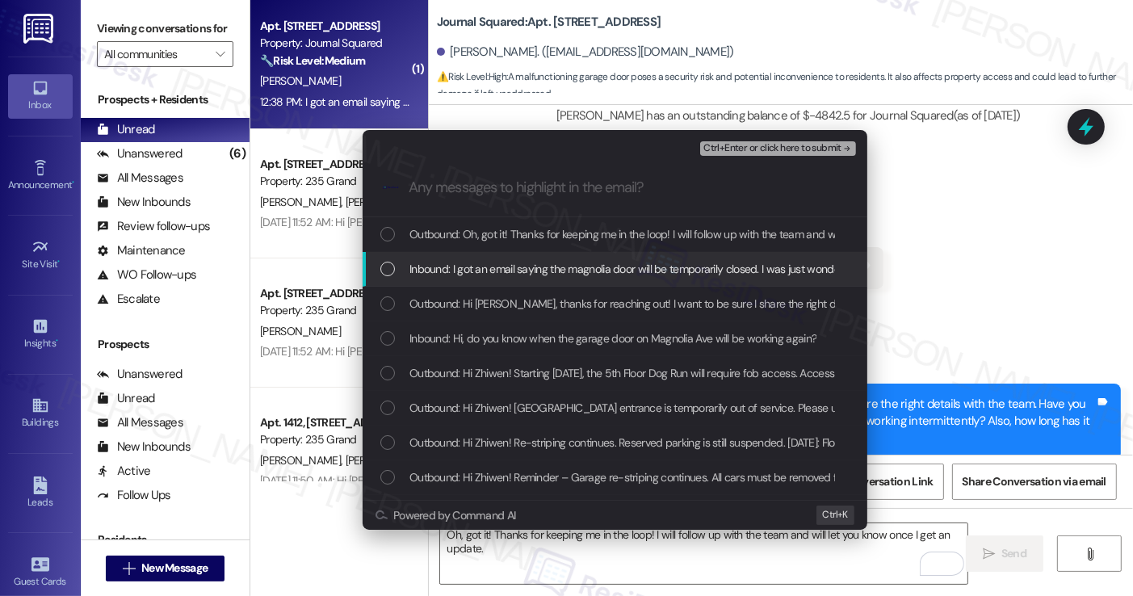
click at [561, 257] on div "Inbound: I got an email saying the magnolia door will be temporarily closed. I …" at bounding box center [615, 269] width 505 height 35
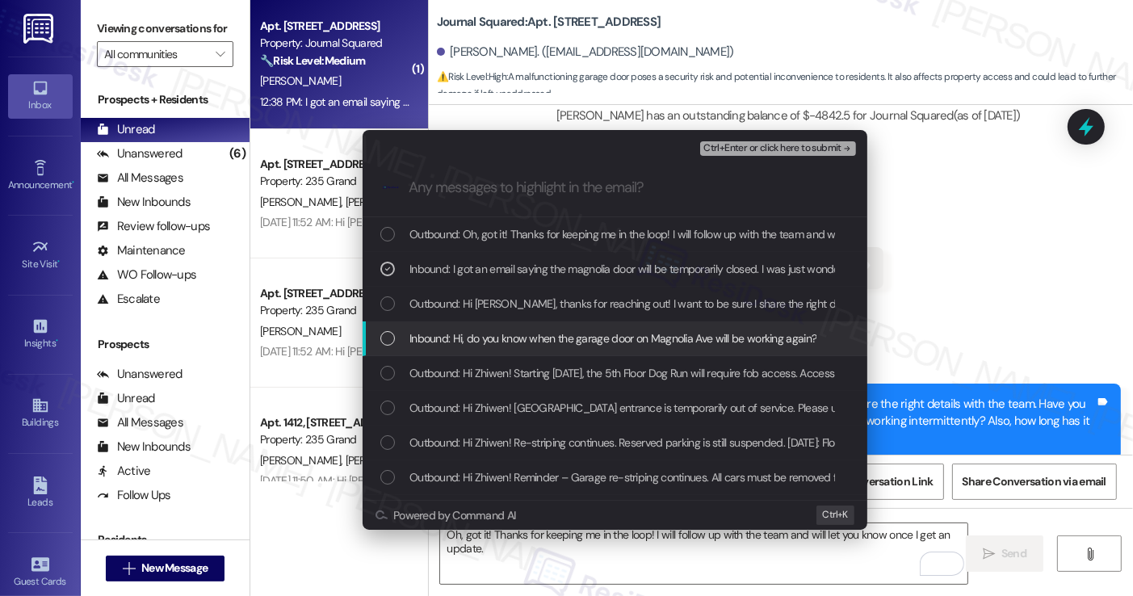
click at [548, 348] on div "Inbound: Hi, do you know when the garage door on Magnolia Ave will be working a…" at bounding box center [615, 338] width 505 height 35
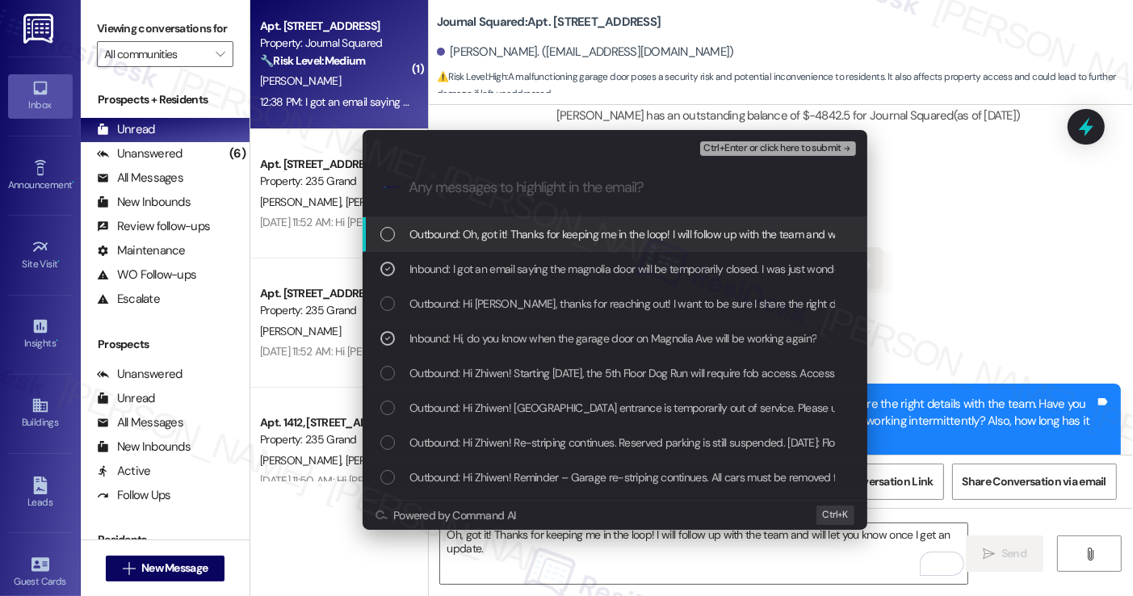
click at [946, 264] on div "Escalate Conversation Low risk Status of Magnolia Ave Door Reopening Inbound: I…" at bounding box center [566, 298] width 1133 height 596
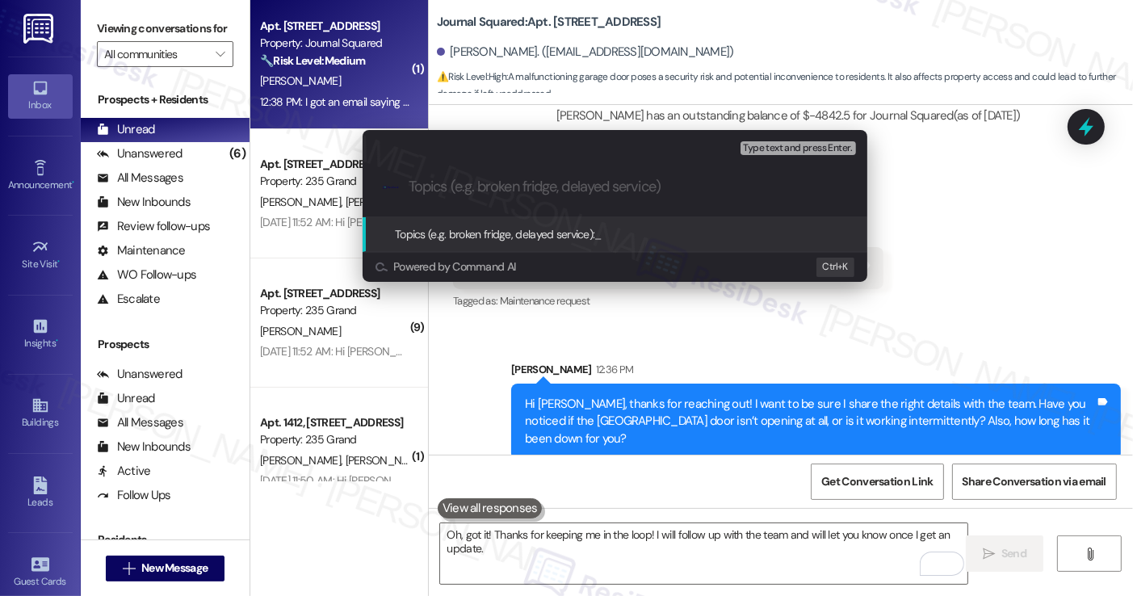
paste input "Status of [GEOGRAPHIC_DATA] Door Reopening"
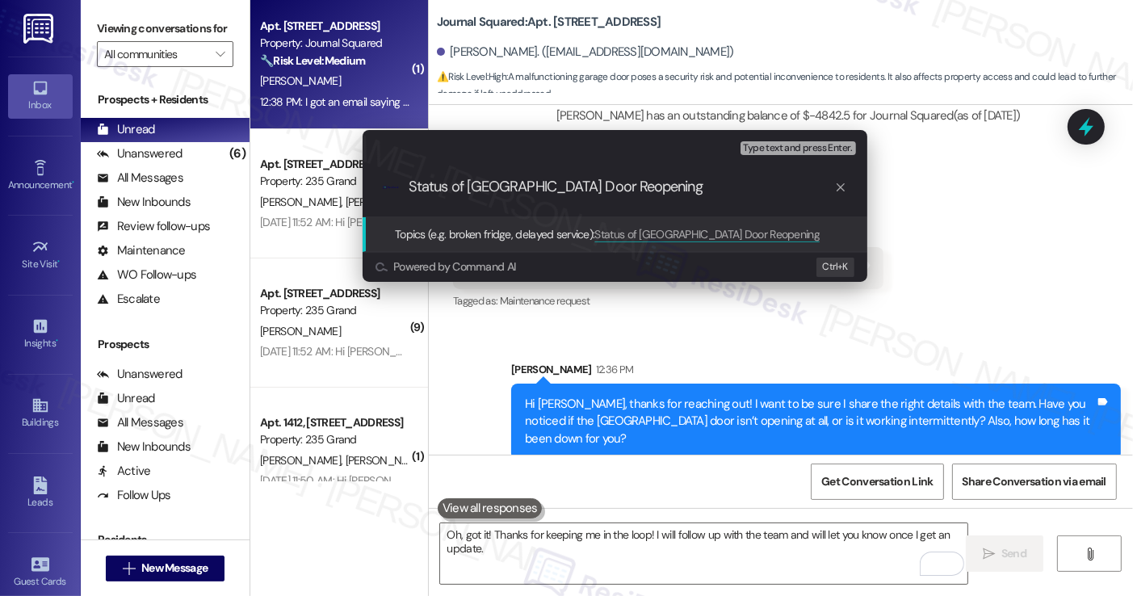
drag, startPoint x: 658, startPoint y: 188, endPoint x: 553, endPoint y: 187, distance: 105.8
click at [553, 187] on input "Status of [GEOGRAPHIC_DATA] Door Reopening" at bounding box center [622, 187] width 426 height 17
type input "Status of Magnolia Ave Garage door"
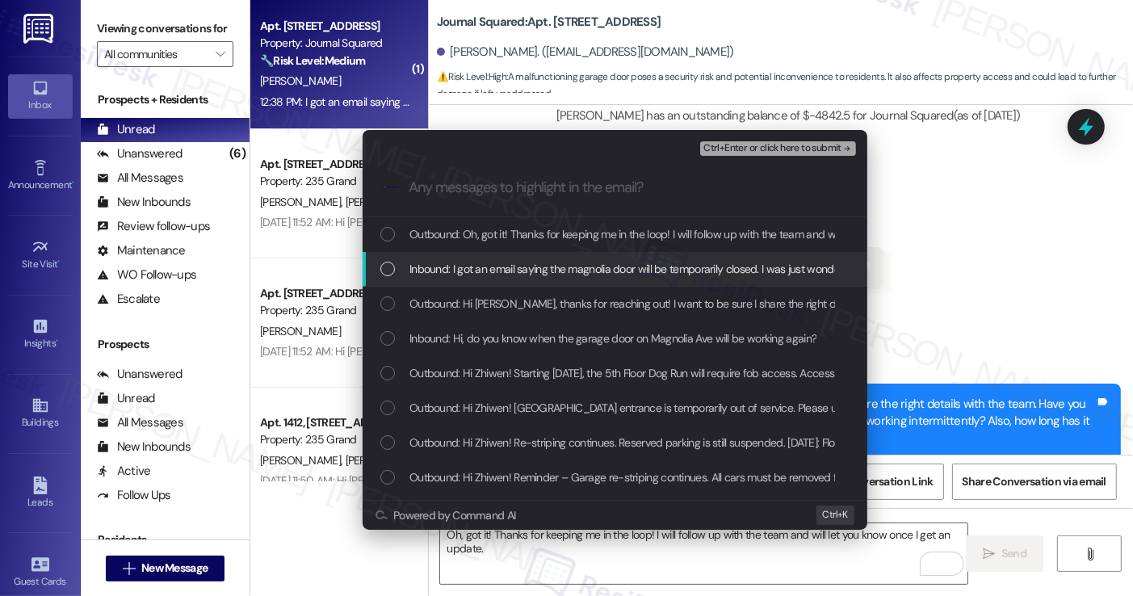
click at [598, 267] on span "Inbound: I got an email saying the magnolia door will be temporarily closed. I …" at bounding box center [692, 269] width 565 height 18
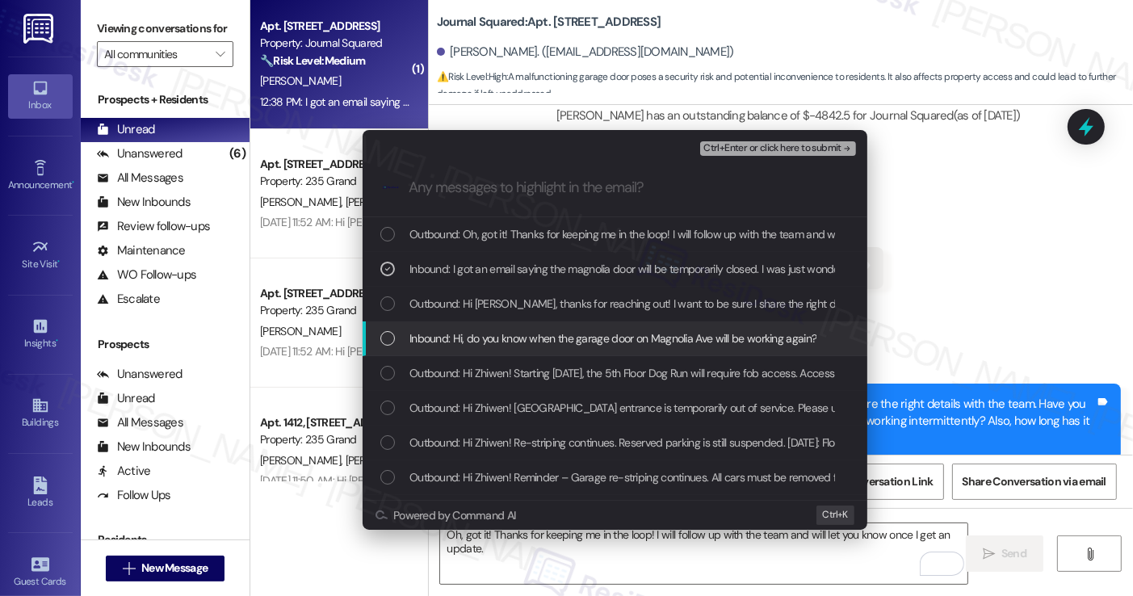
click at [597, 347] on span "Inbound: Hi, do you know when the garage door on Magnolia Ave will be working a…" at bounding box center [613, 339] width 407 height 18
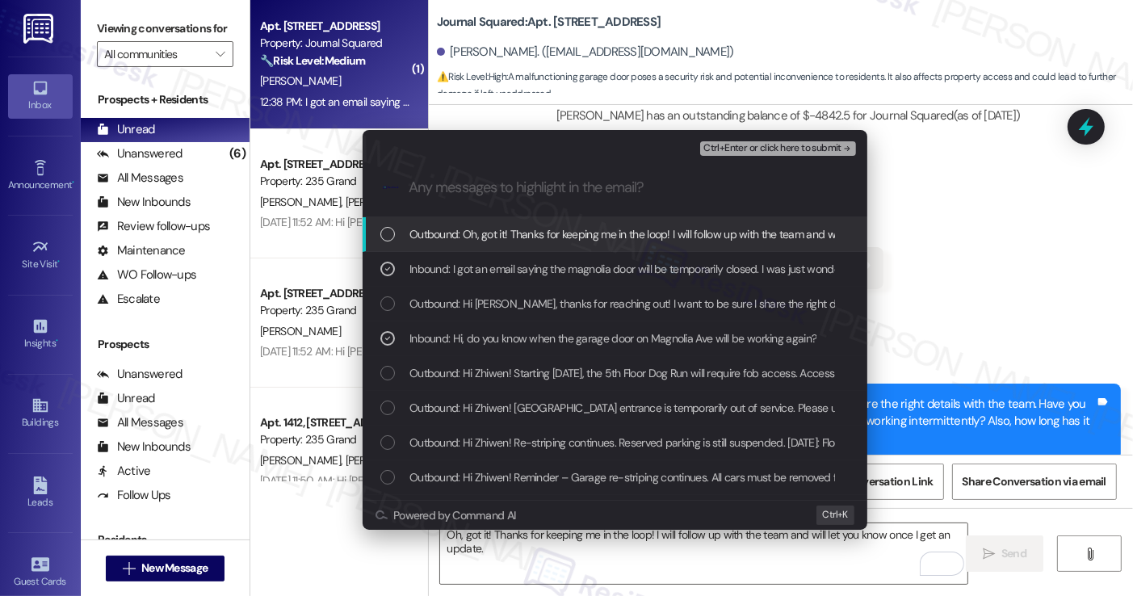
click at [770, 149] on span "Ctrl+Enter or click here to submit" at bounding box center [773, 148] width 138 height 11
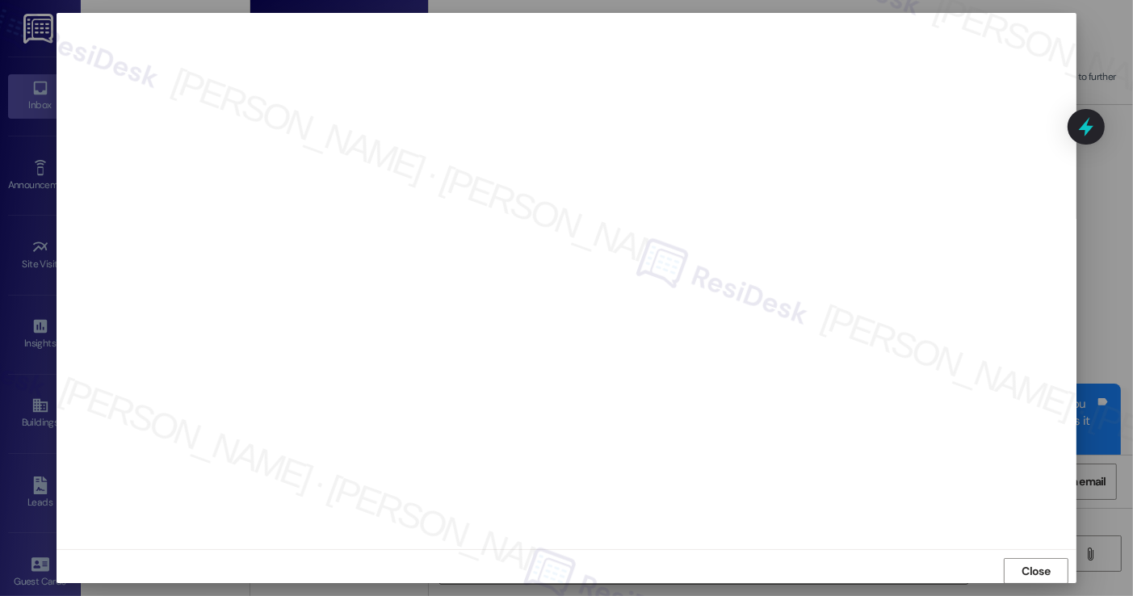
scroll to position [9, 0]
click at [1050, 556] on span "Close" at bounding box center [1036, 562] width 35 height 17
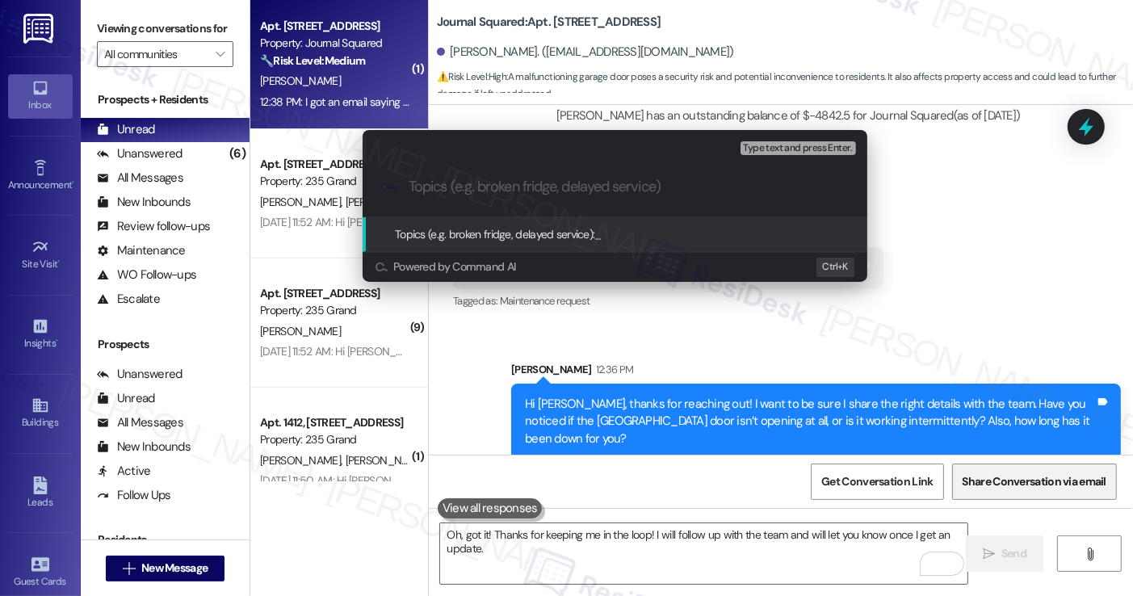
paste input "Status of Magnolia Ave Garage door"
type input "Status of Magnolia Ave Garage door"
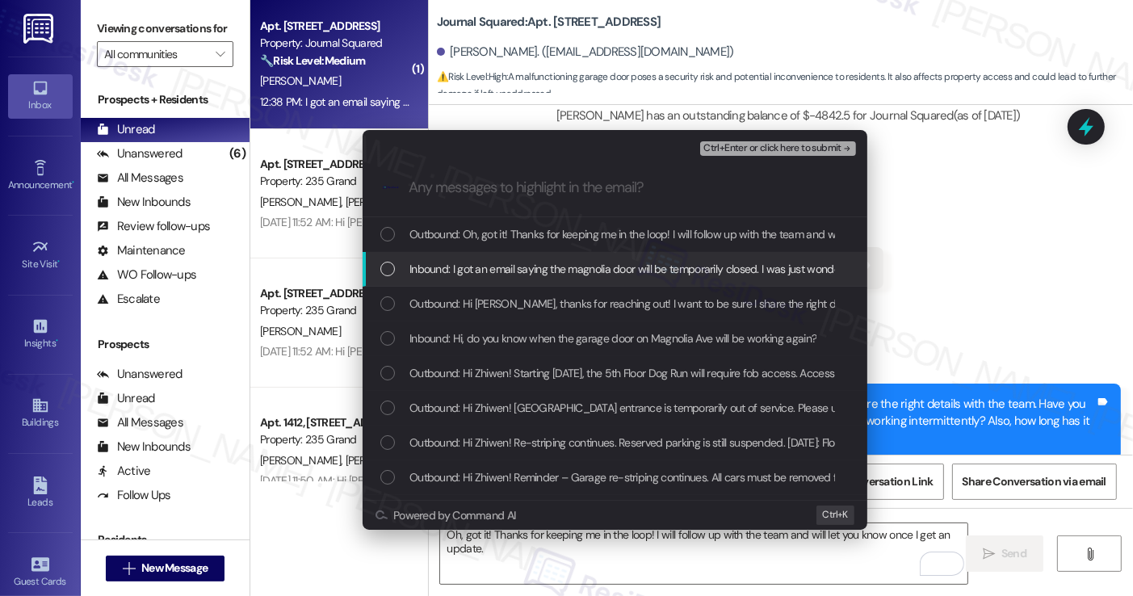
click at [543, 275] on span "Inbound: I got an email saying the magnolia door will be temporarily closed. I …" at bounding box center [692, 269] width 565 height 18
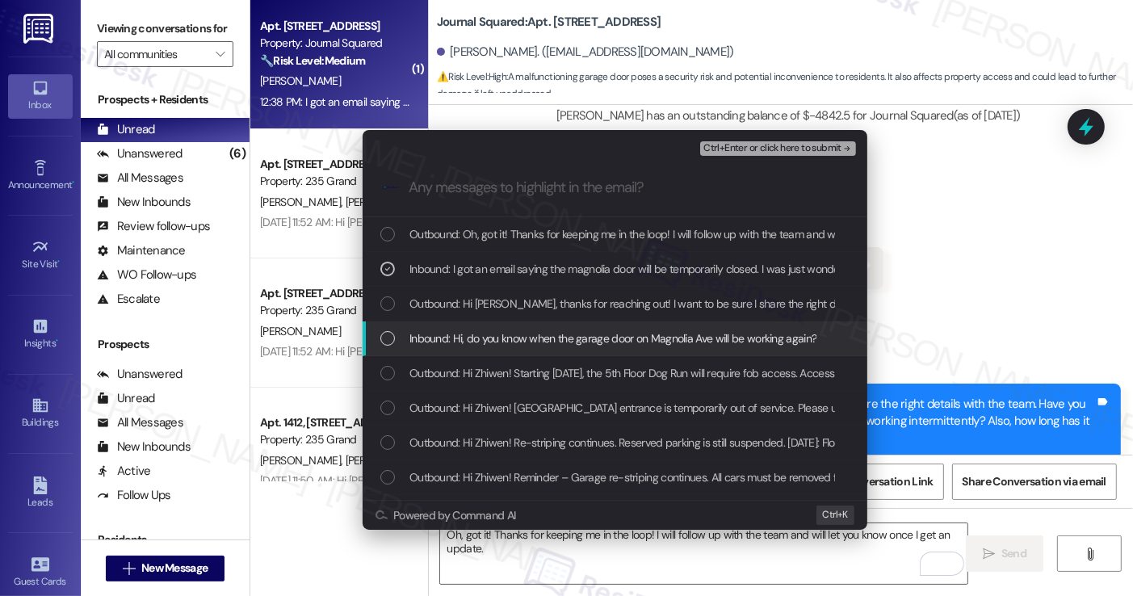
click at [489, 345] on span "Inbound: Hi, do you know when the garage door on Magnolia Ave will be working a…" at bounding box center [613, 339] width 407 height 18
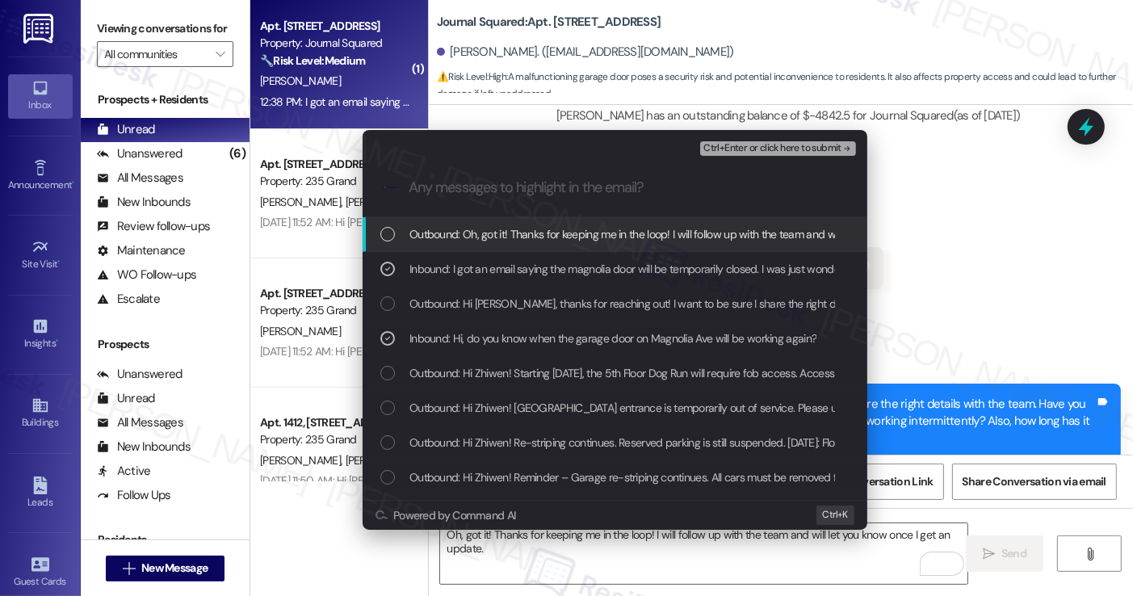
click at [739, 143] on span "Ctrl+Enter or click here to submit" at bounding box center [773, 148] width 138 height 11
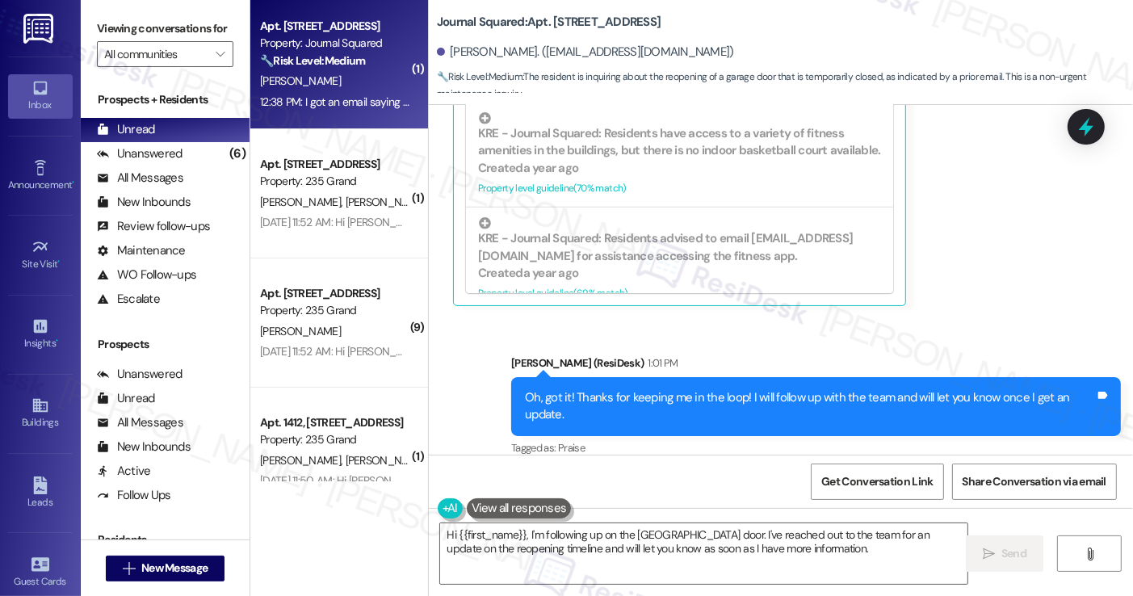
scroll to position [1702, 0]
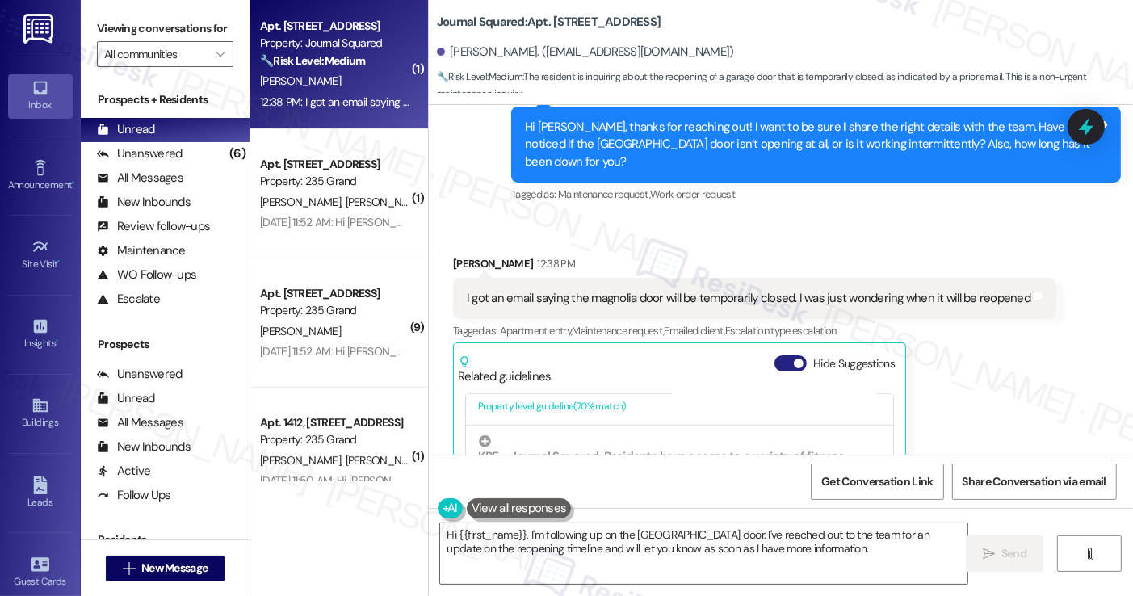
click at [794, 359] on span "button" at bounding box center [799, 364] width 10 height 10
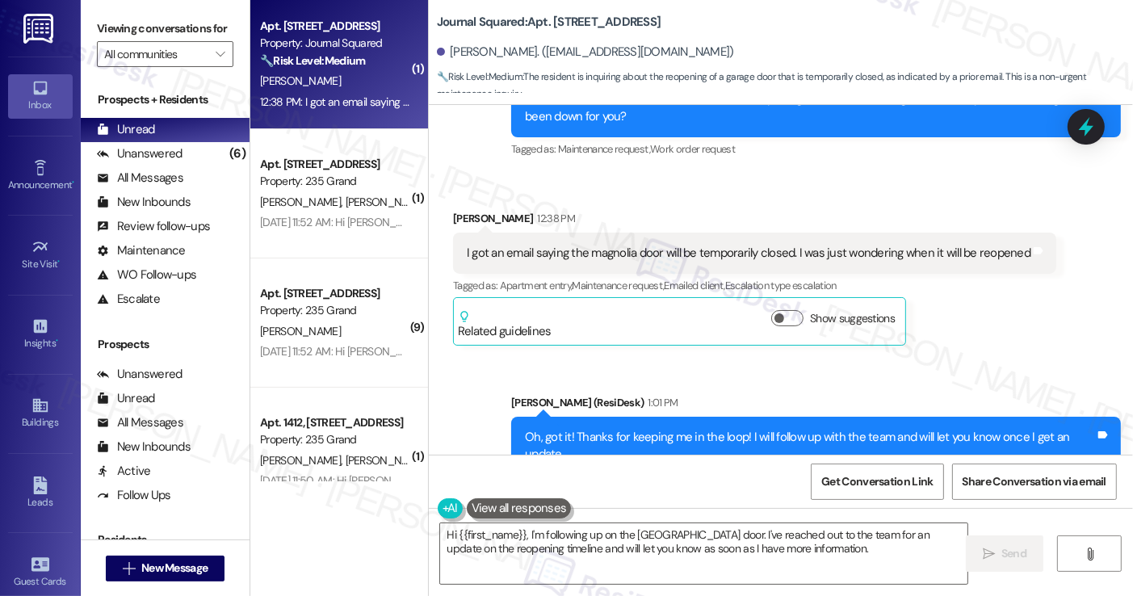
scroll to position [1787, 0]
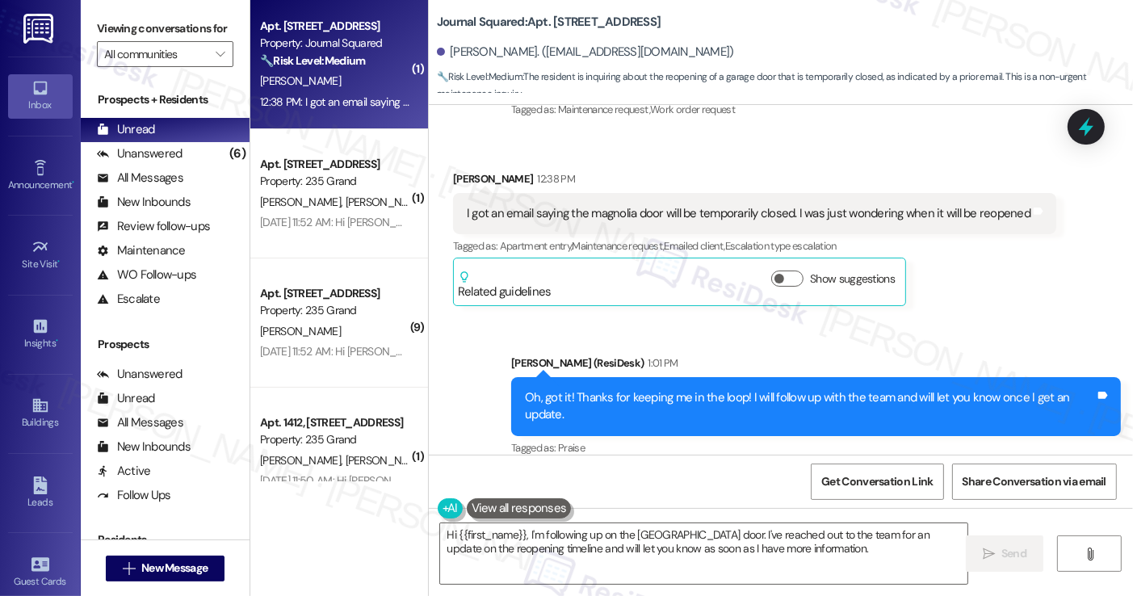
click at [623, 389] on div "Oh, got it! Thanks for keeping me in the loop! I will follow up with the team a…" at bounding box center [810, 406] width 570 height 35
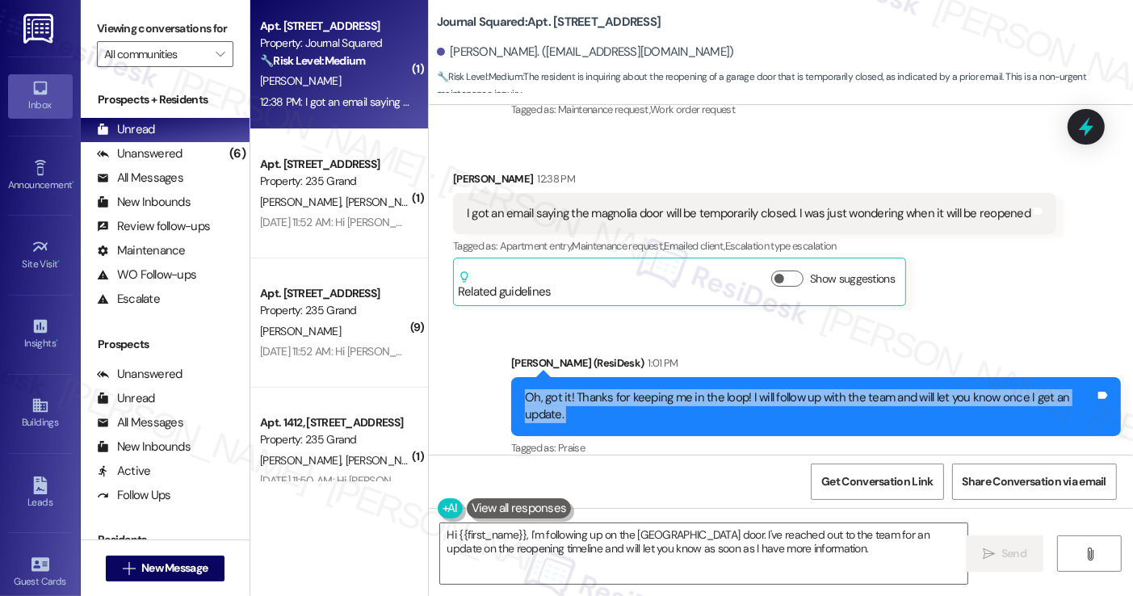
click at [623, 389] on div "Oh, got it! Thanks for keeping me in the loop! I will follow up with the team a…" at bounding box center [810, 406] width 570 height 35
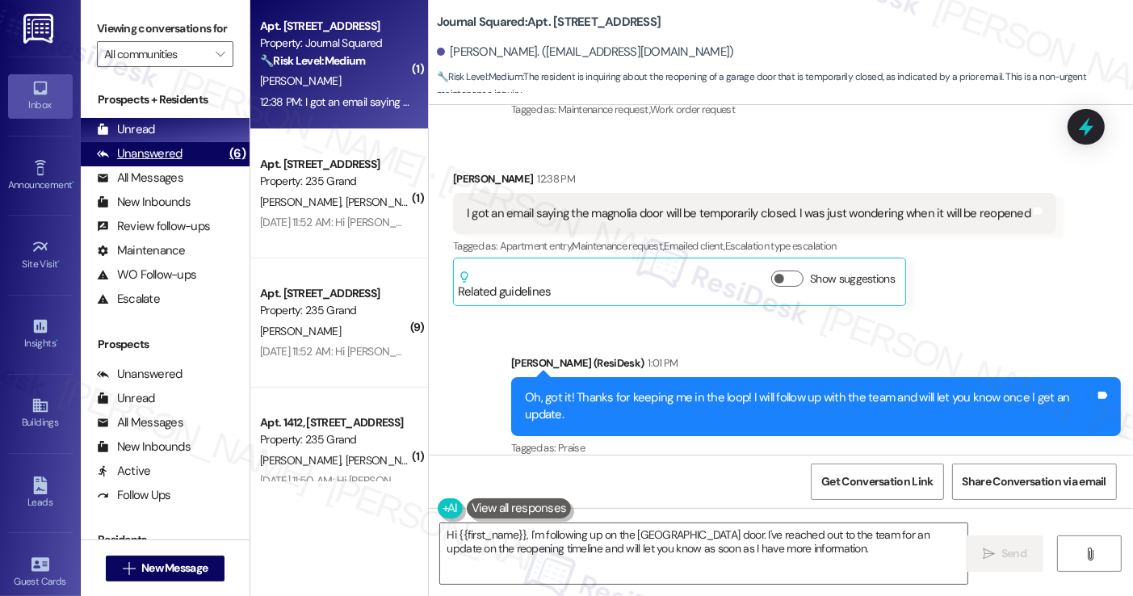
click at [165, 162] on div "Unanswered" at bounding box center [140, 153] width 86 height 17
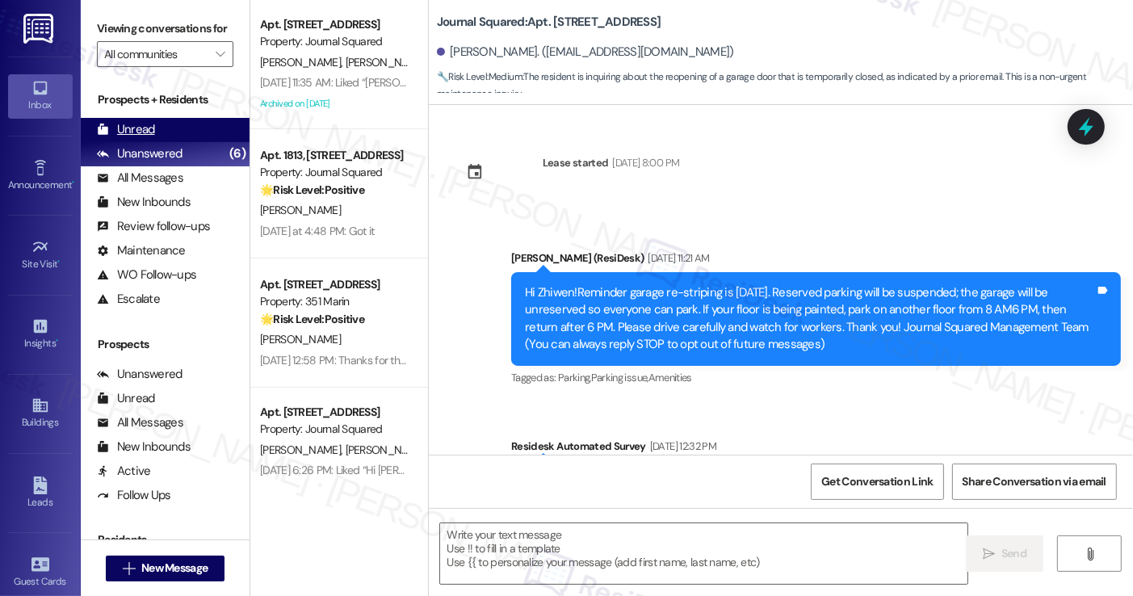
click at [125, 138] on div "Unread" at bounding box center [126, 129] width 58 height 17
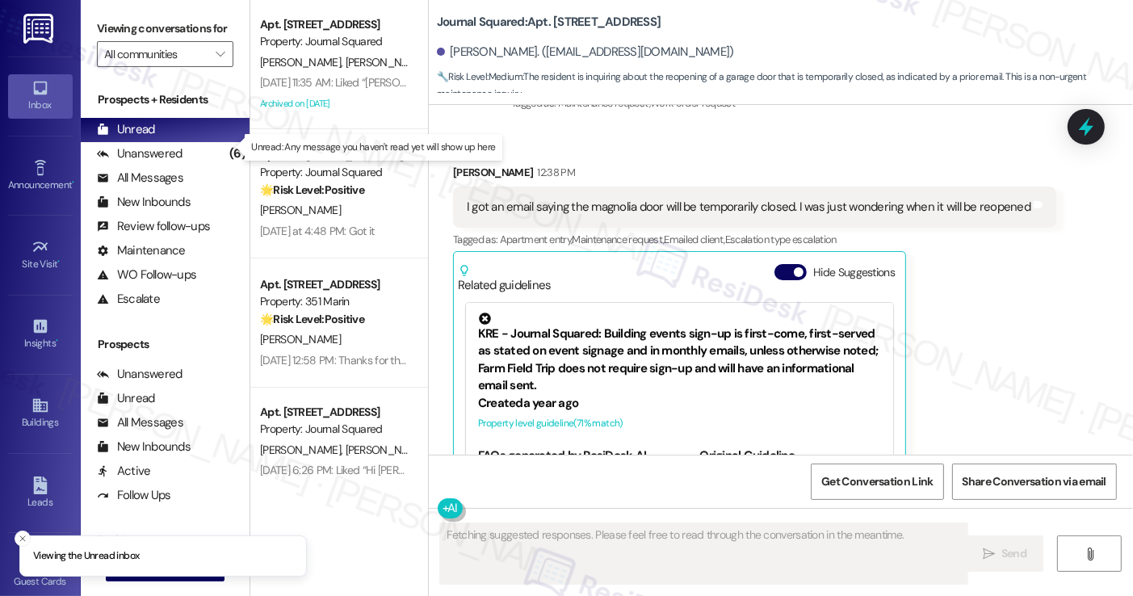
scroll to position [0, 0]
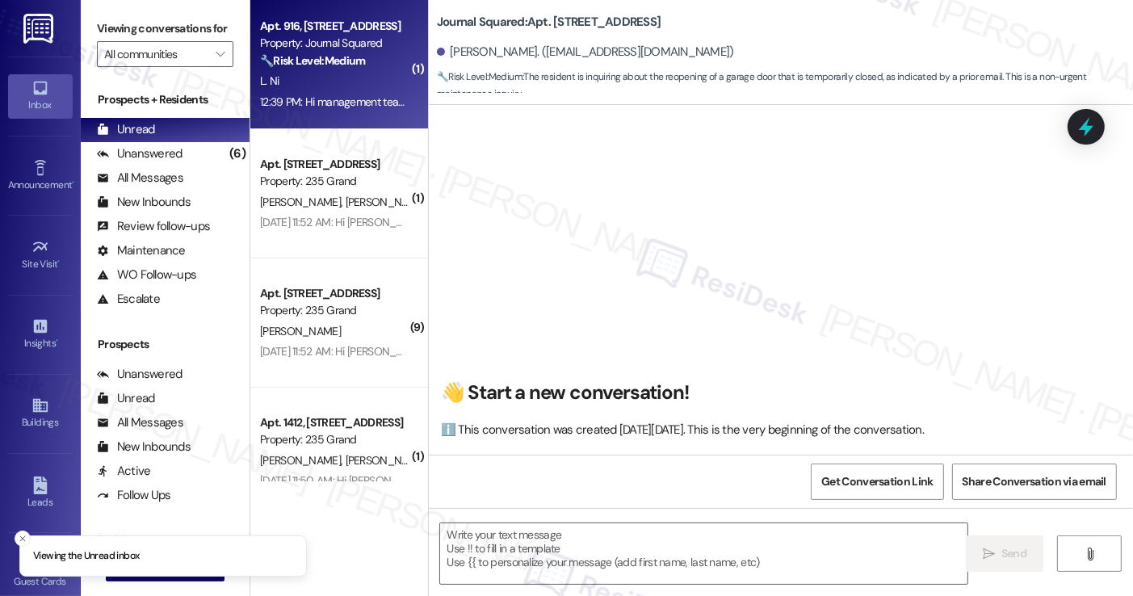
click at [339, 111] on div "12:39 PM: Hi management team, how to throw away a full-size mattress? 12:39 PM:…" at bounding box center [334, 102] width 153 height 20
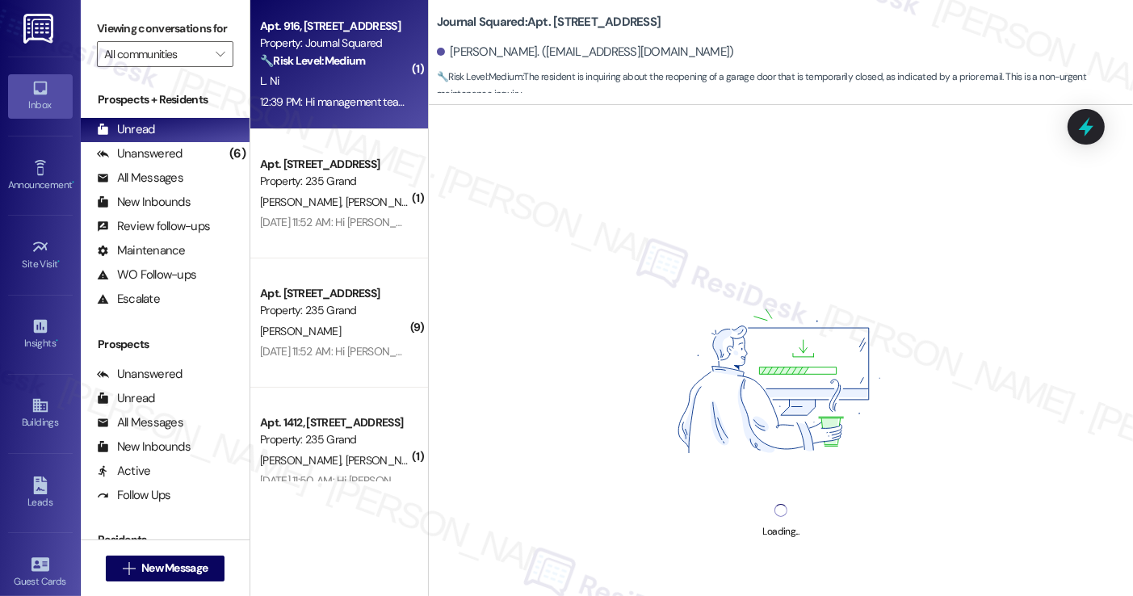
click at [348, 87] on div "L. Ni" at bounding box center [334, 81] width 153 height 20
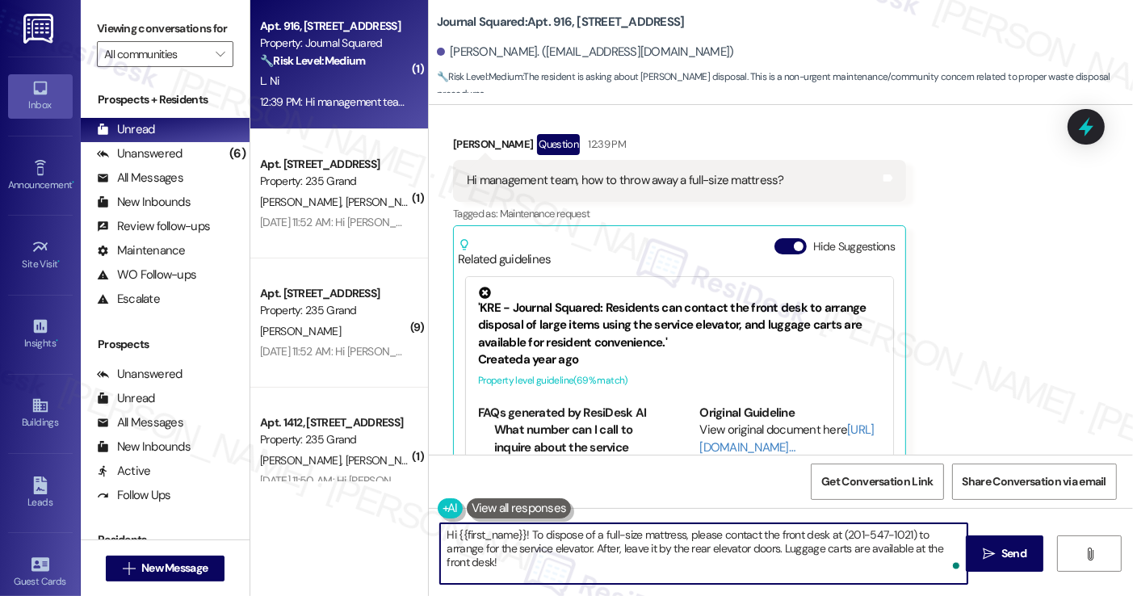
drag, startPoint x: 611, startPoint y: 547, endPoint x: 837, endPoint y: 546, distance: 225.4
click at [837, 546] on textarea "Hi {{first_name}}! To dispose of a full-size mattress, please contact the front…" at bounding box center [703, 553] width 527 height 61
click at [838, 546] on textarea "Hi {{first_name}}! To dispose of a full-size mattress, please contact the front…" at bounding box center [703, 553] width 527 height 61
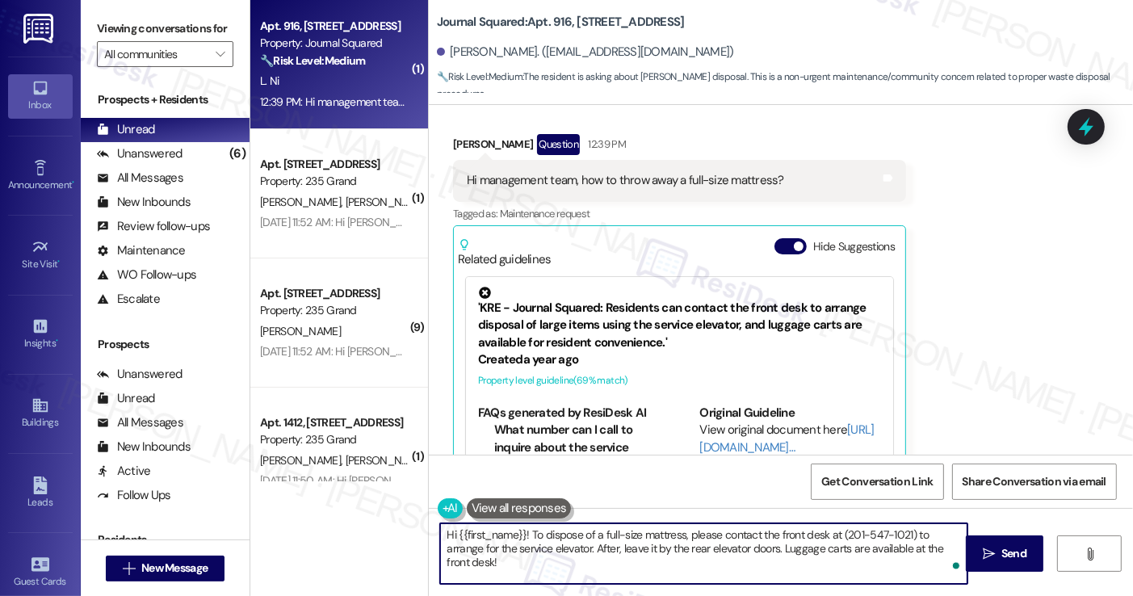
click at [945, 550] on textarea "Hi {{first_name}}! To dispose of a full-size mattress, please contact the front…" at bounding box center [703, 553] width 527 height 61
type textarea "Hi {{first_name}}! To dispose of a full-size mattress, please contact the front…"
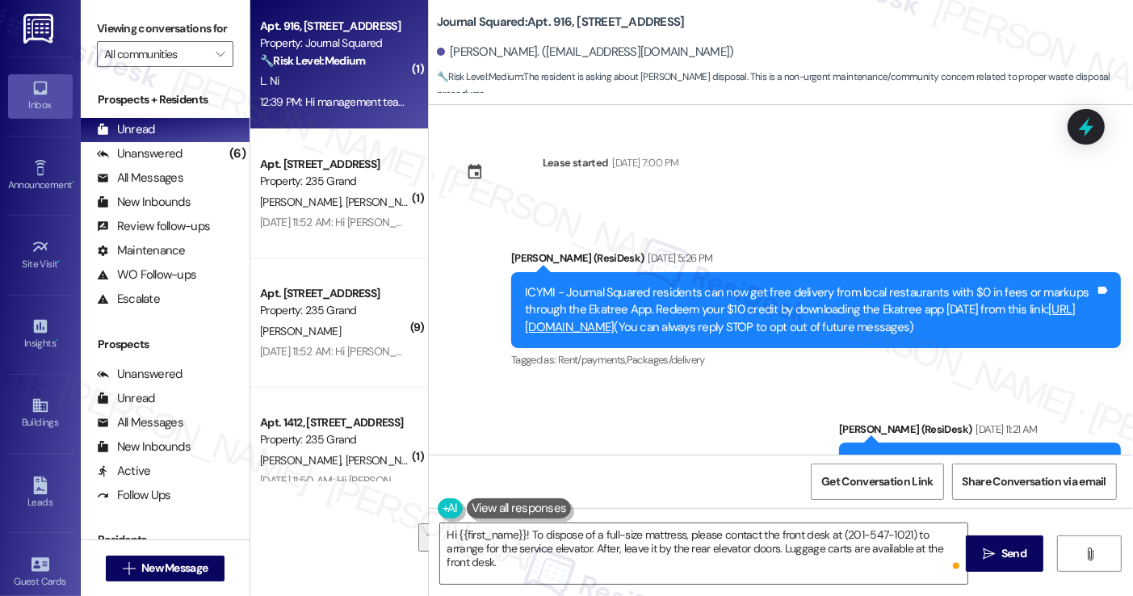
click at [146, 40] on label "Viewing conversations for" at bounding box center [165, 28] width 137 height 25
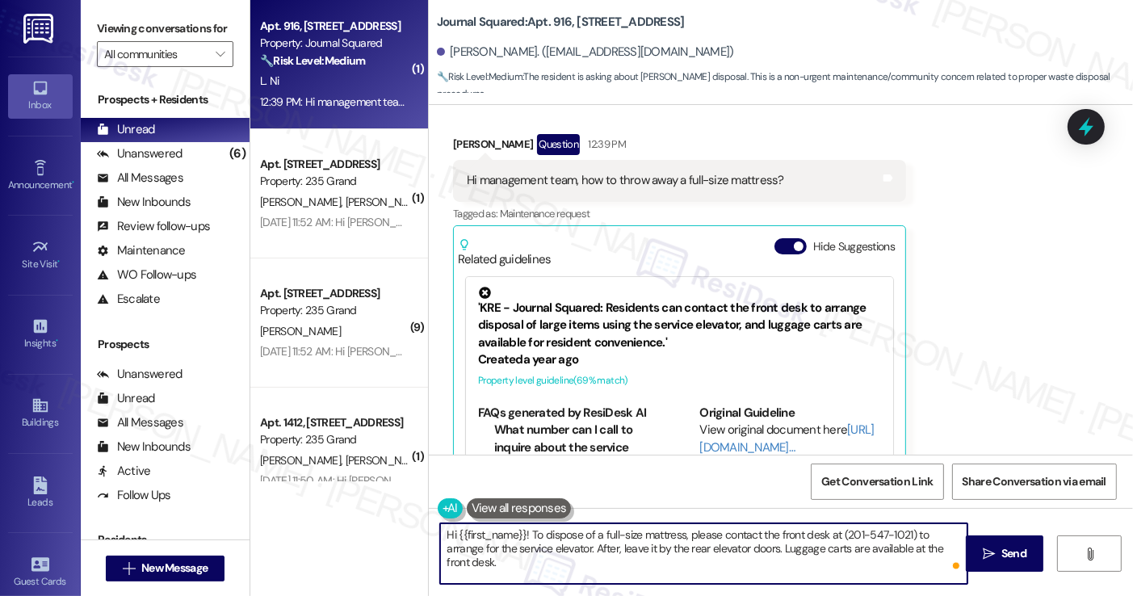
click at [631, 547] on textarea "Hi {{first_name}}! To dispose of a full-size mattress, please contact the front…" at bounding box center [703, 553] width 527 height 61
paste textarea "To dispose of a full-size mattress, please reach out to the front desk at 201-5…"
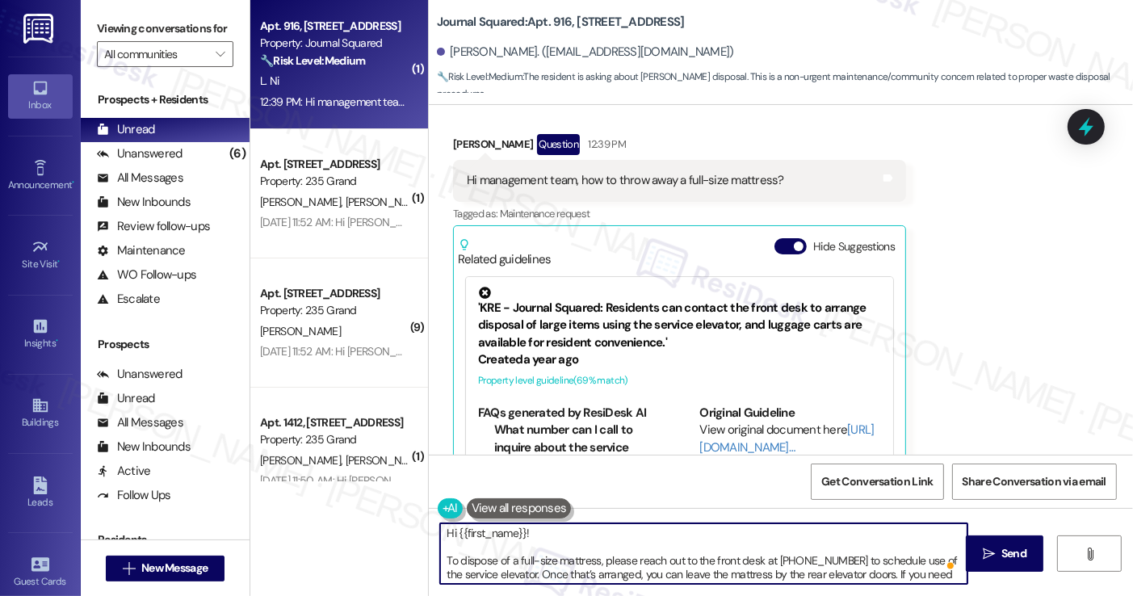
scroll to position [0, 0]
click at [446, 561] on textarea "Hi {{first_name}}! To dispose of a full-size mattress, please reach out to the …" at bounding box center [703, 553] width 527 height 61
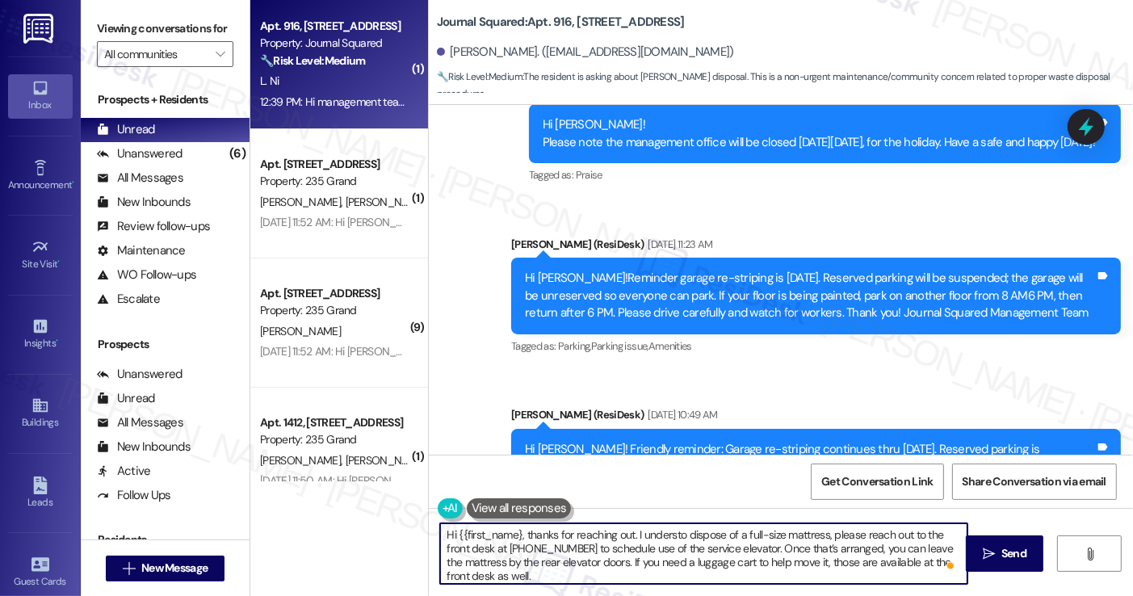
scroll to position [10670, 0]
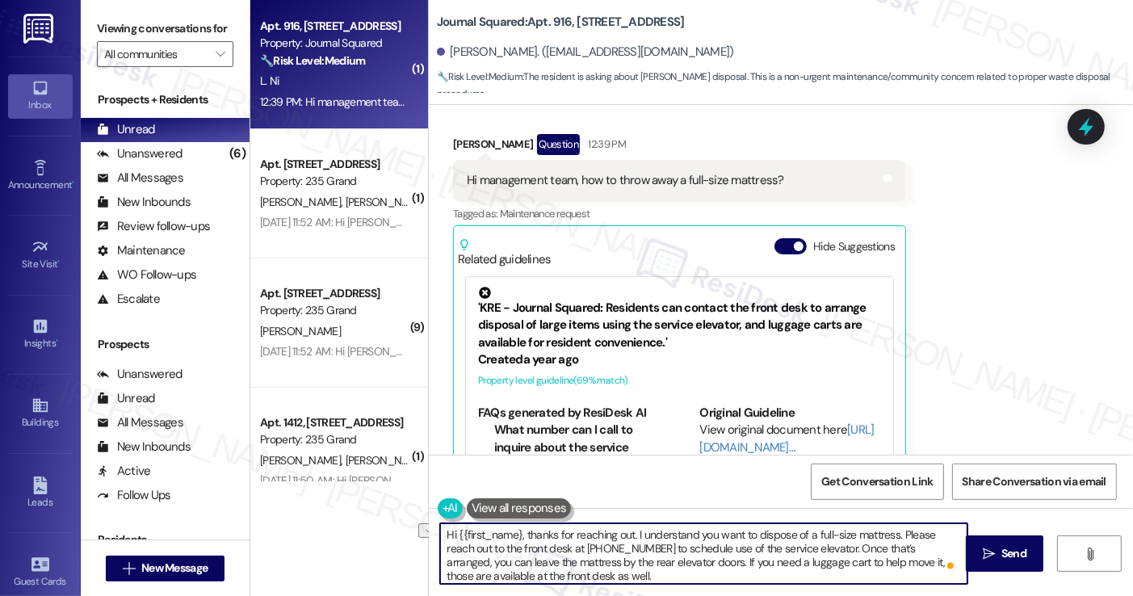
drag, startPoint x: 570, startPoint y: 545, endPoint x: 692, endPoint y: 553, distance: 122.2
click at [692, 553] on textarea "Hi {{first_name}, thanks for reaching out. I understand you want to dispose of …" at bounding box center [703, 553] width 527 height 61
click at [732, 547] on textarea "Hi {{first_name}, thanks for reaching out. I understand you want to dispose of …" at bounding box center [703, 553] width 527 height 61
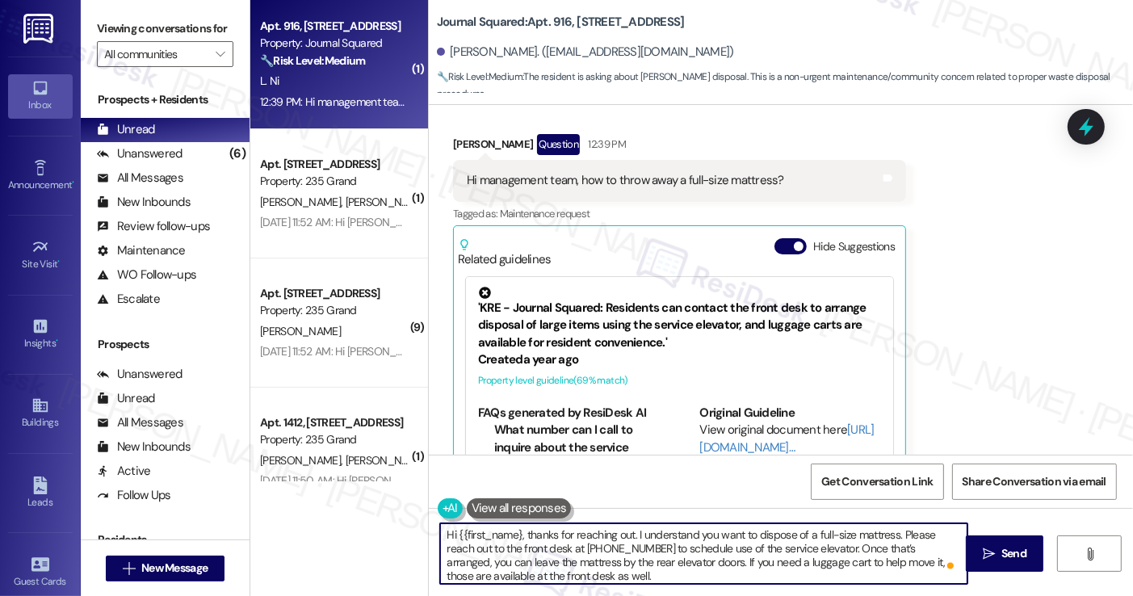
click at [473, 551] on textarea "Hi {{first_name}, thanks for reaching out. I understand you want to dispose of …" at bounding box center [703, 553] width 527 height 61
click at [649, 551] on textarea "Hi {{first_name}, thanks for reaching out. I understand you want to dispose of …" at bounding box center [703, 553] width 527 height 61
type textarea "Hi {{first_name}, thanks for reaching out. I understand you want to dispose of …"
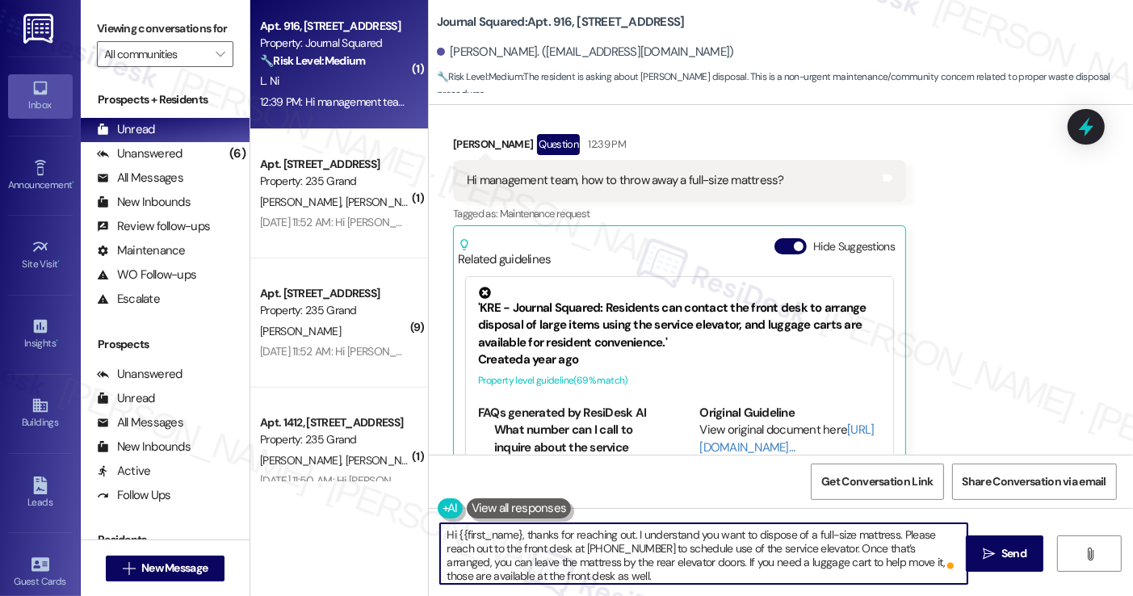
click at [550, 574] on textarea "Hi {{first_name}, thanks for reaching out. I understand you want to dispose of …" at bounding box center [703, 553] width 527 height 61
click at [648, 565] on textarea "Hi {{first_name}, thanks for reaching out. I understand you want to dispose of …" at bounding box center [703, 553] width 527 height 61
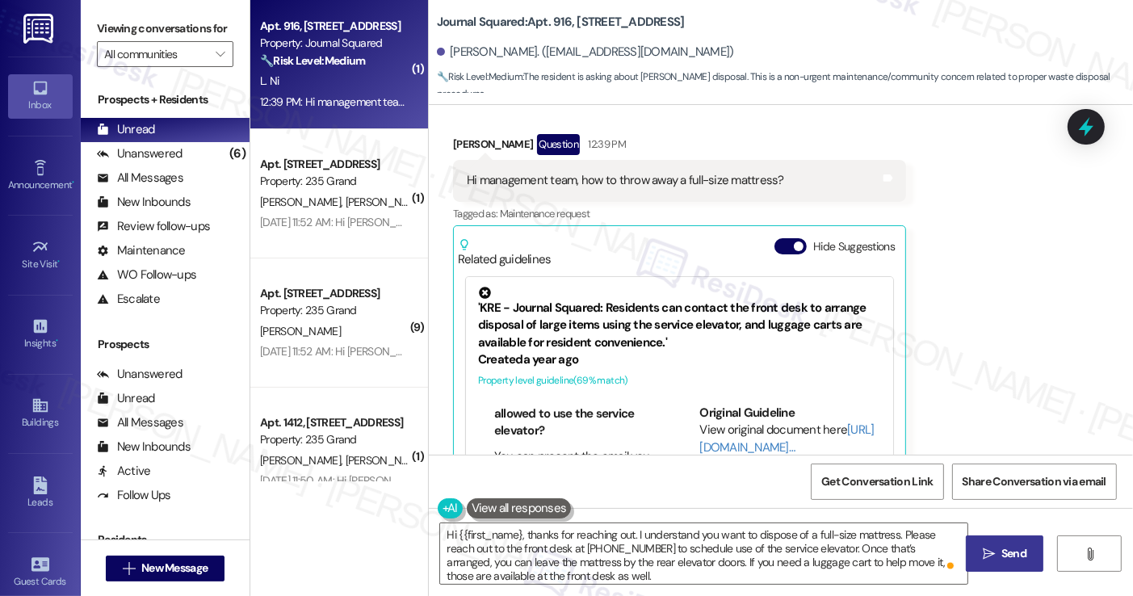
click at [990, 548] on icon "" at bounding box center [989, 554] width 12 height 13
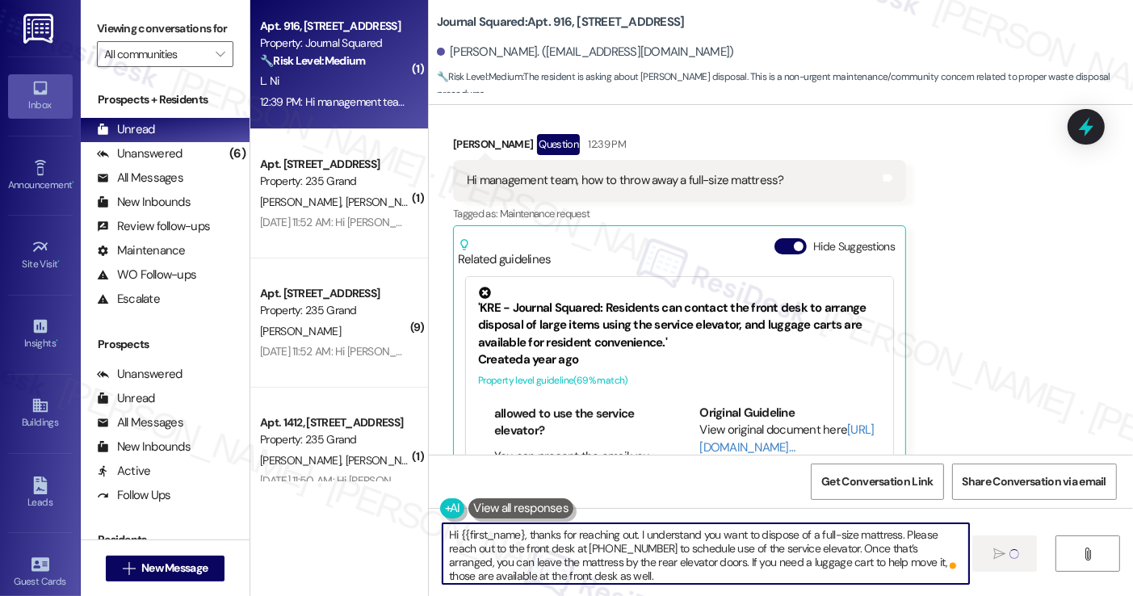
click at [511, 527] on textarea "Hi {{first_name}, thanks for reaching out. I understand you want to dispose of …" at bounding box center [706, 553] width 527 height 61
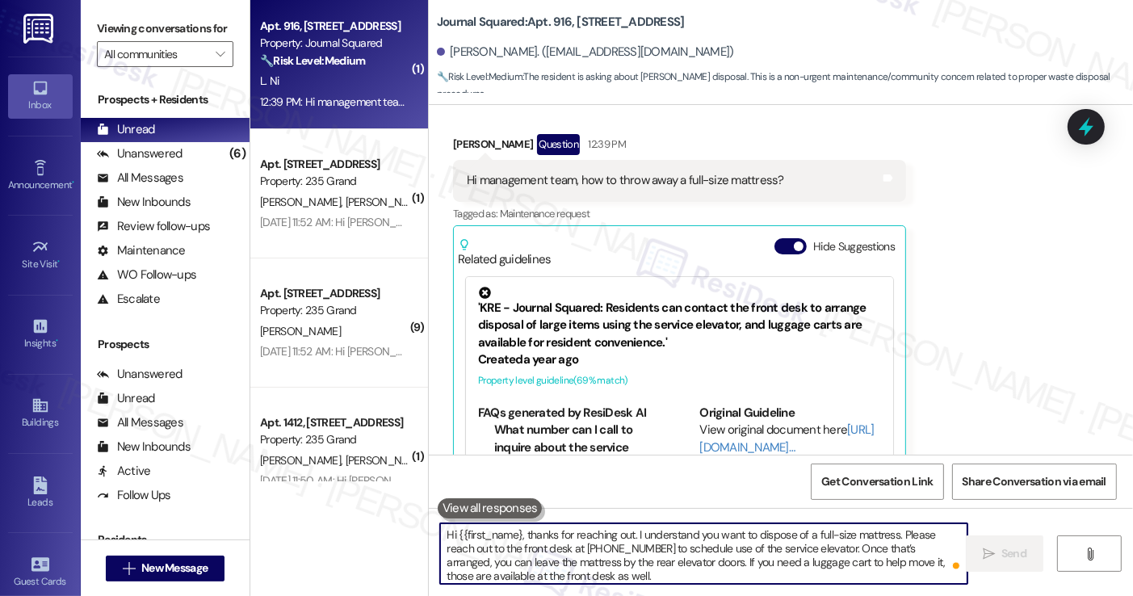
scroll to position [10670, 0]
drag, startPoint x: 518, startPoint y: 529, endPoint x: 454, endPoint y: 531, distance: 63.8
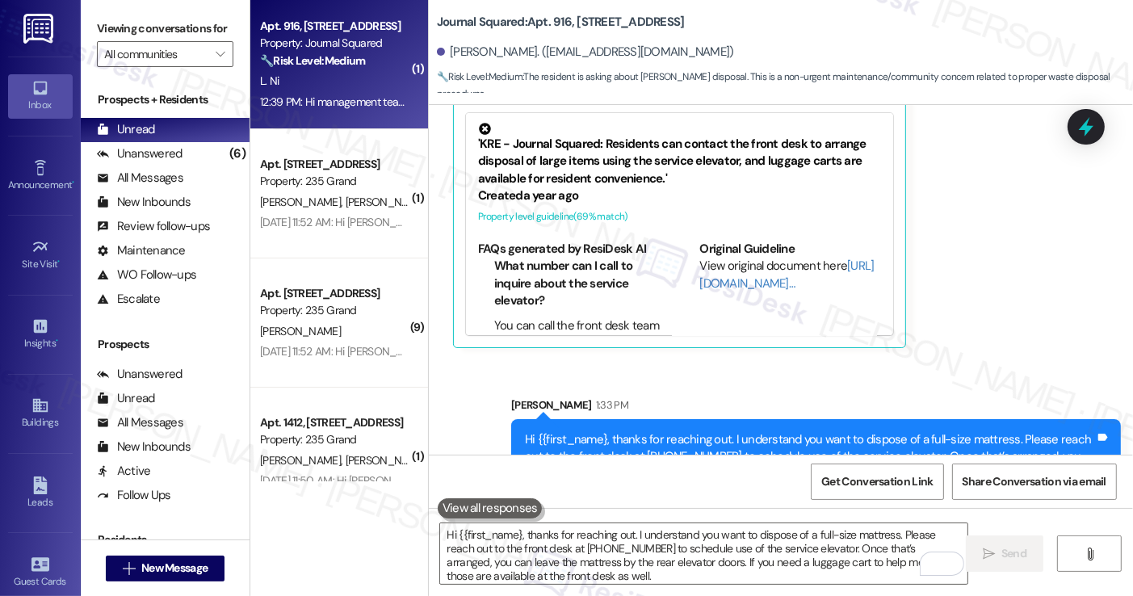
click at [653, 431] on div "Hi {{first_name}, thanks for reaching out. I understand you want to dispose of …" at bounding box center [810, 465] width 570 height 69
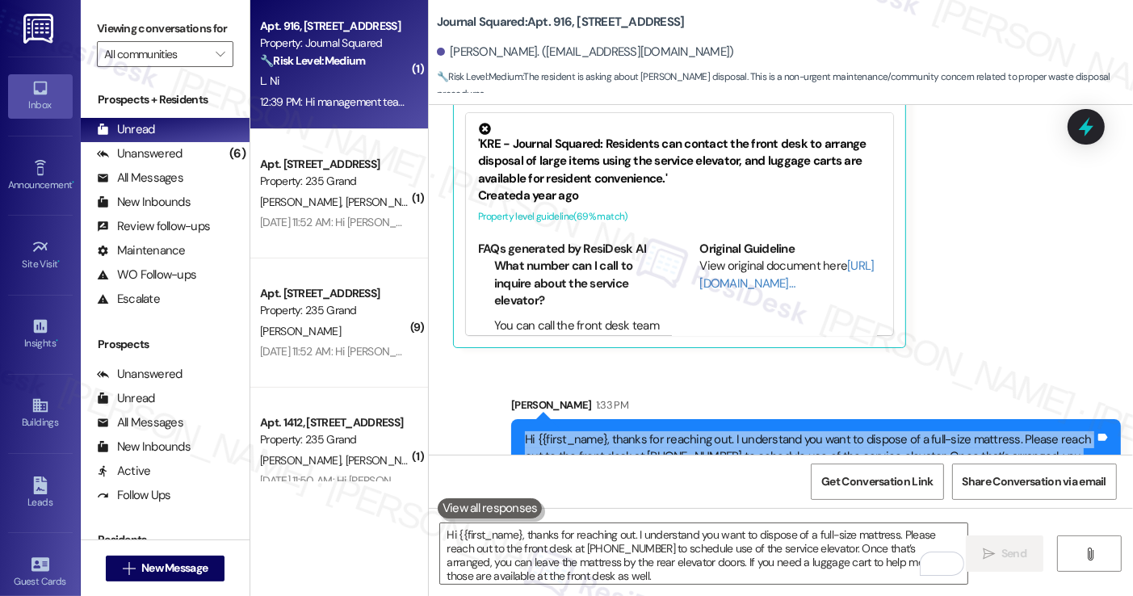
click at [653, 431] on div "Hi {{first_name}, thanks for reaching out. I understand you want to dispose of …" at bounding box center [810, 465] width 570 height 69
copy div "Hi {{first_name}, thanks for reaching out. I understand you want to dispose of …"
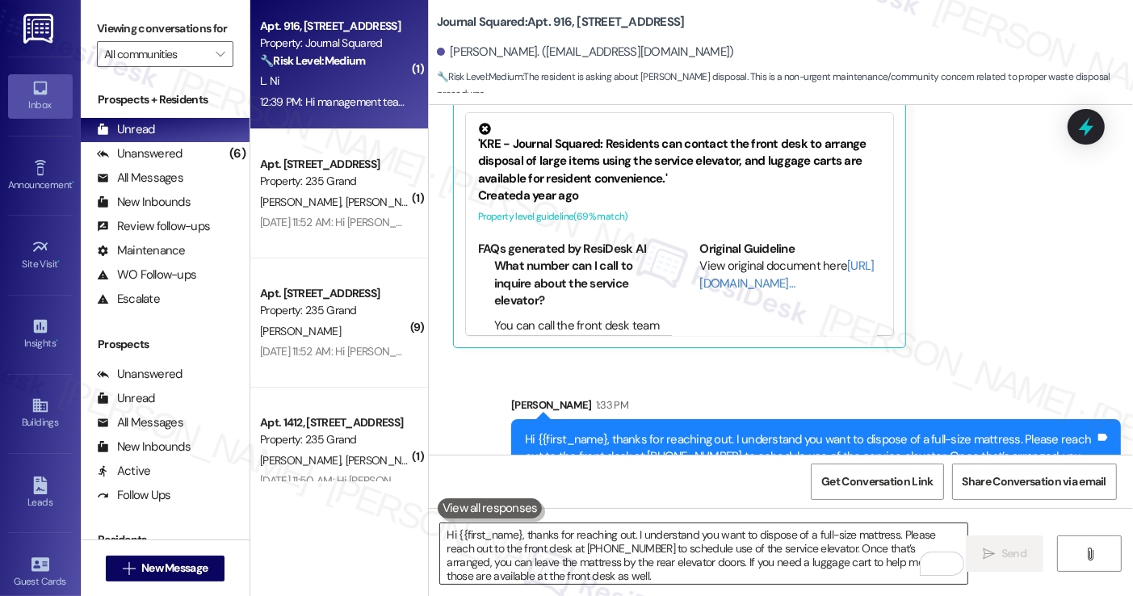
click at [546, 539] on textarea "Hi {{first_name}, thanks for reaching out. I understand you want to dispose of …" at bounding box center [703, 553] width 527 height 61
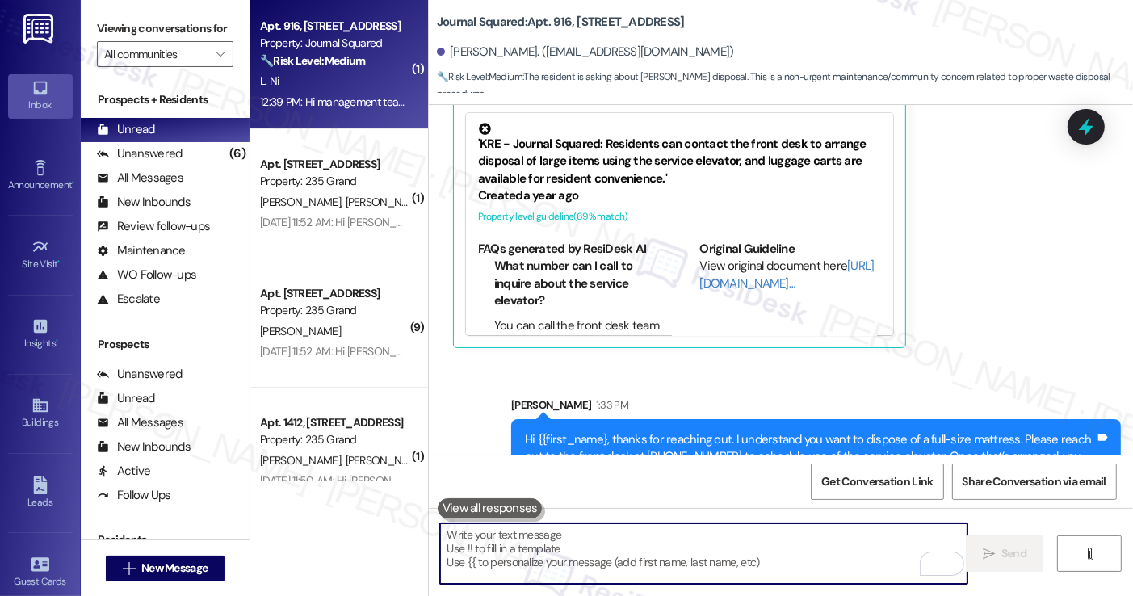
paste textarea "Hi {{first_name}, thanks for reaching out. I understand you want to dispose of …"
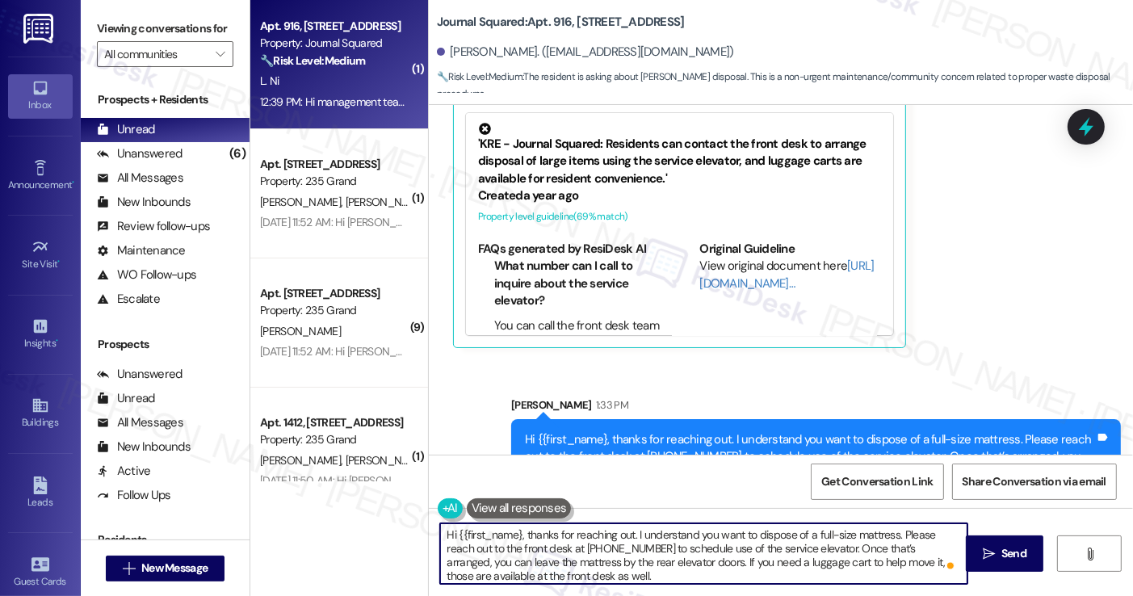
scroll to position [10673, 0]
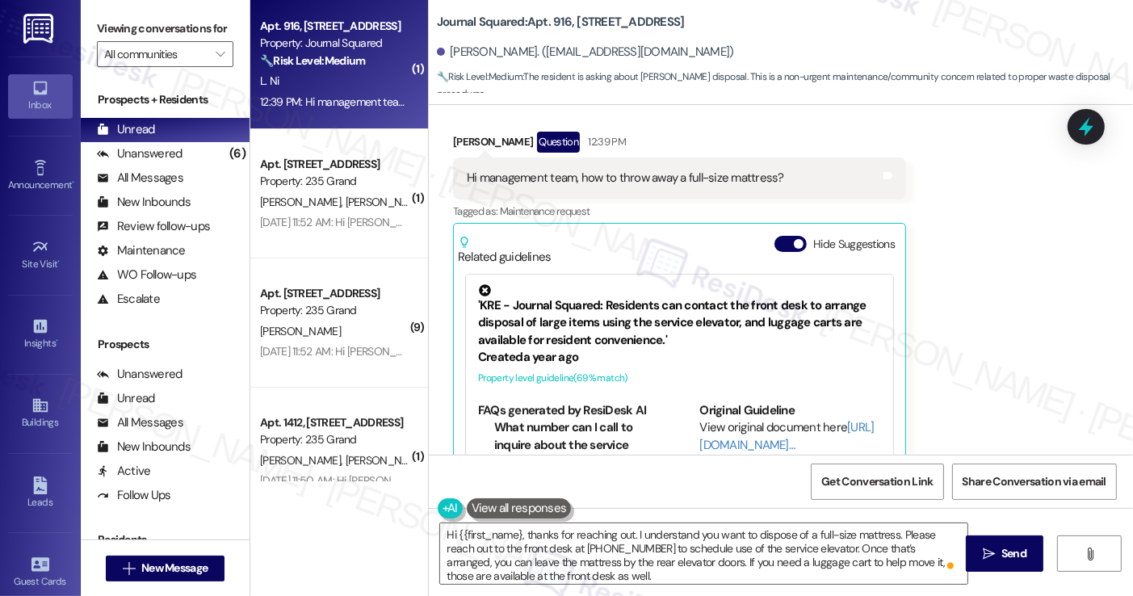
click at [452, 50] on div "[PERSON_NAME]. ([EMAIL_ADDRESS][DOMAIN_NAME])" at bounding box center [585, 52] width 297 height 17
copy div "Lihan"
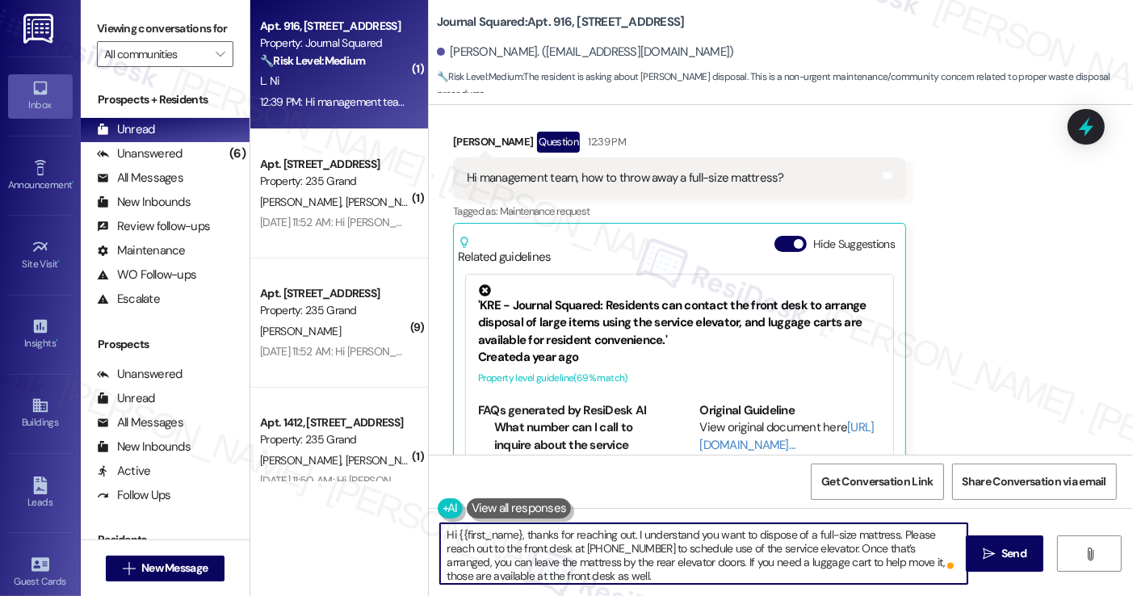
drag, startPoint x: 514, startPoint y: 533, endPoint x: 449, endPoint y: 534, distance: 64.6
click at [449, 534] on textarea "Hi {{first_name}, thanks for reaching out. I understand you want to dispose of …" at bounding box center [703, 553] width 527 height 61
paste textarea "Lihan"
click at [605, 532] on textarea "Hi Lihan, thanks for reaching out. I understand you want to dispose of a full-s…" at bounding box center [703, 553] width 527 height 61
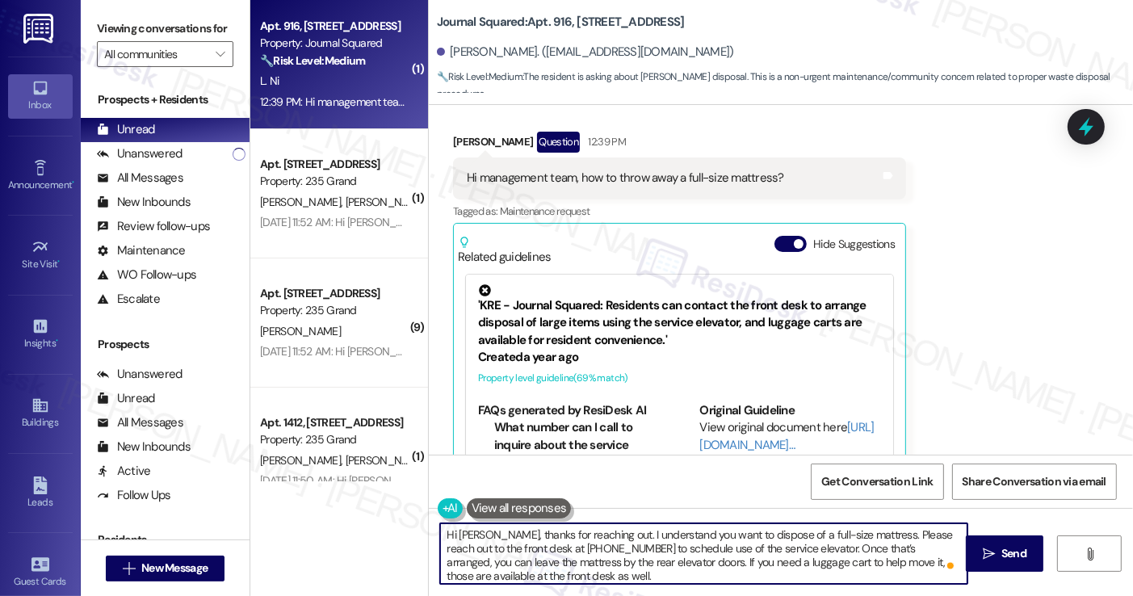
click at [605, 532] on textarea "Hi Lihan, thanks for reaching out. I understand you want to dispose of a full-s…" at bounding box center [703, 553] width 527 height 61
click at [752, 552] on textarea "Hi Lihan, thanks for reaching out. I understand you want to dispose of a full-s…" at bounding box center [703, 553] width 527 height 61
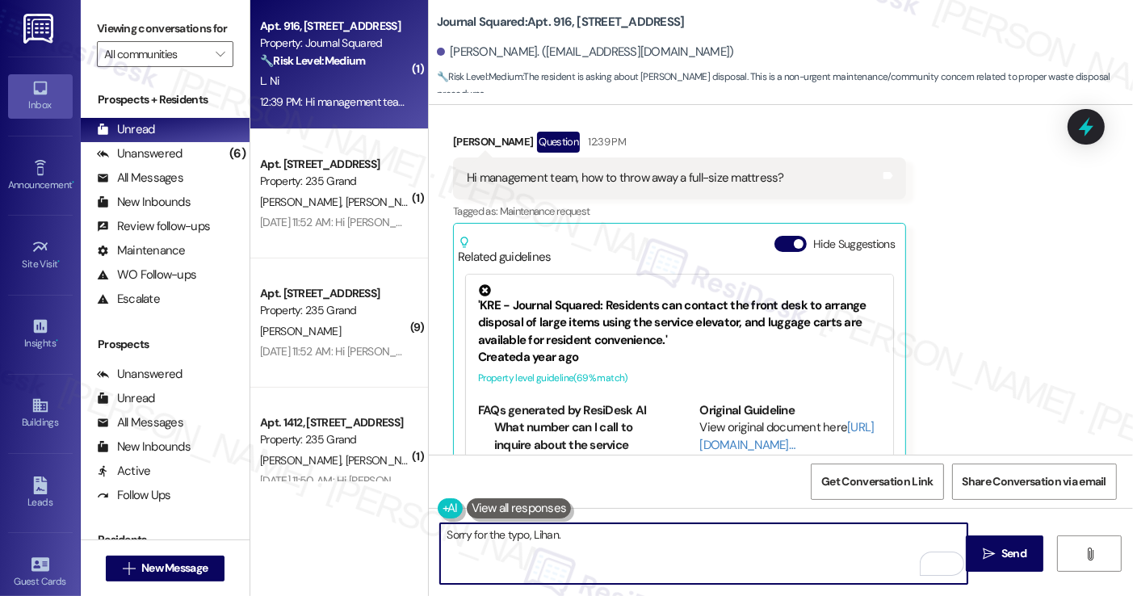
click at [448, 532] on textarea "Sorry for the typo, Lihan." at bounding box center [703, 553] width 527 height 61
type textarea "My apologies for the typo, Lihan."
click at [1011, 560] on span "Send" at bounding box center [1014, 553] width 25 height 17
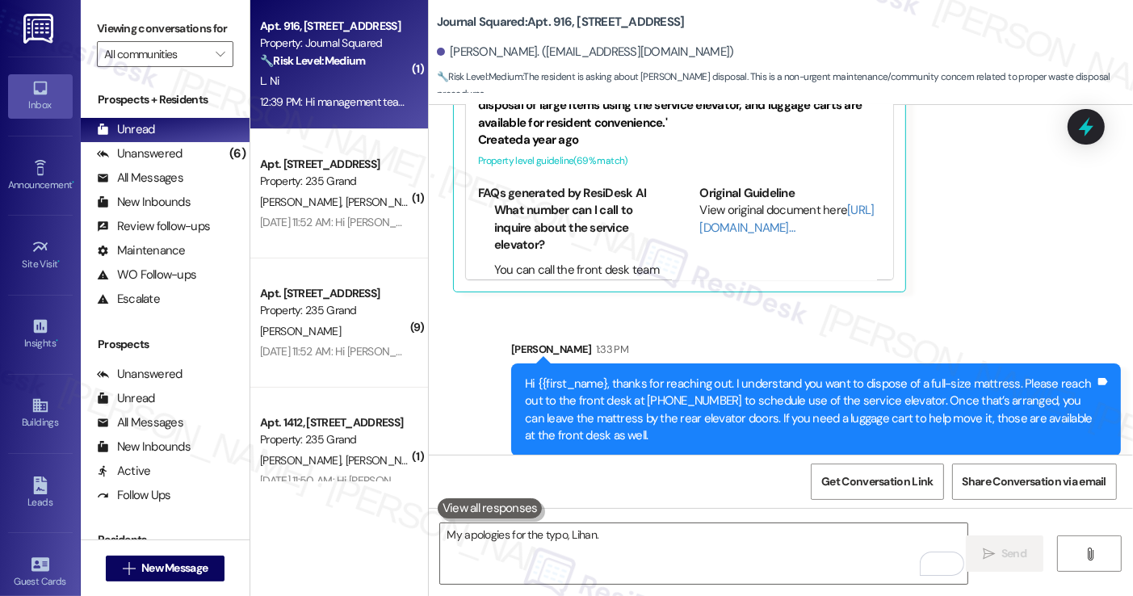
scroll to position [10947, 0]
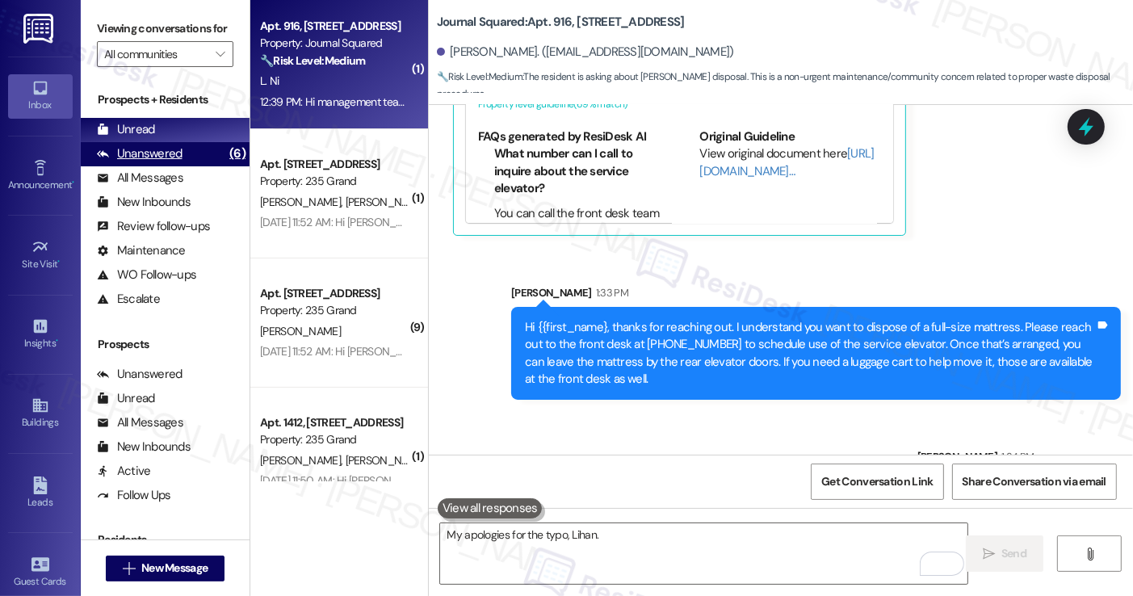
click at [204, 166] on div "Unanswered (6)" at bounding box center [165, 154] width 169 height 24
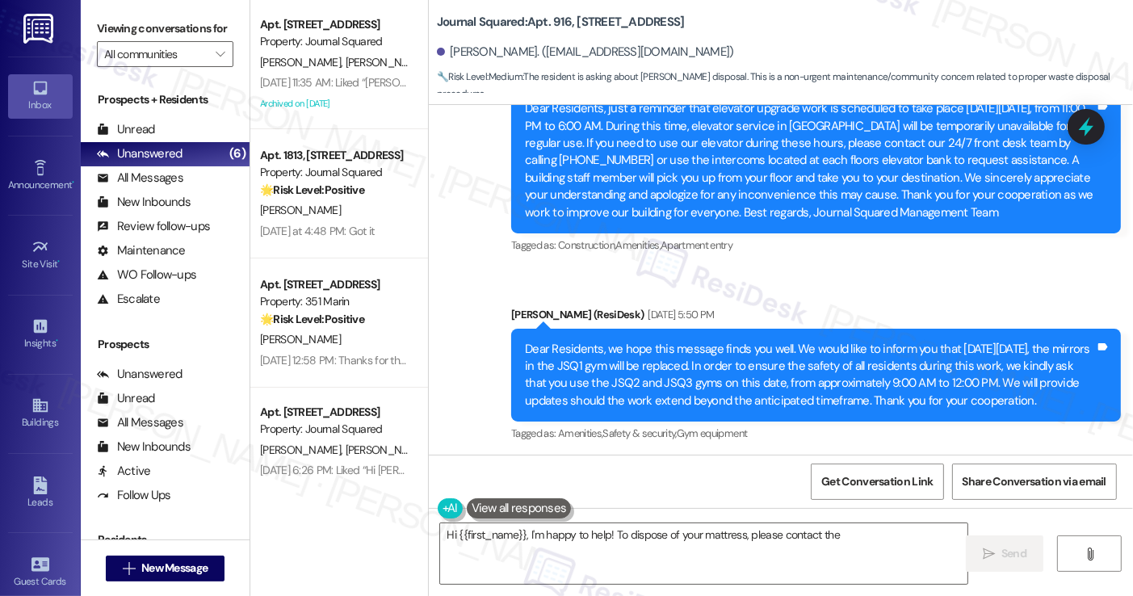
scroll to position [5774, 0]
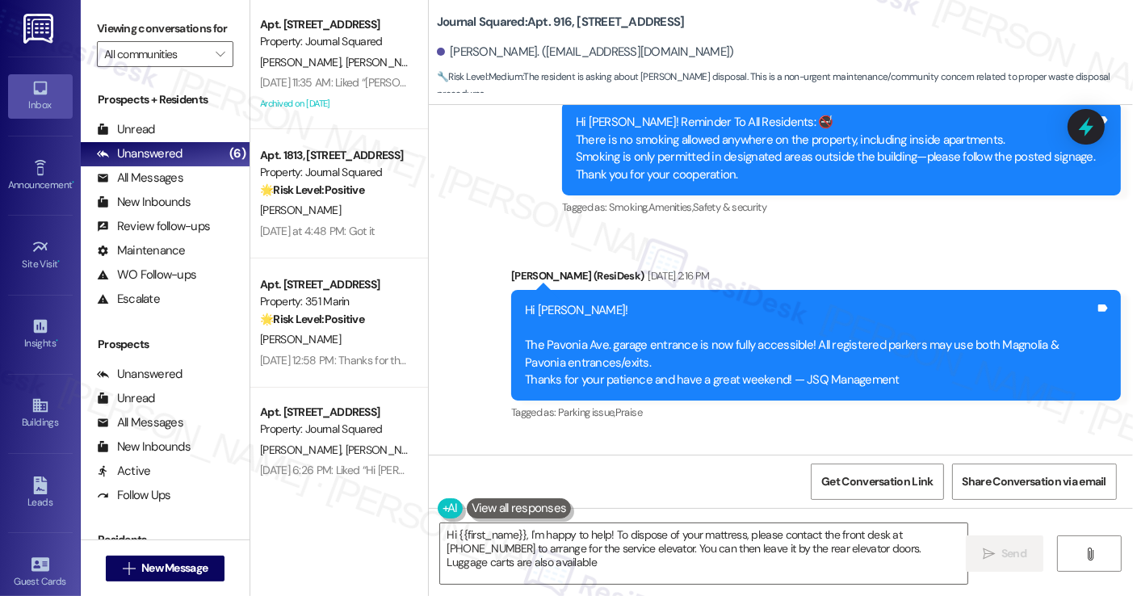
type textarea "Hi {{first_name}}, I'm happy to help! To dispose of your mattress, please conta…"
